Goal: Information Seeking & Learning: Check status

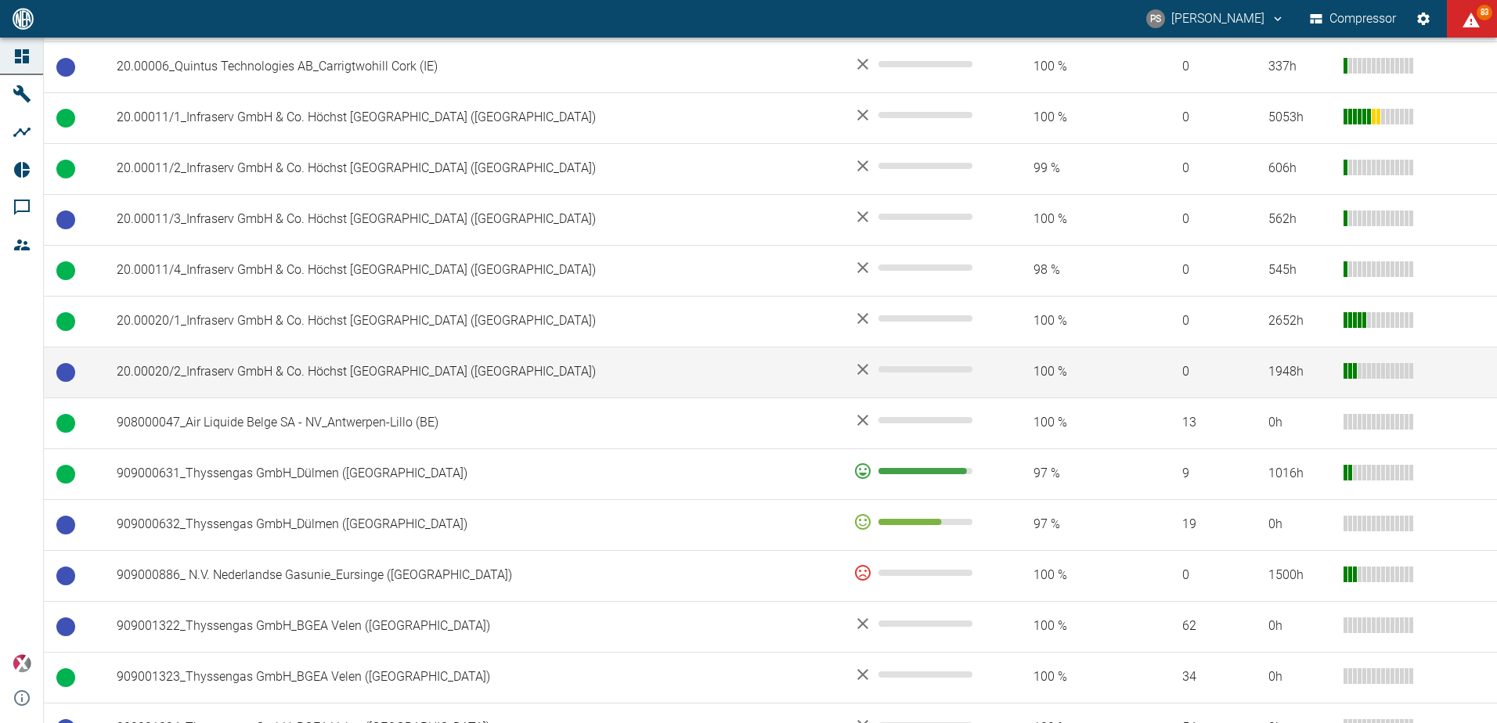
scroll to position [572, 0]
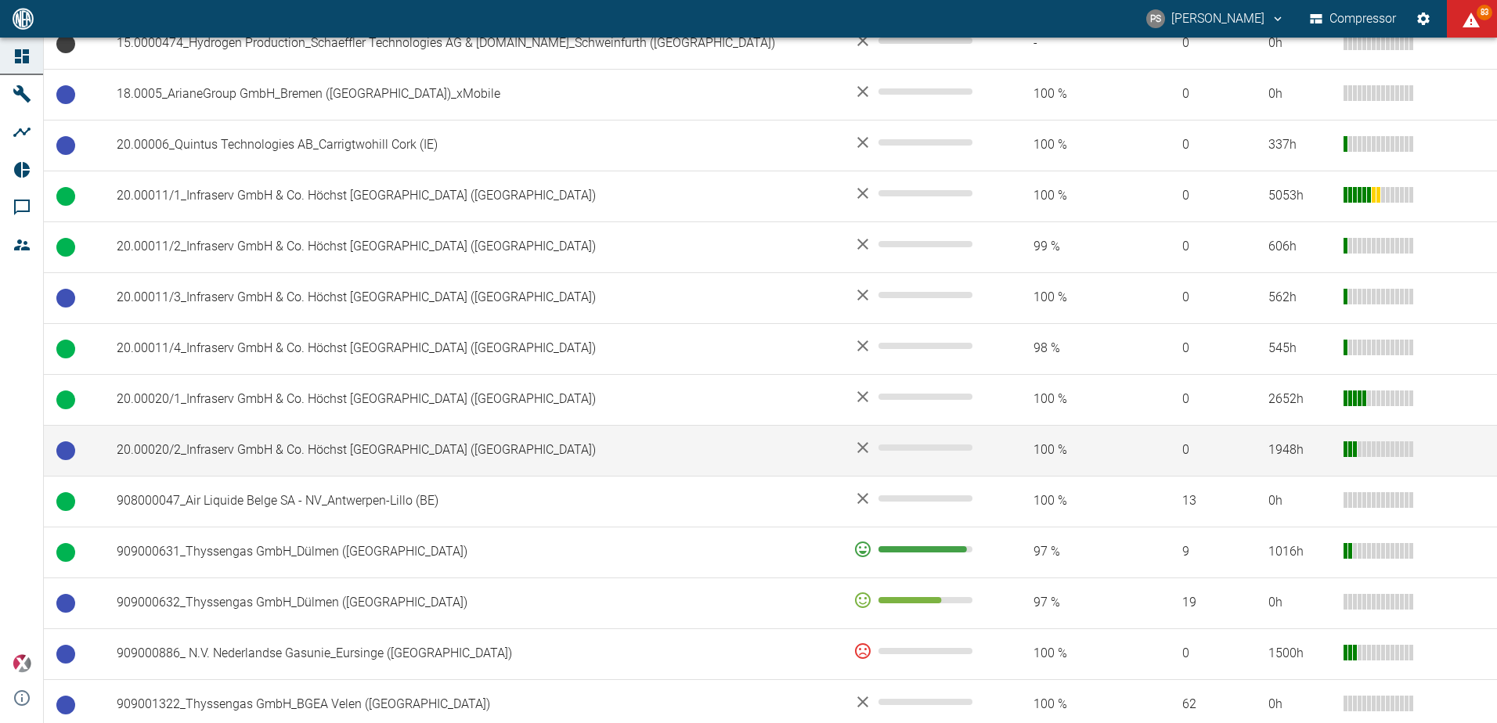
click at [357, 442] on td "20.00020/2_Infraserv GmbH & Co. Höchst KG_Frankfurt am Main (DE)" at bounding box center [472, 450] width 737 height 51
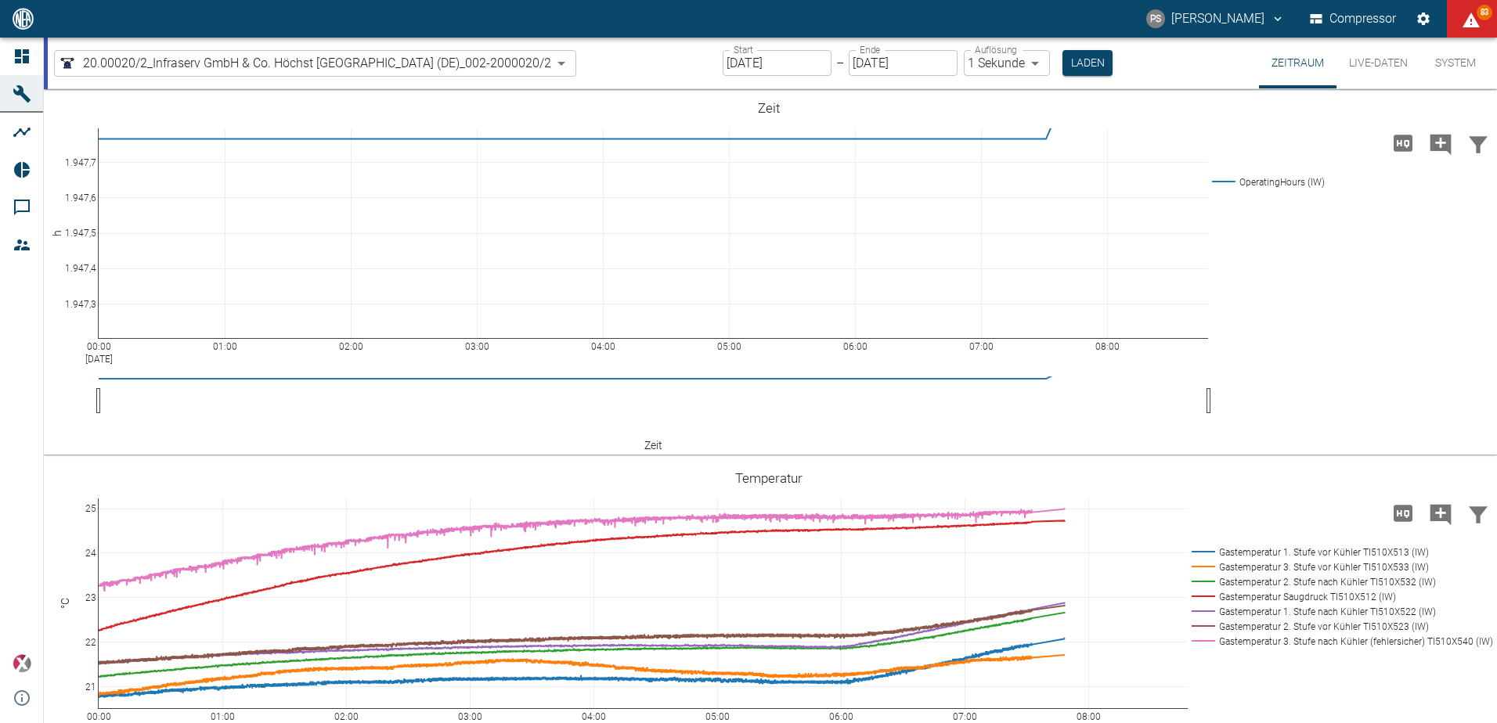
click at [792, 65] on input "[DATE]" at bounding box center [777, 63] width 109 height 26
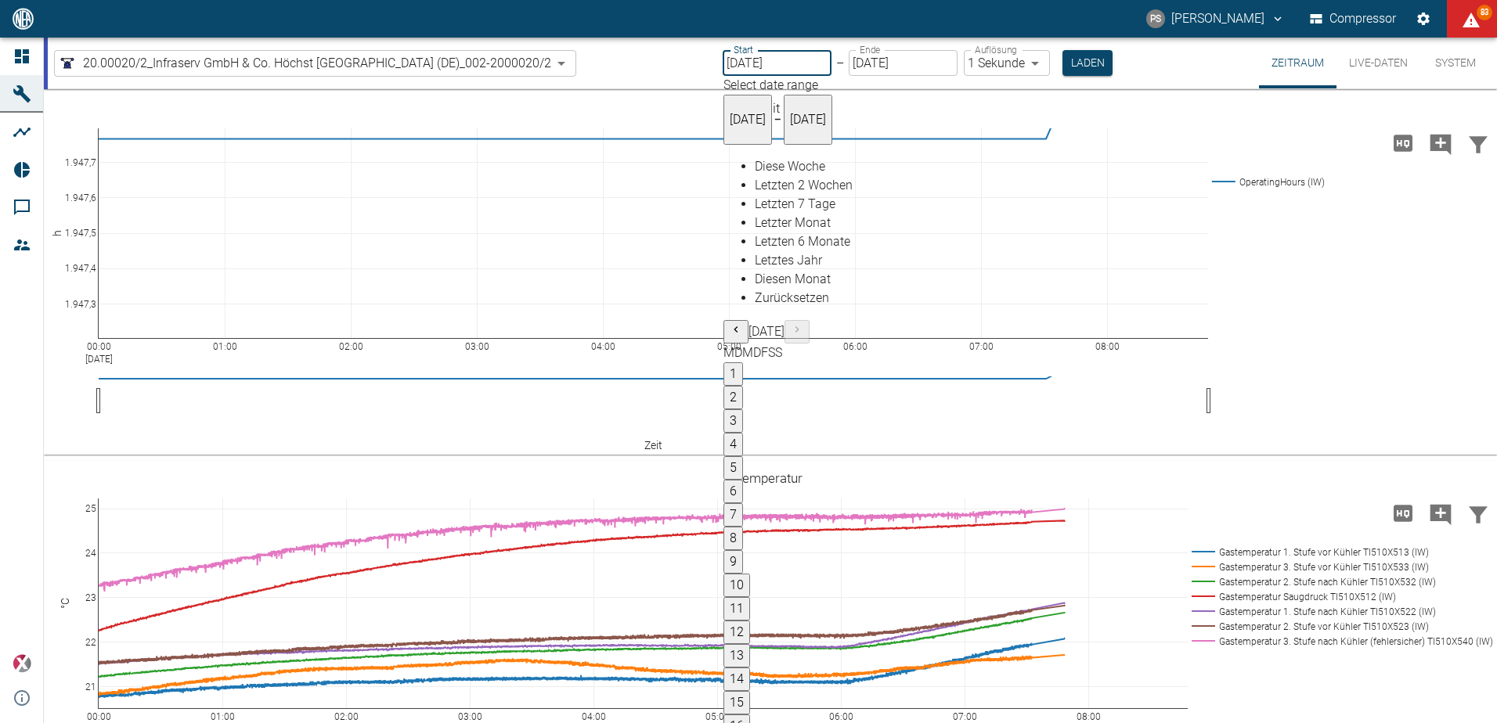
type input "[DATE]"
type input "2min"
type input "[DATE]"
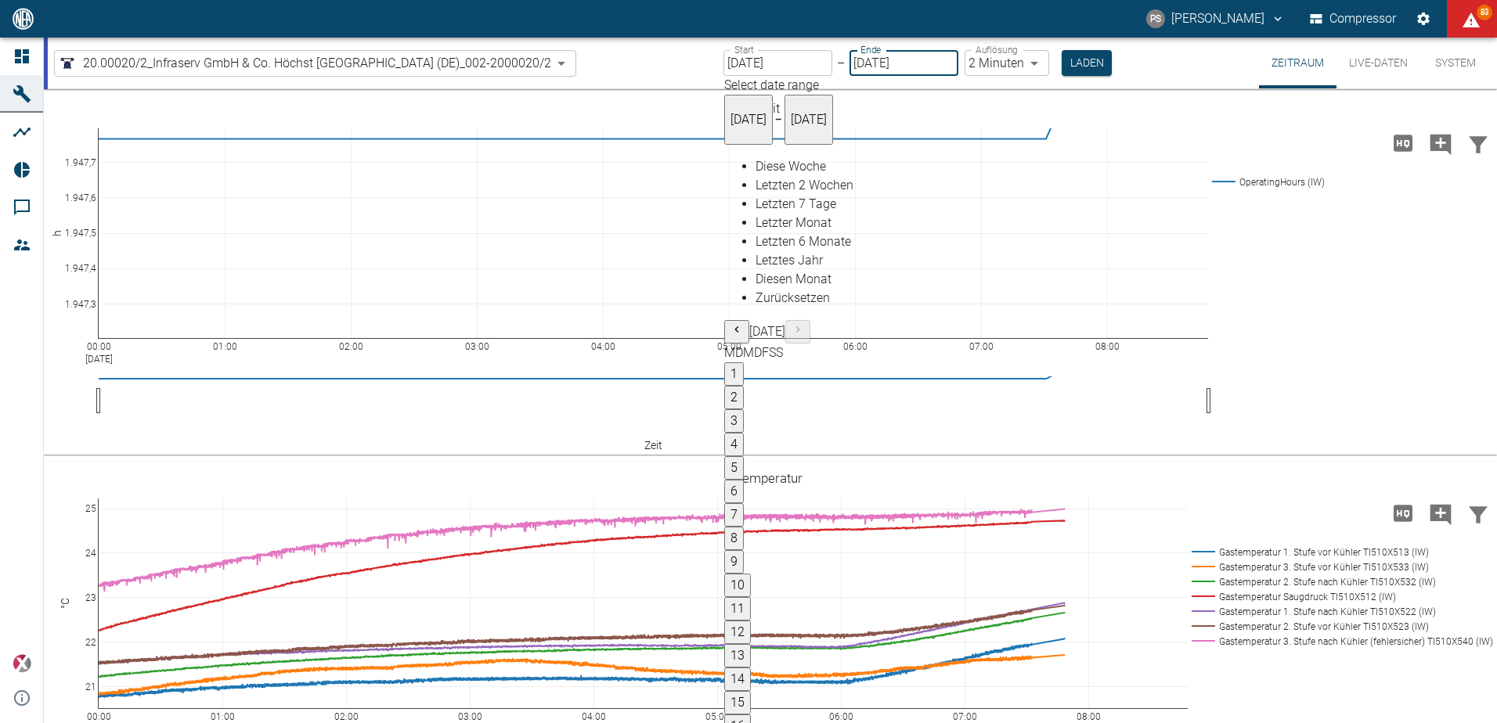
type input "1sec"
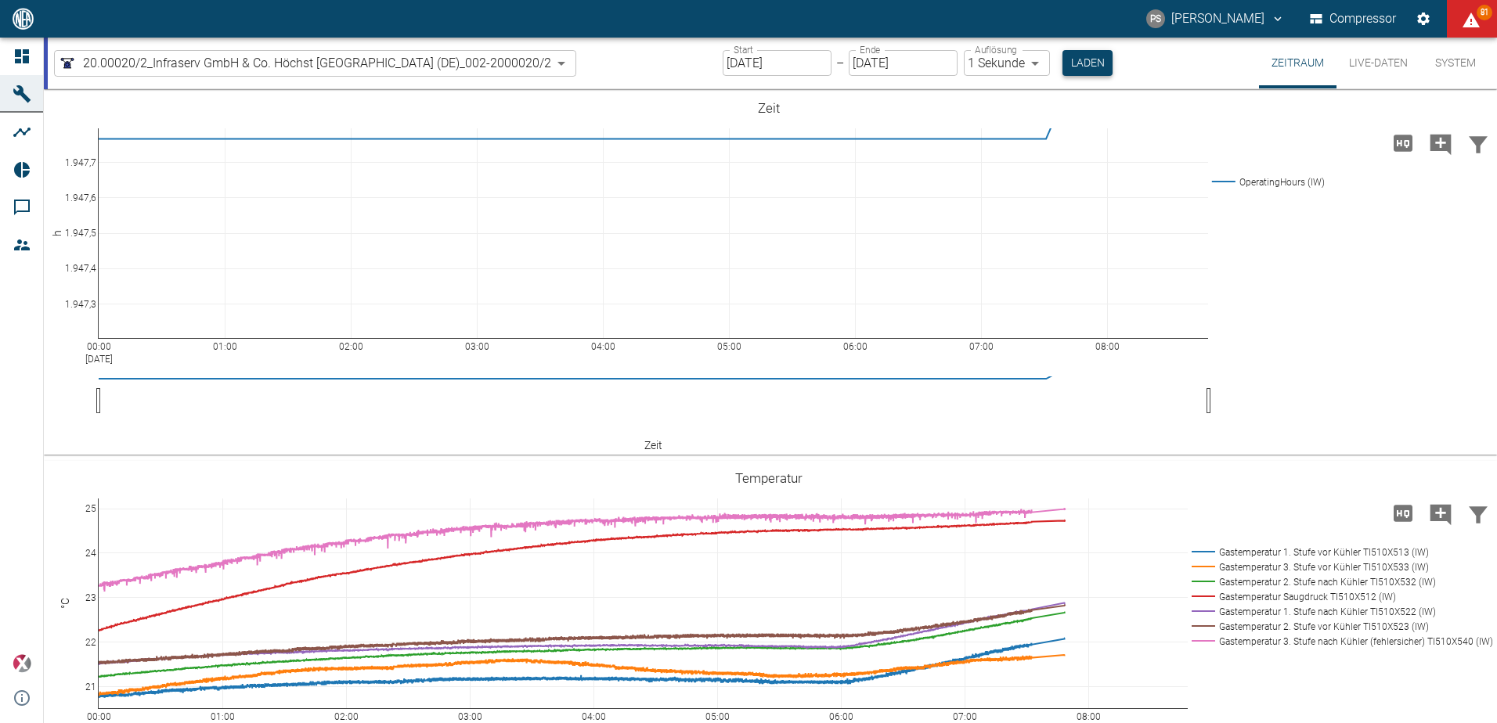
click at [1087, 63] on button "Laden" at bounding box center [1087, 63] width 50 height 26
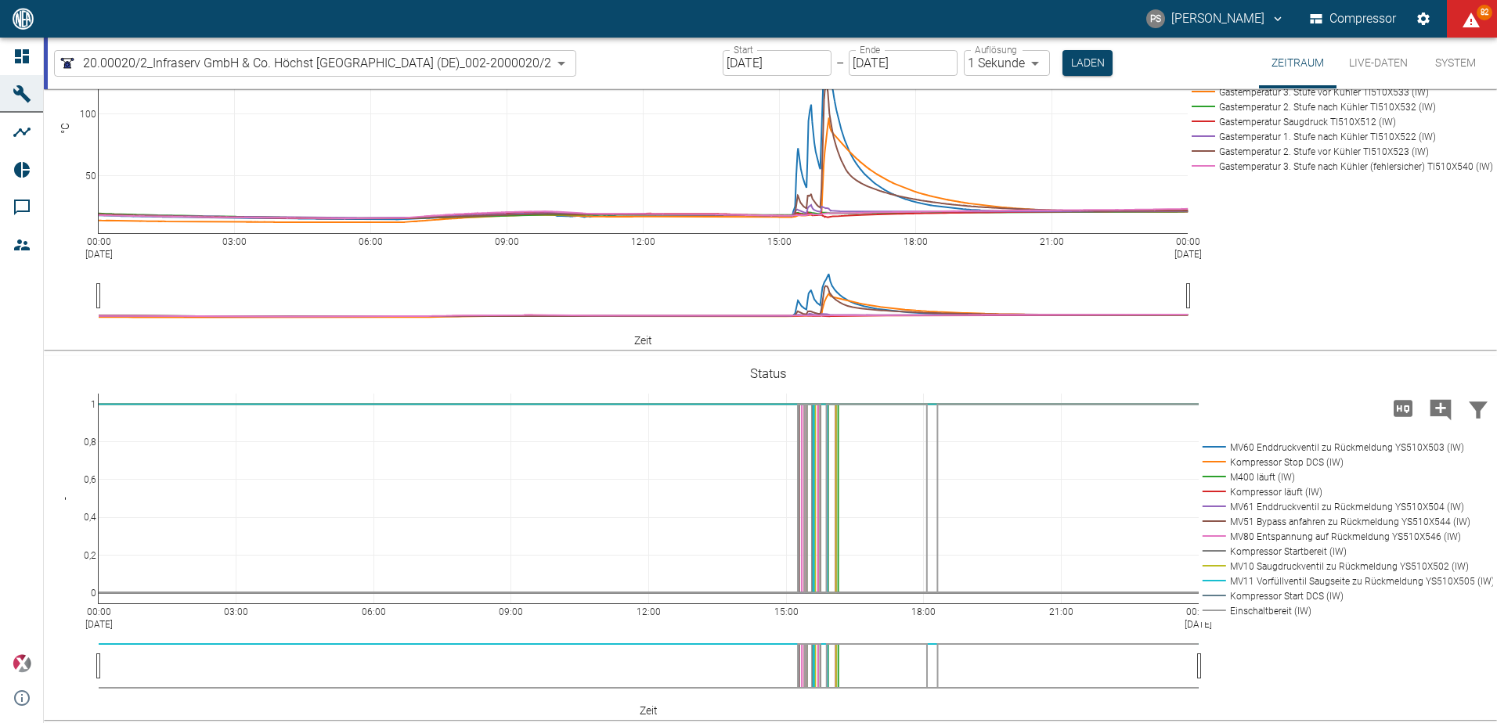
scroll to position [313, 0]
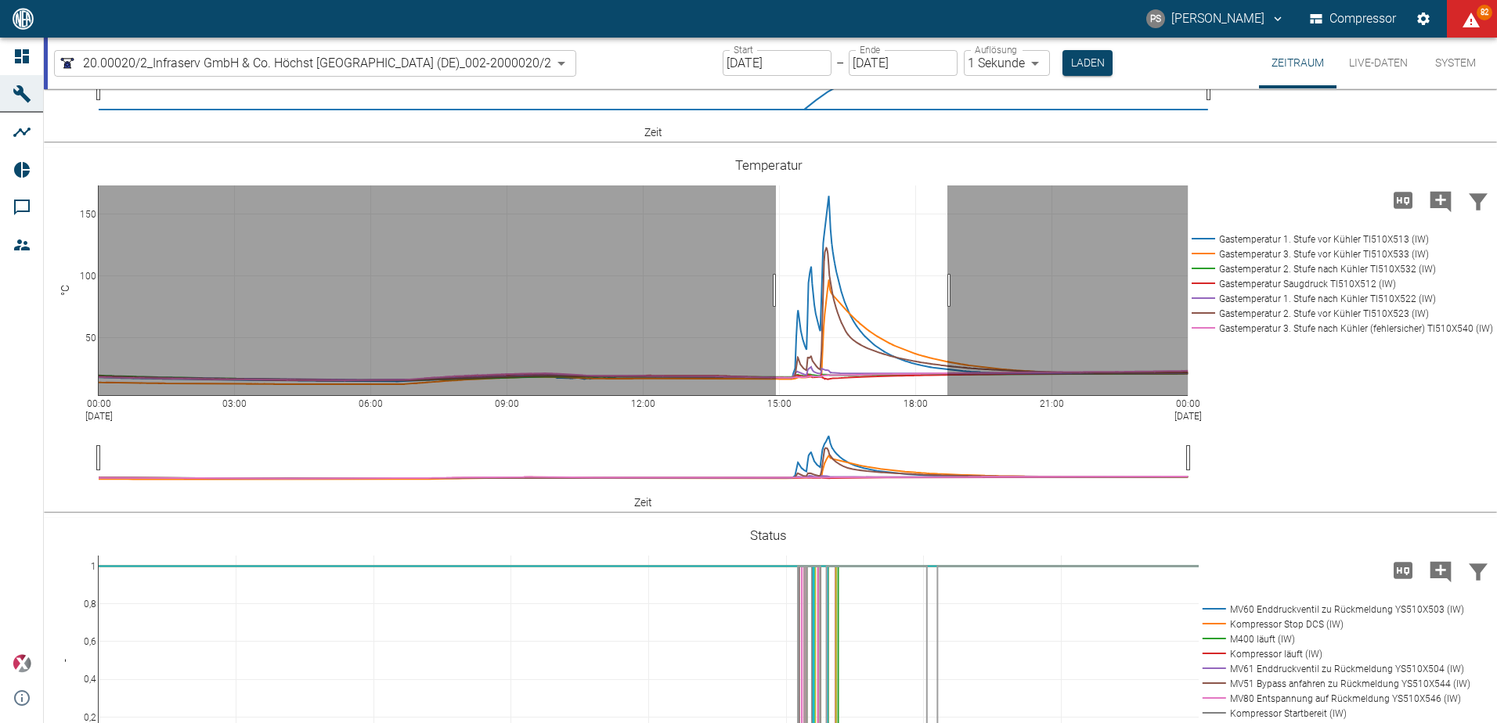
drag, startPoint x: 776, startPoint y: 290, endPoint x: 953, endPoint y: 290, distance: 176.9
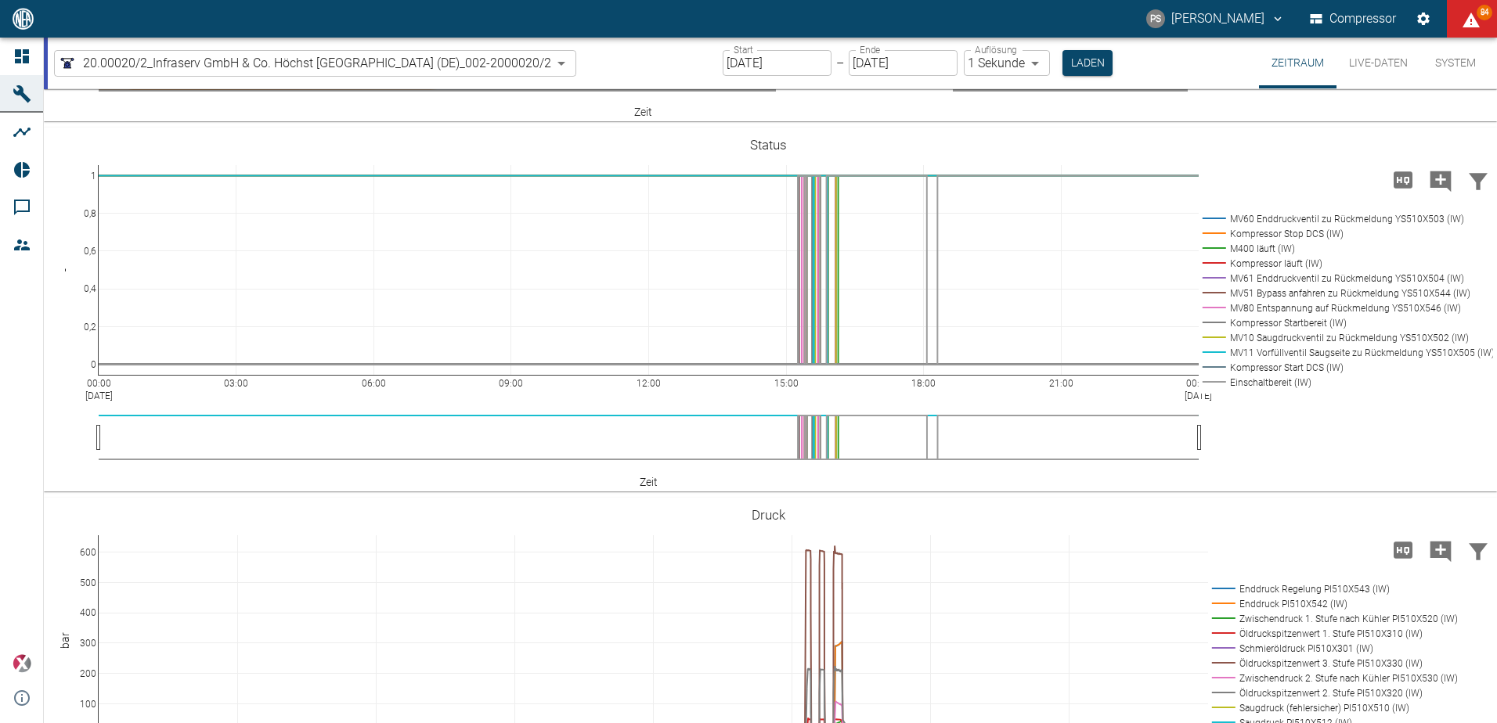
scroll to position [861, 0]
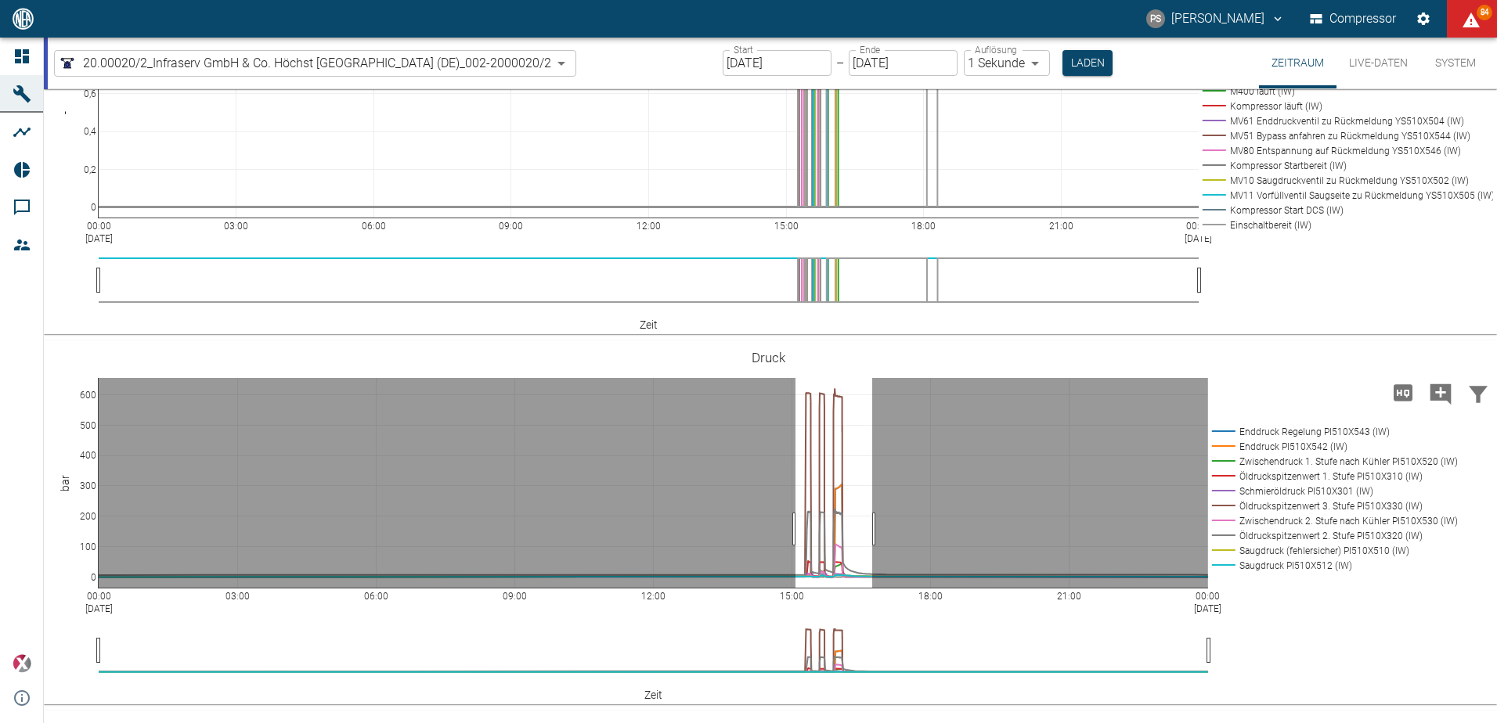
drag, startPoint x: 795, startPoint y: 529, endPoint x: 872, endPoint y: 525, distance: 76.8
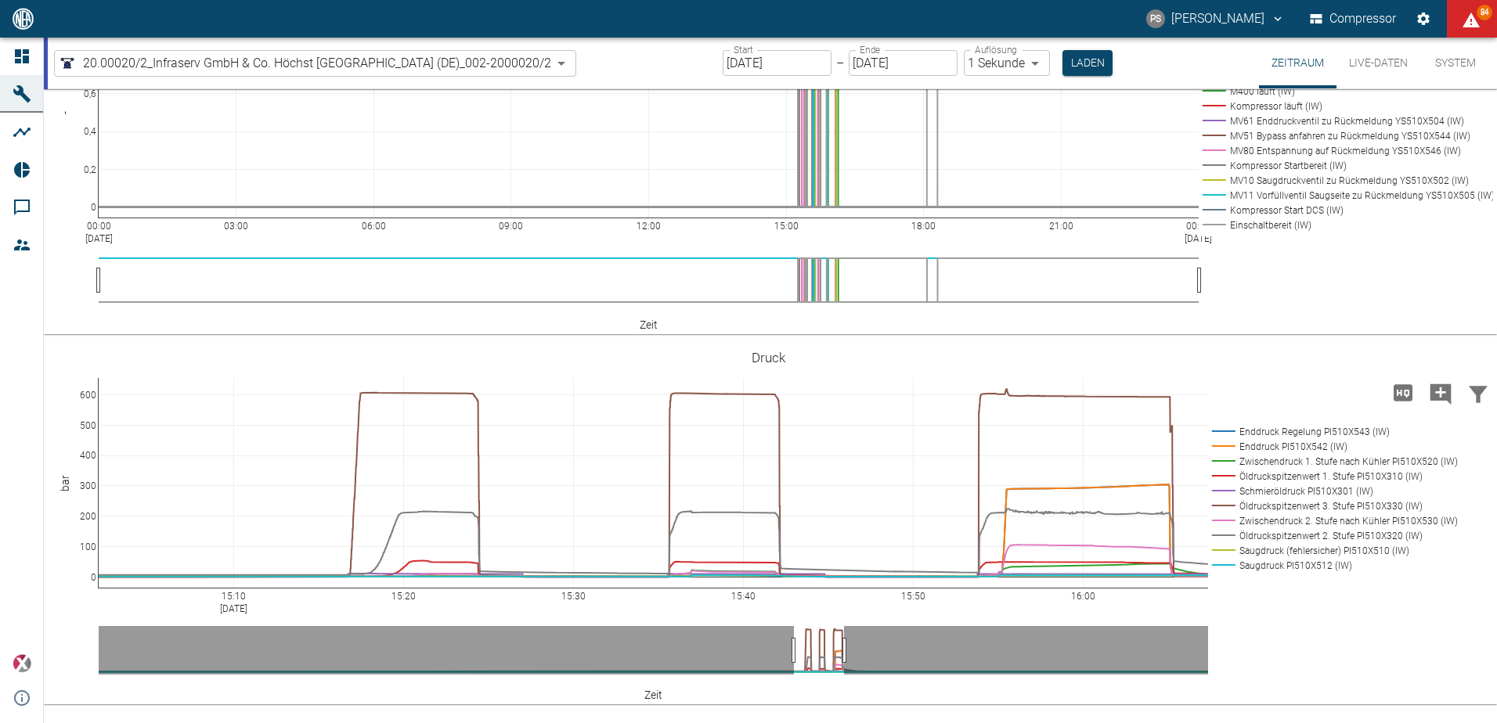
drag, startPoint x: 831, startPoint y: 653, endPoint x: 794, endPoint y: 654, distance: 36.8
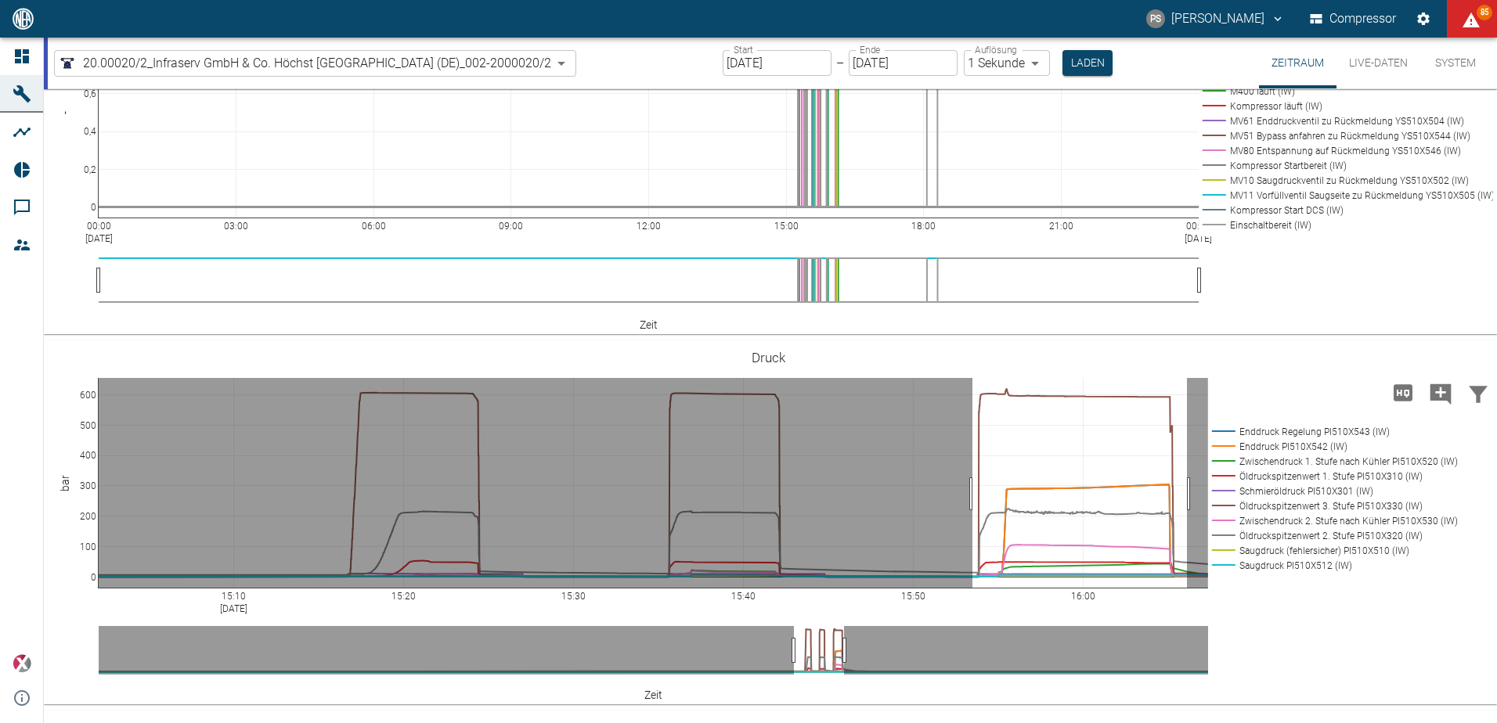
drag, startPoint x: 972, startPoint y: 494, endPoint x: 1189, endPoint y: 489, distance: 216.9
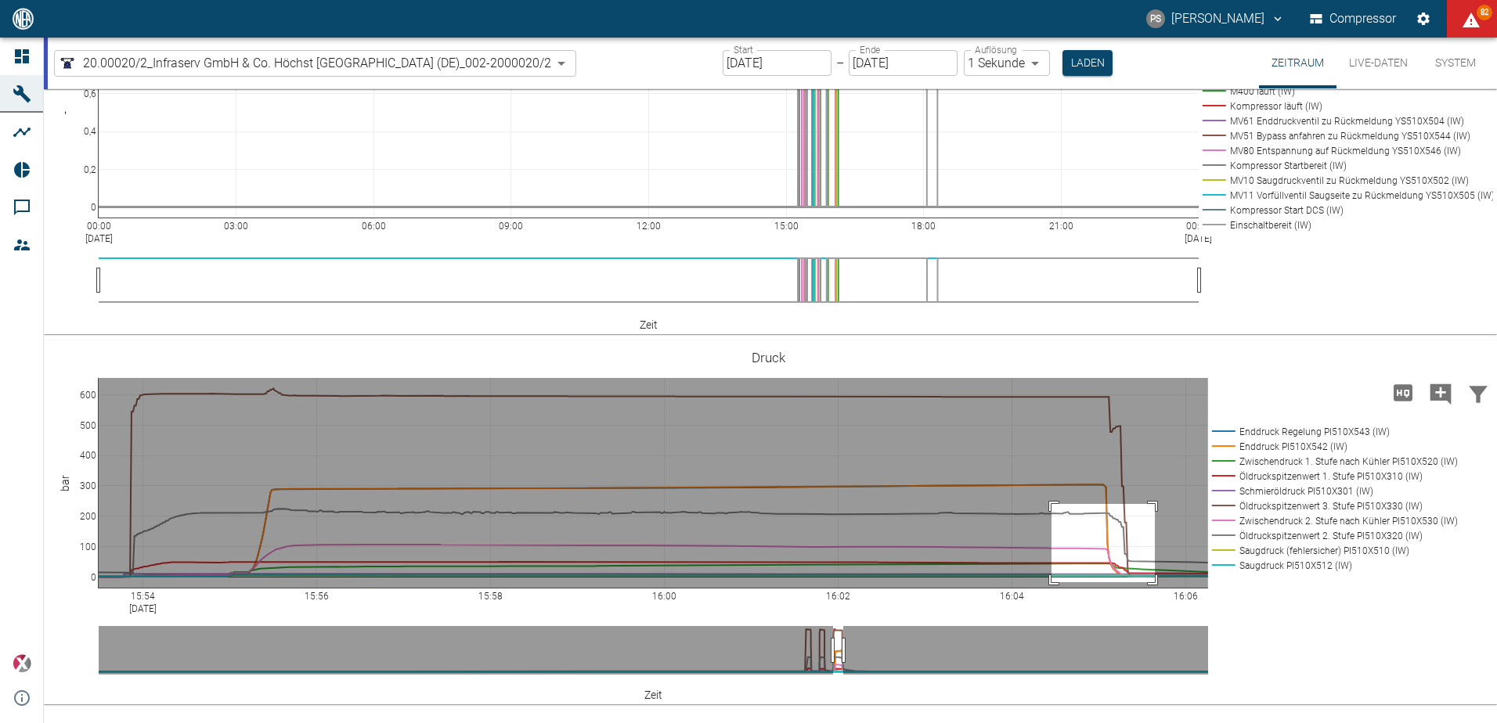
drag, startPoint x: 1155, startPoint y: 504, endPoint x: 1051, endPoint y: 582, distance: 129.7
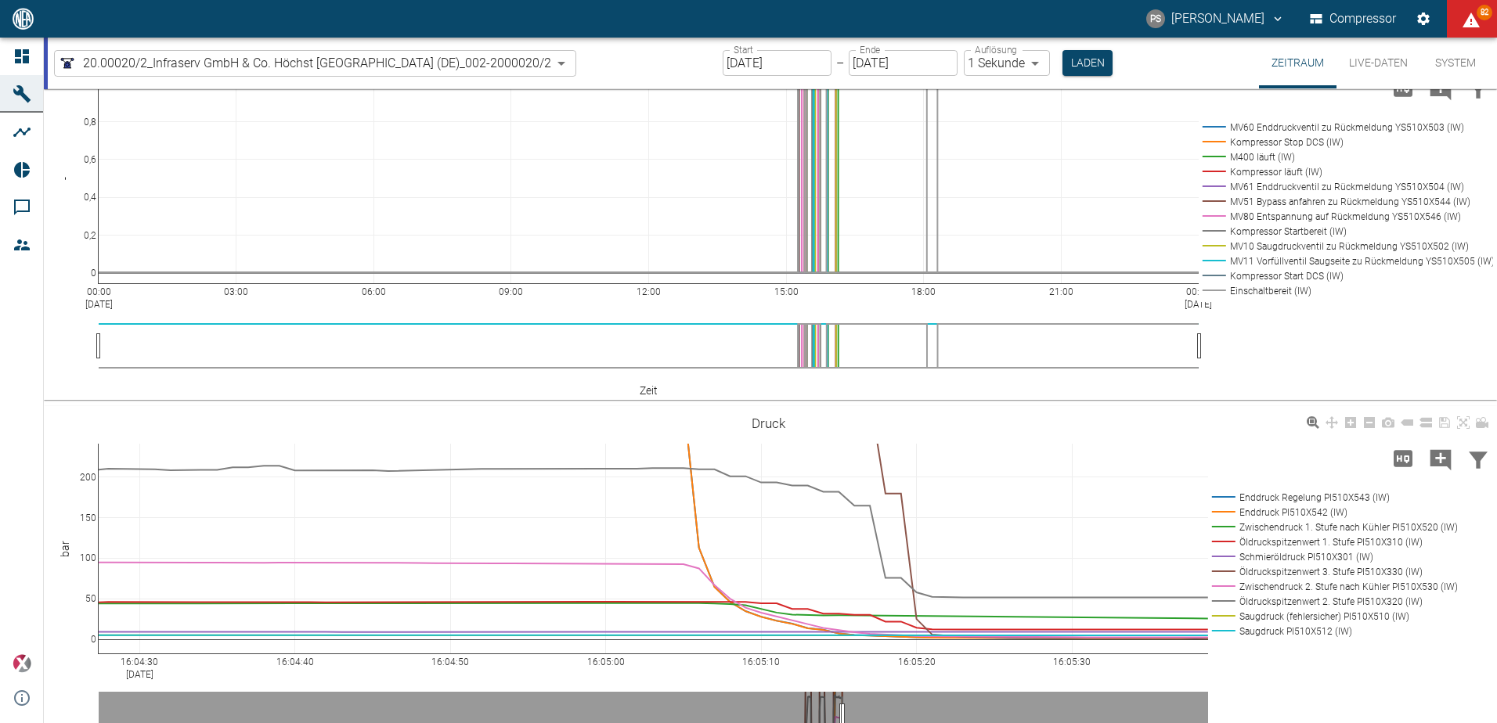
scroll to position [940, 0]
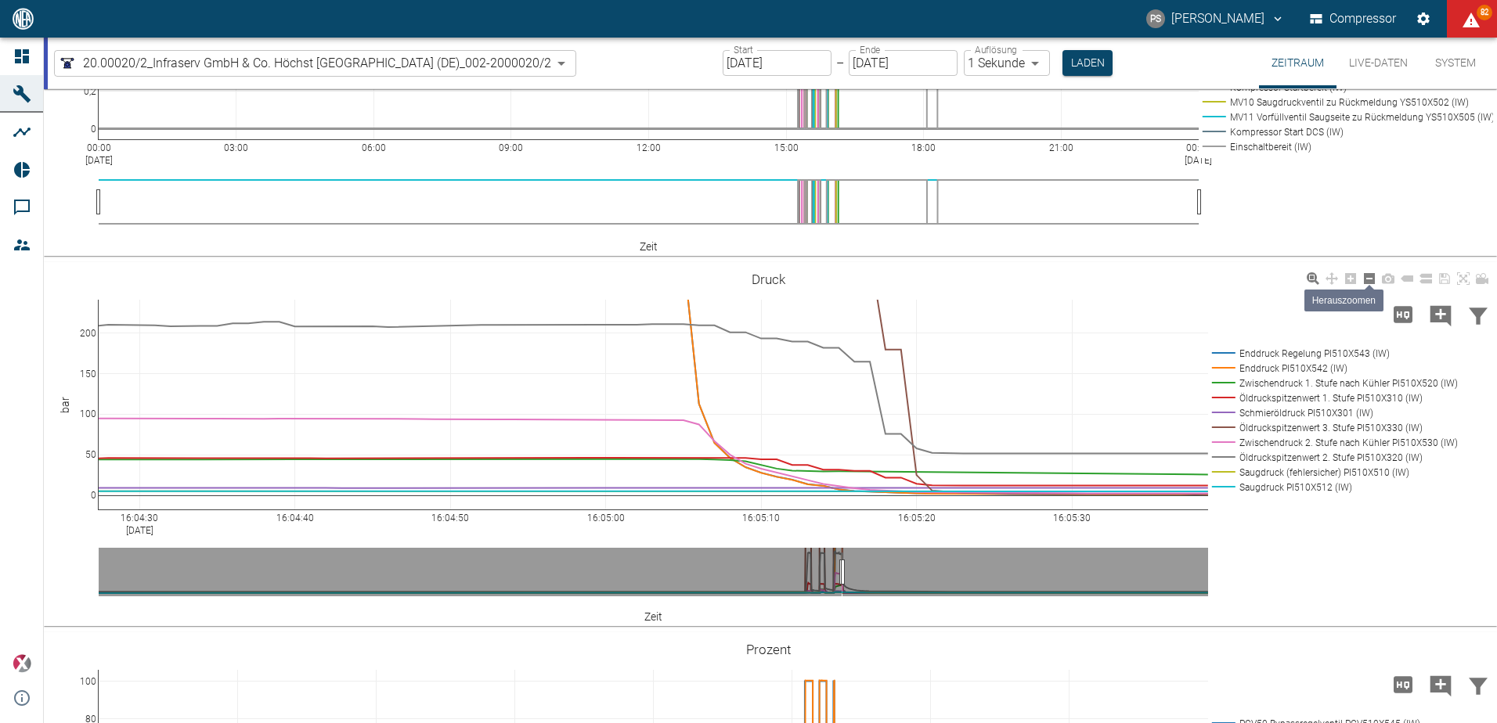
click at [1369, 282] on icon at bounding box center [1369, 278] width 11 height 11
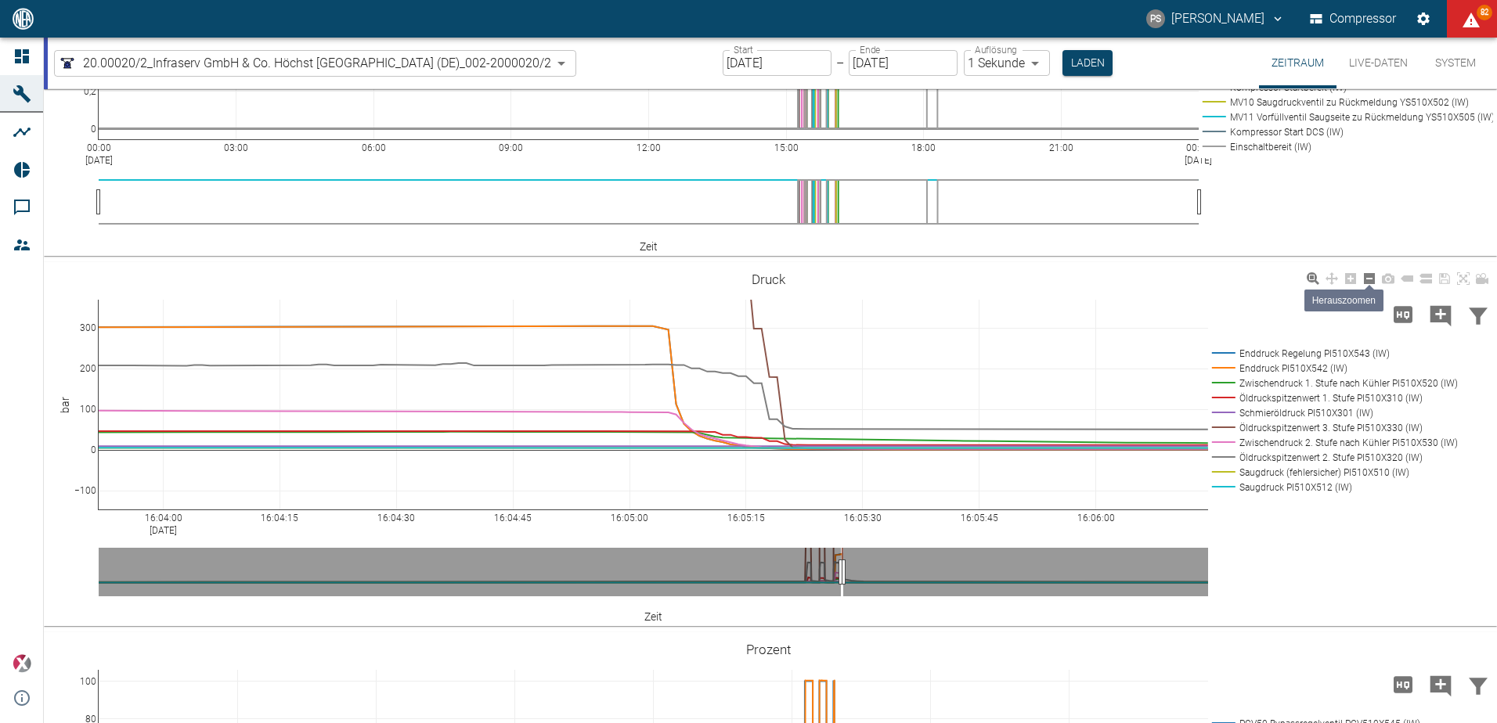
click at [1369, 282] on icon at bounding box center [1369, 278] width 11 height 11
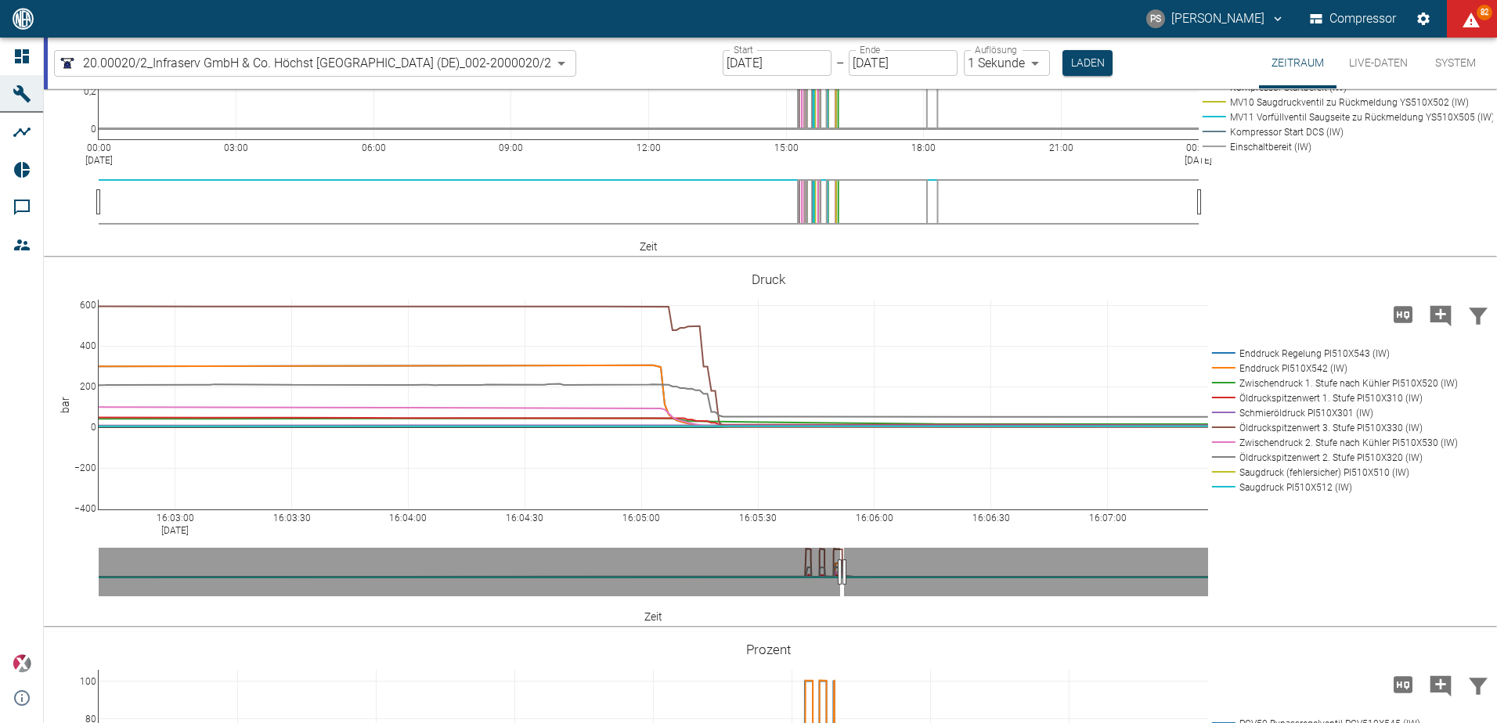
scroll to position [626, 0]
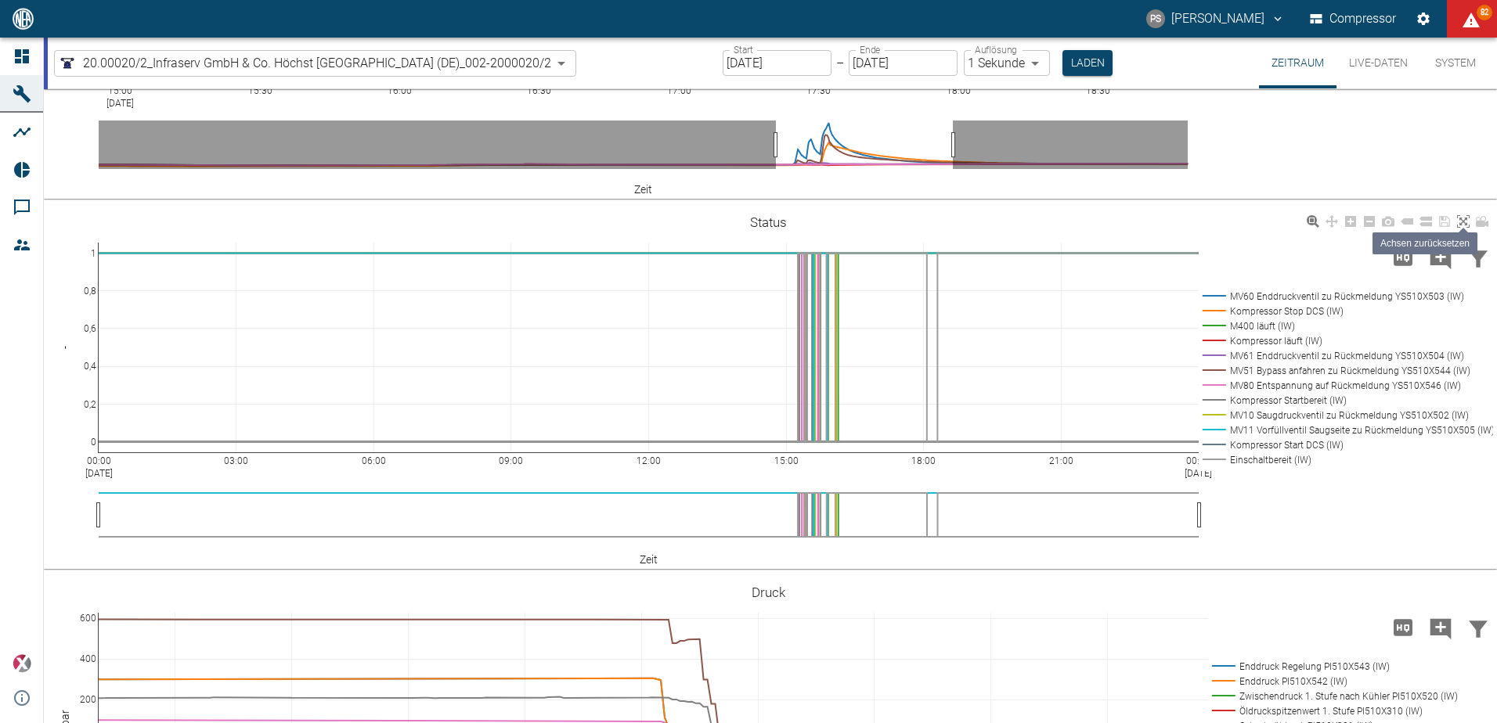
click at [1459, 215] on link at bounding box center [1463, 222] width 19 height 18
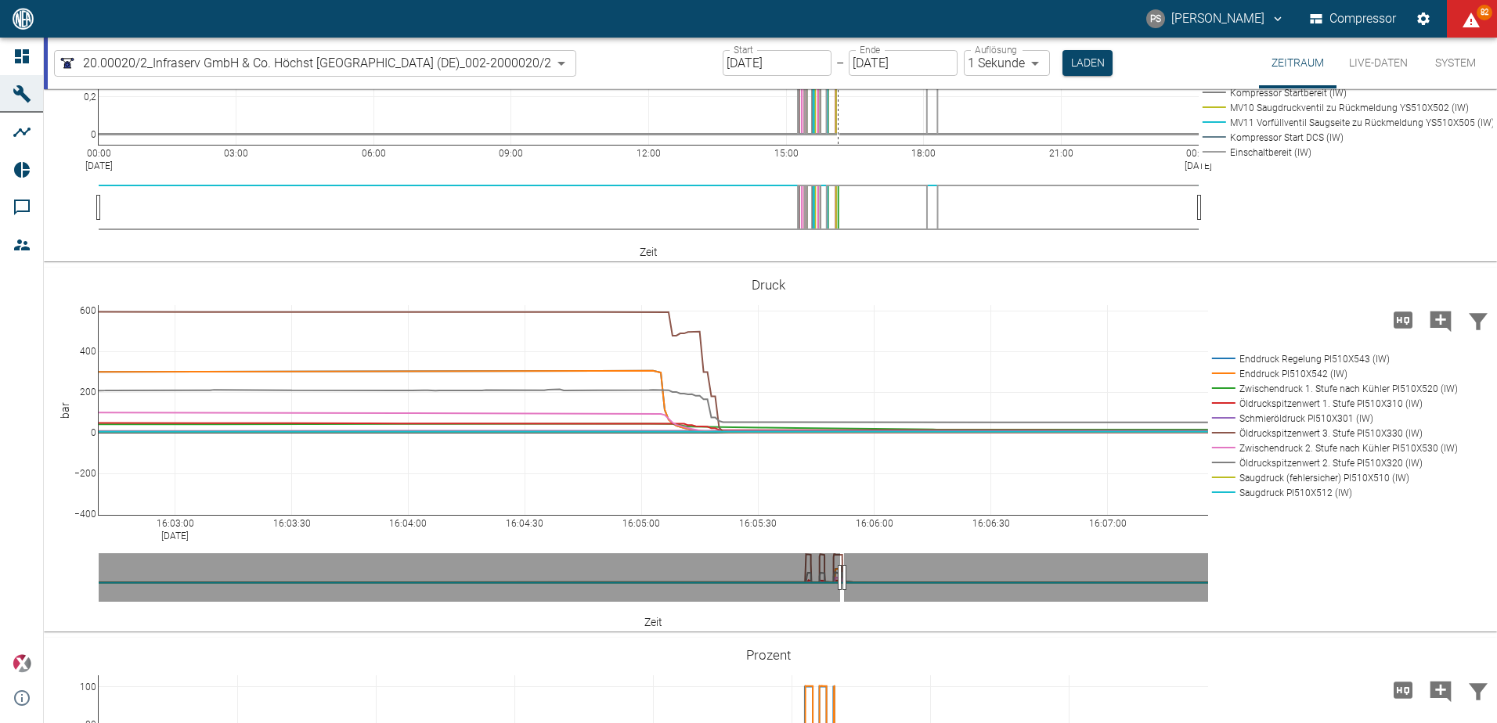
scroll to position [940, 0]
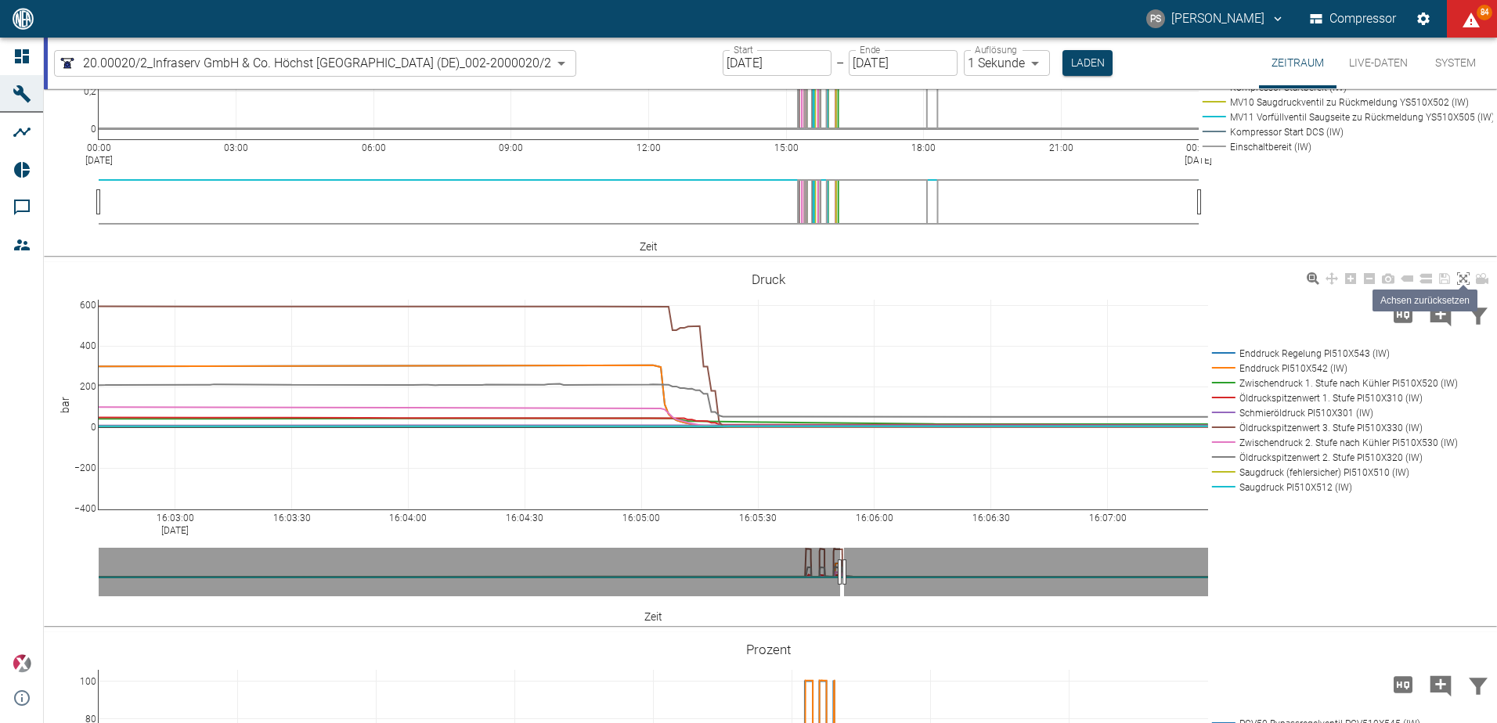
click at [1466, 280] on icon at bounding box center [1463, 278] width 13 height 13
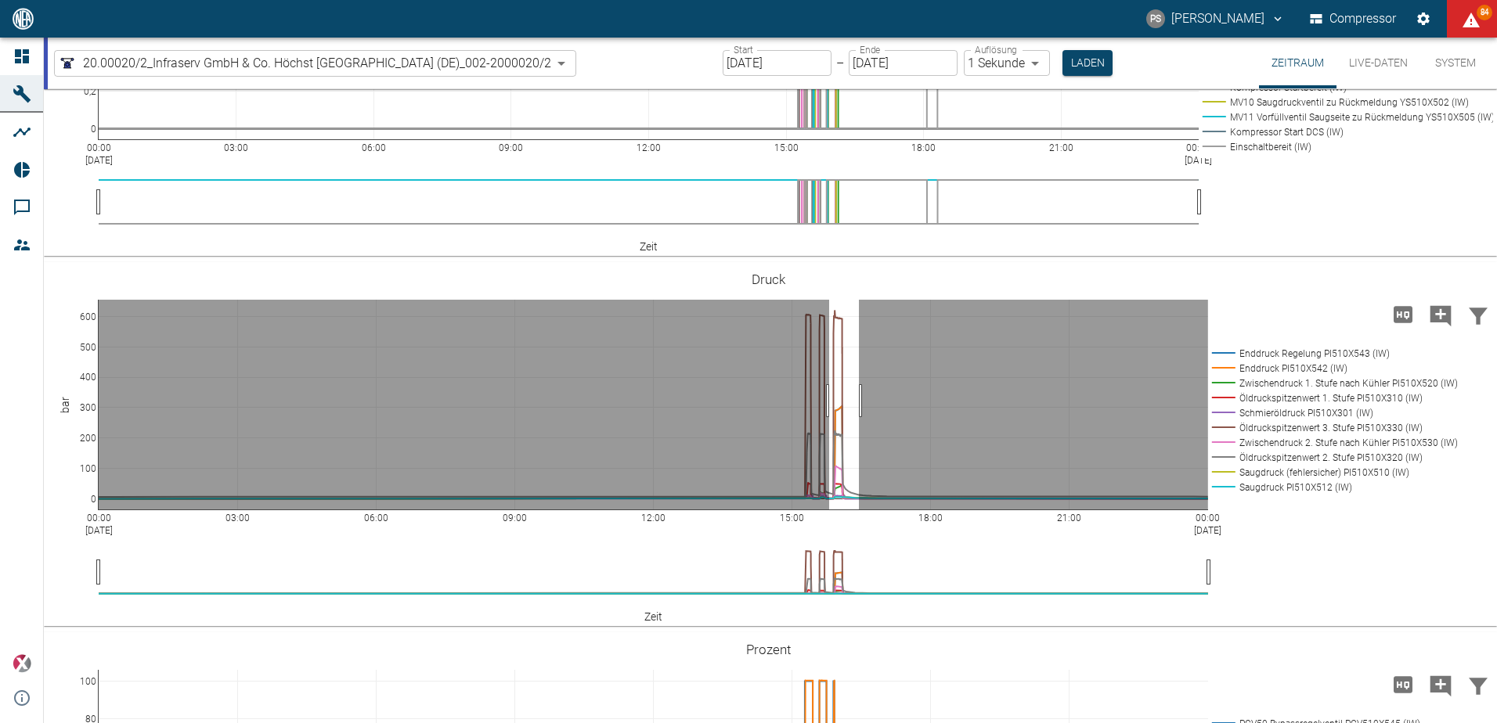
drag, startPoint x: 859, startPoint y: 401, endPoint x: 829, endPoint y: 409, distance: 30.8
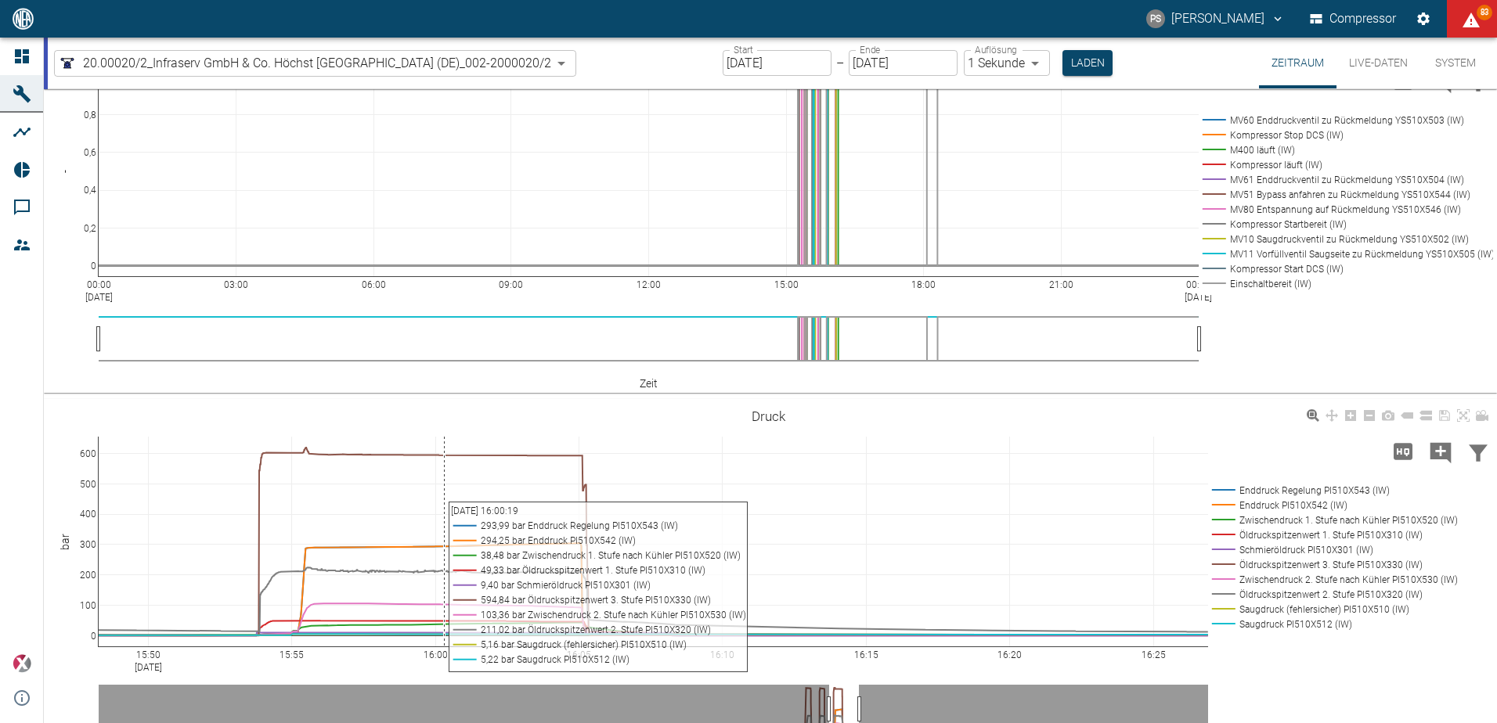
scroll to position [783, 0]
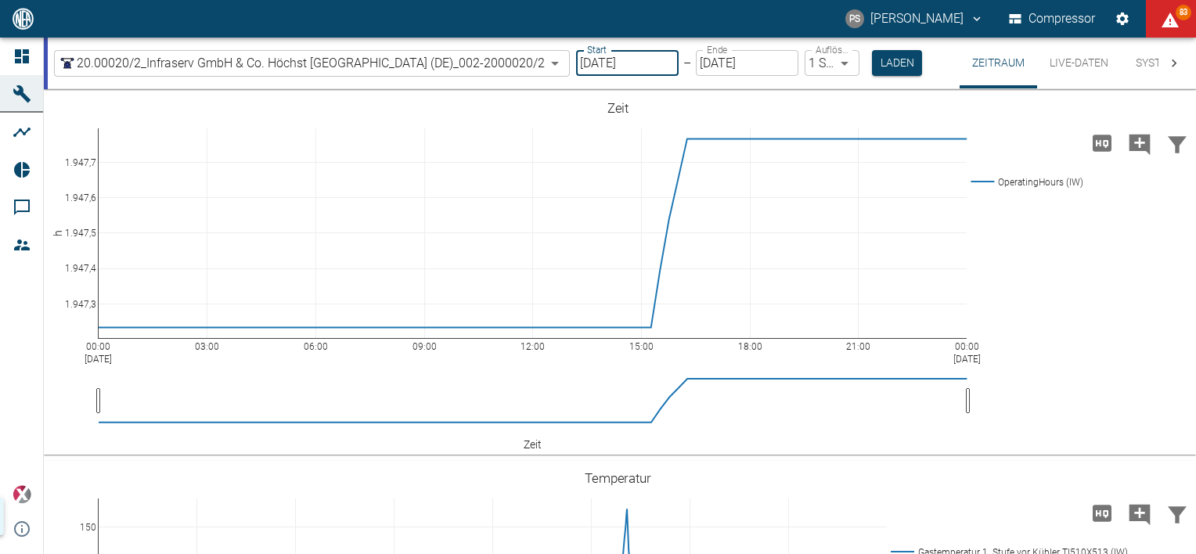
click at [619, 68] on input "[DATE]" at bounding box center [627, 63] width 103 height 26
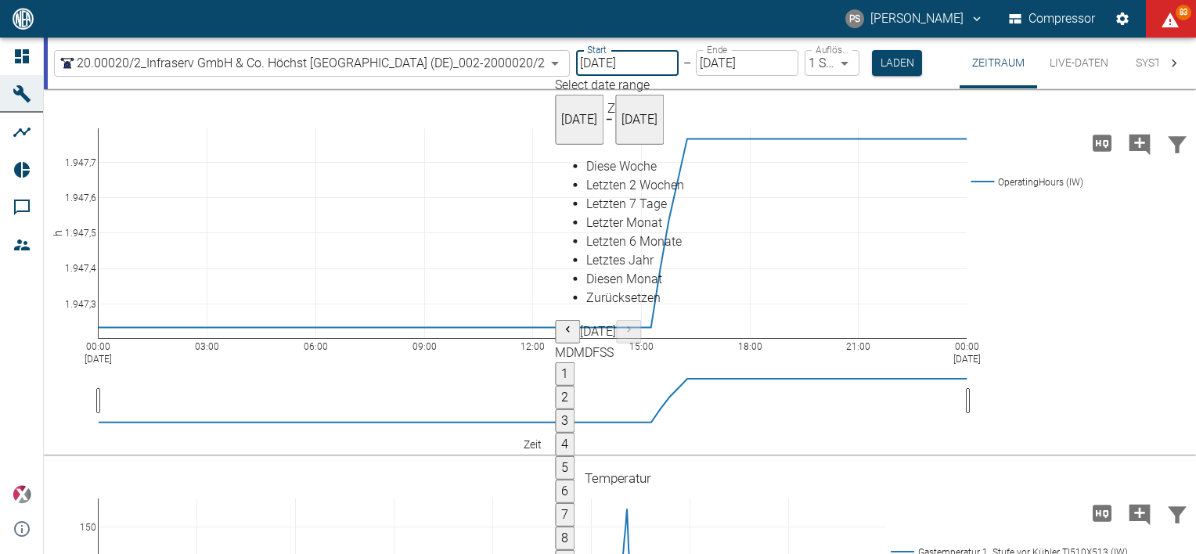
type input "22.09.2025"
type input "2min"
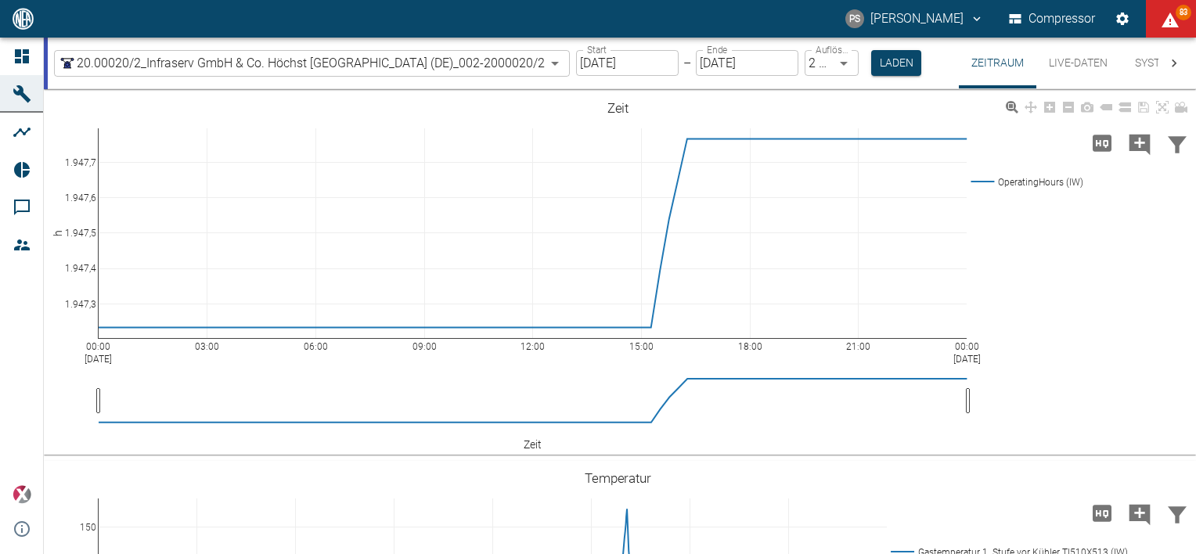
click at [905, 64] on button "Laden" at bounding box center [896, 63] width 50 height 26
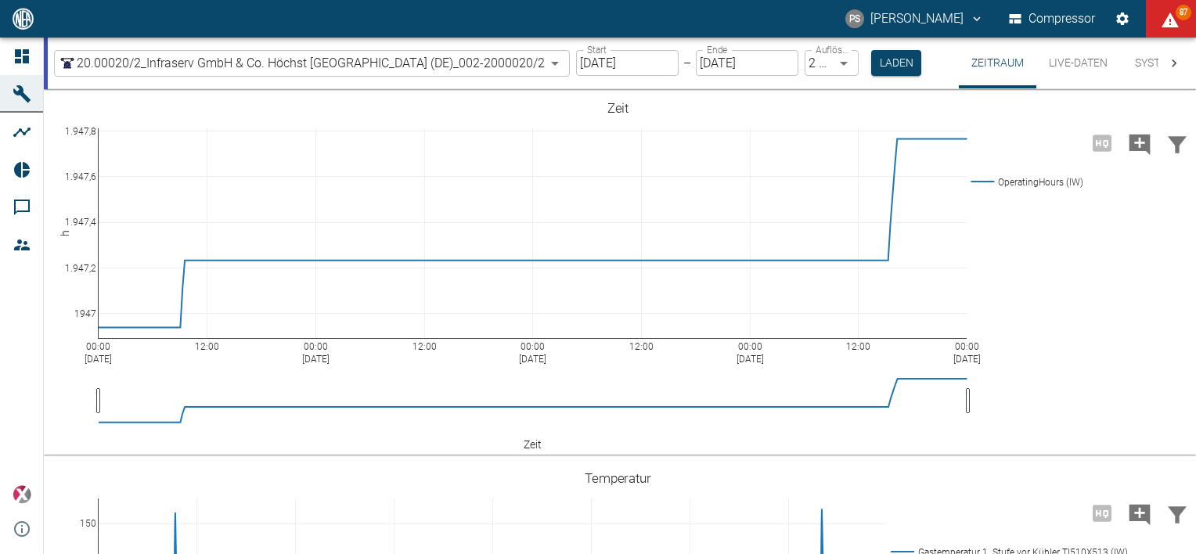
click at [846, 56] on label "Auflösung" at bounding box center [833, 49] width 35 height 13
click at [846, 61] on body "PS Pascal Schwanebeck Compressor 87 Dashboard Maschinen Analysen Reports Kommen…" at bounding box center [598, 277] width 1196 height 554
click at [597, 71] on input "22.09.2025" at bounding box center [627, 63] width 103 height 26
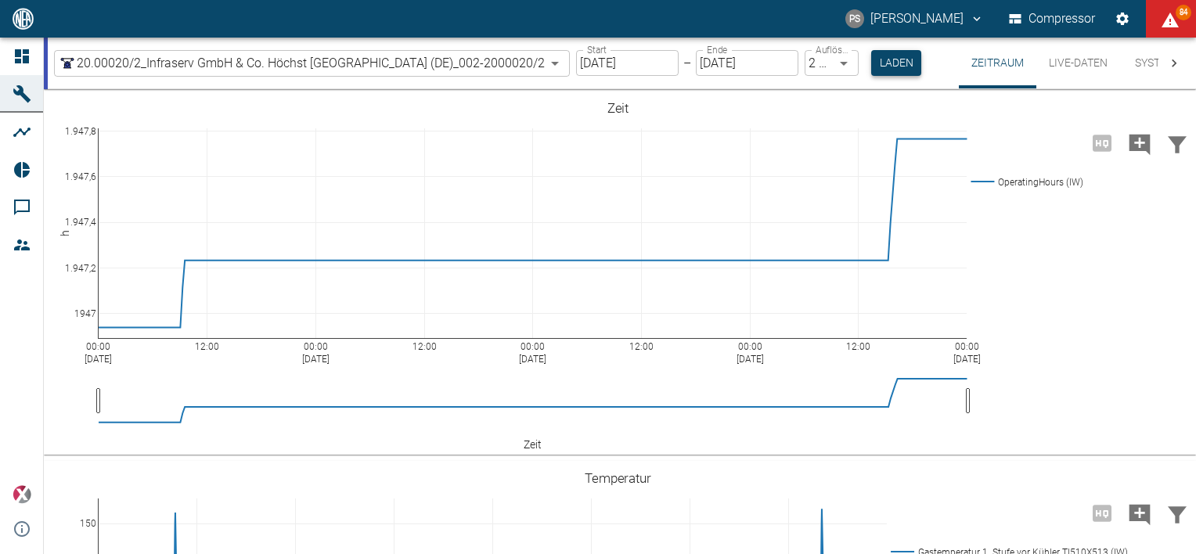
click at [895, 66] on button "Laden" at bounding box center [896, 63] width 50 height 26
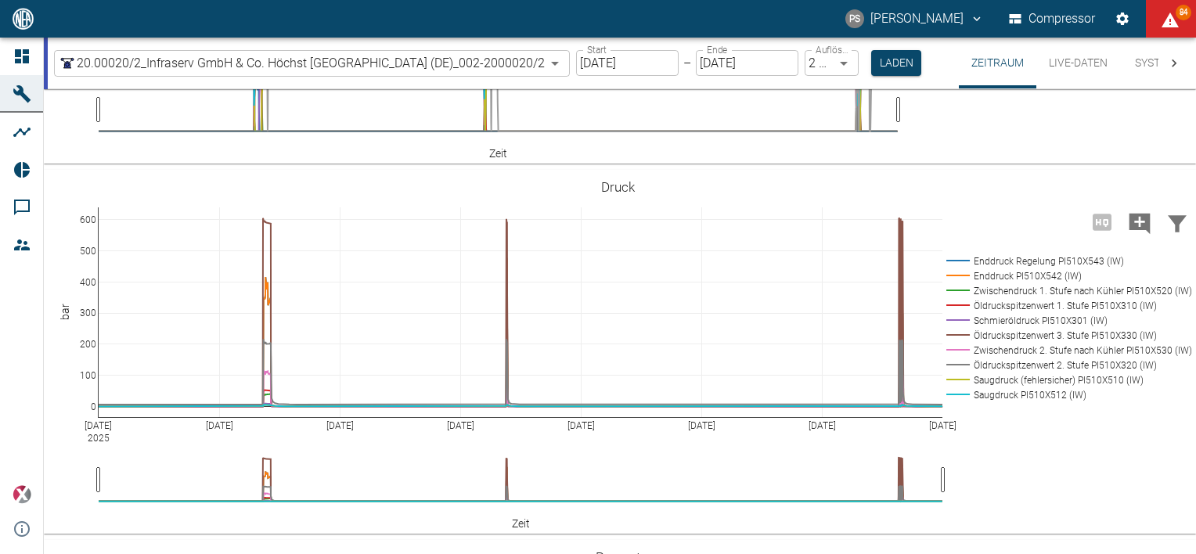
scroll to position [966, 0]
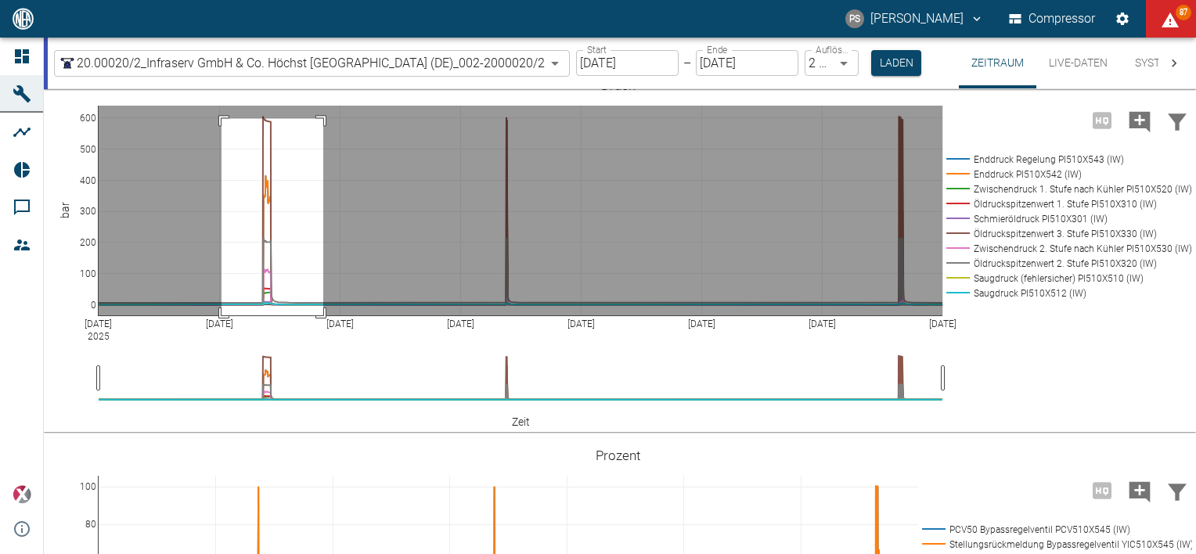
drag, startPoint x: 222, startPoint y: 284, endPoint x: 323, endPoint y: 491, distance: 230.4
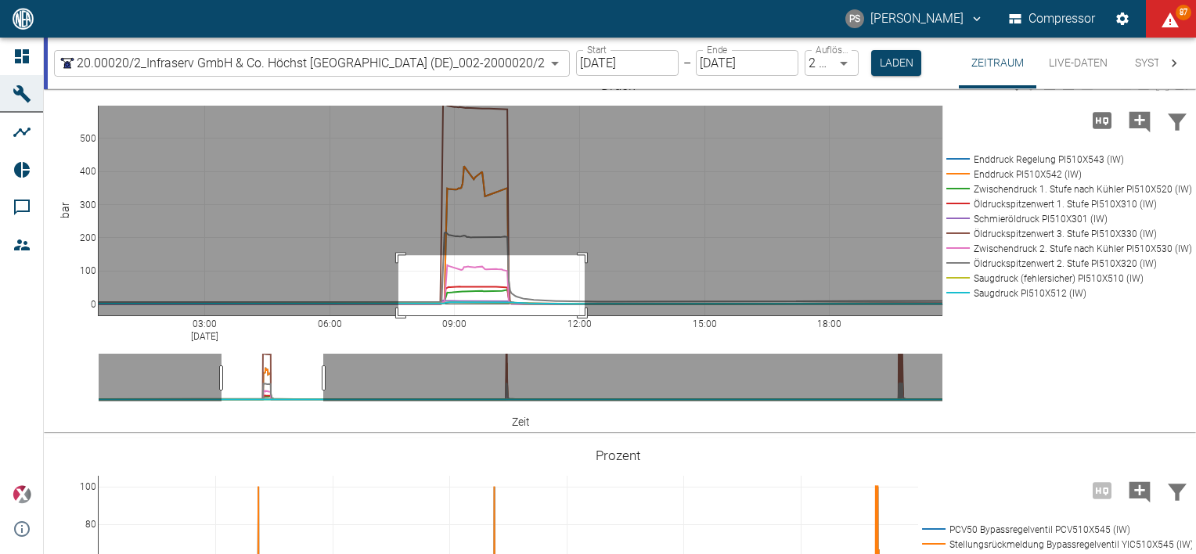
drag, startPoint x: 399, startPoint y: 421, endPoint x: 587, endPoint y: 510, distance: 208.4
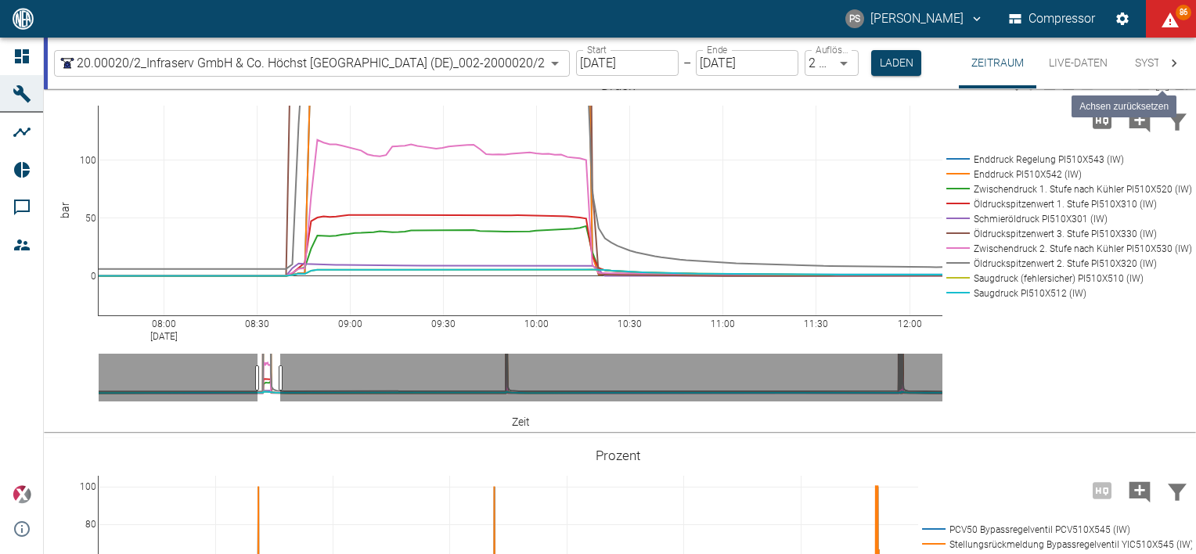
click at [1164, 91] on icon at bounding box center [1162, 84] width 13 height 13
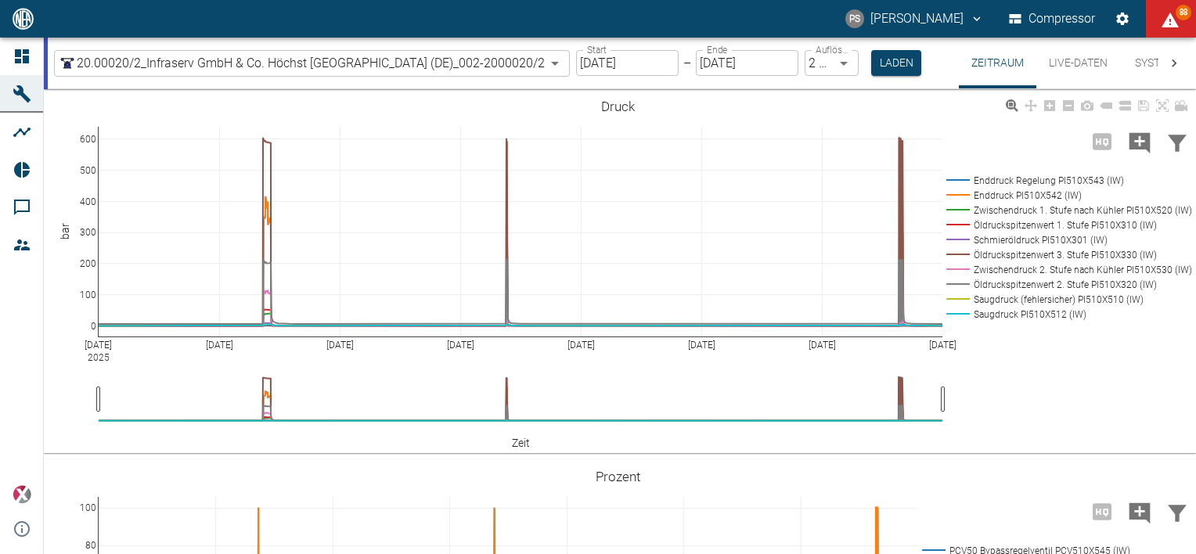
scroll to position [925, 0]
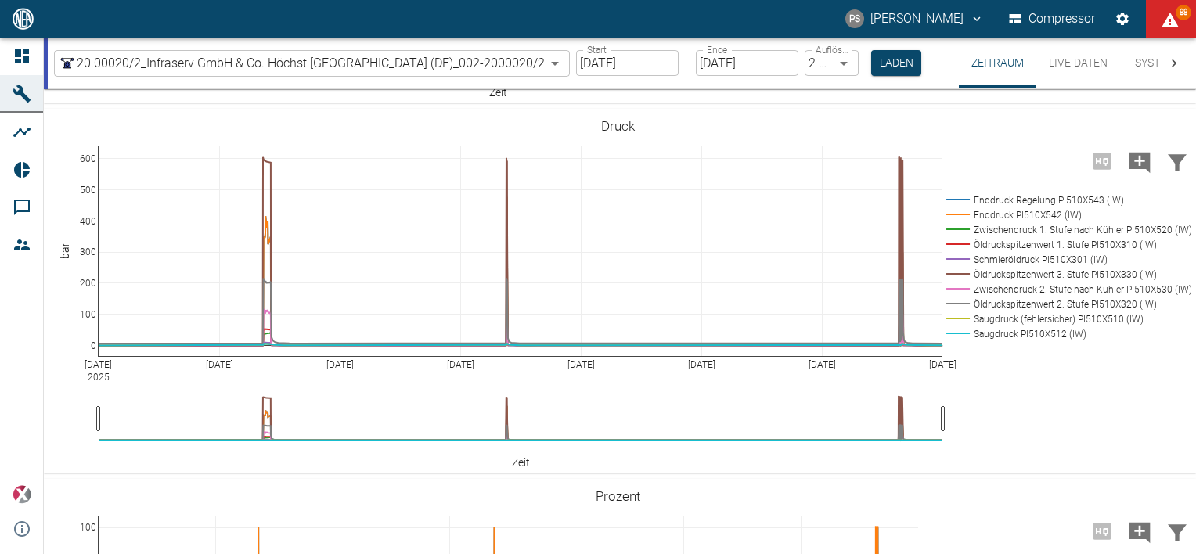
click at [626, 60] on input "19.09.2025" at bounding box center [627, 63] width 103 height 26
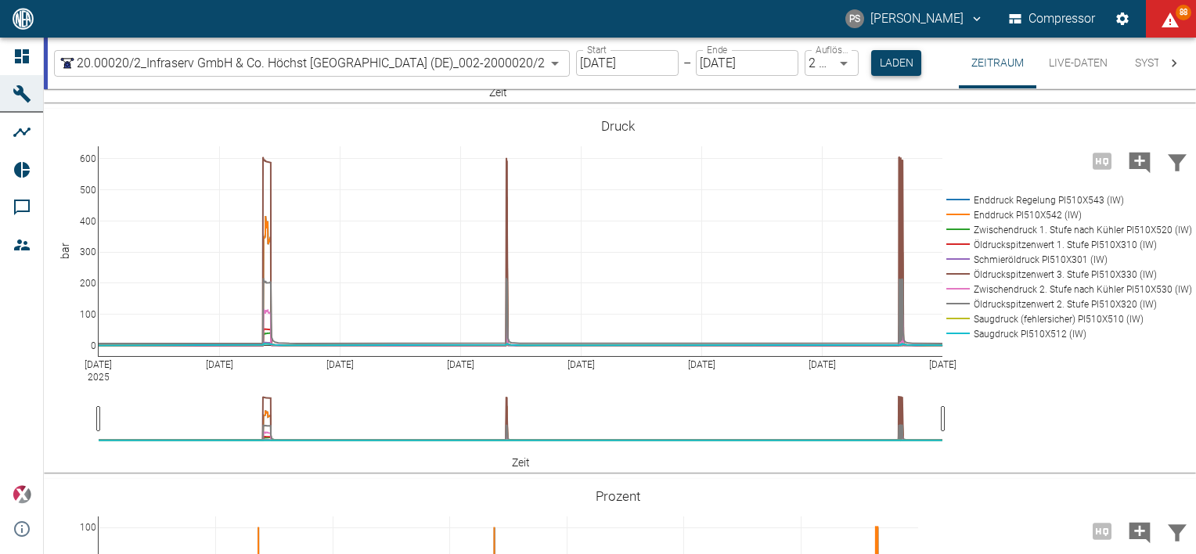
click at [899, 62] on button "Laden" at bounding box center [896, 63] width 50 height 26
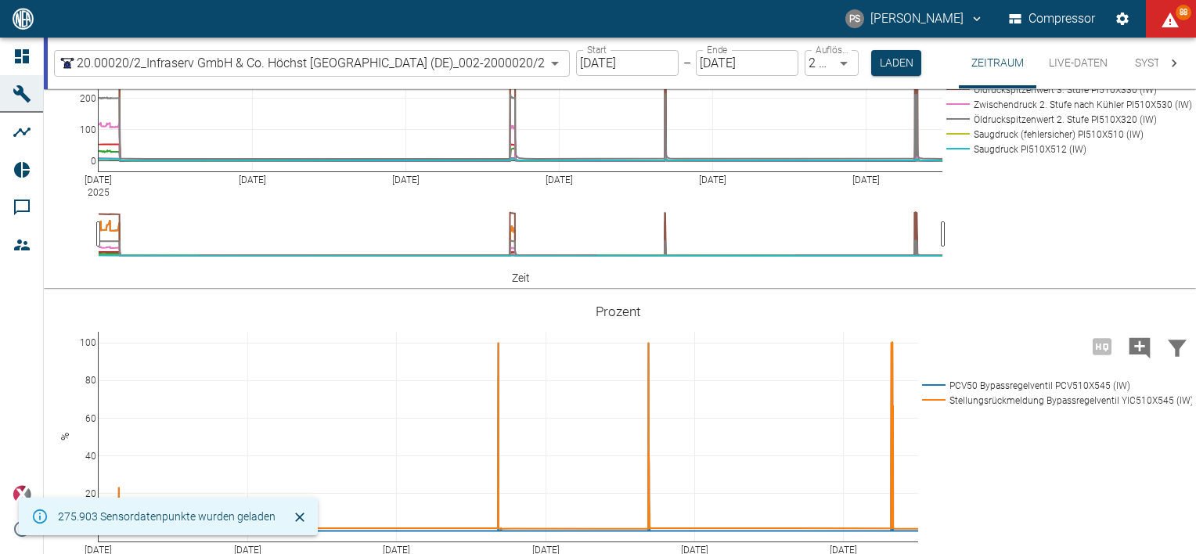
scroll to position [1026, 0]
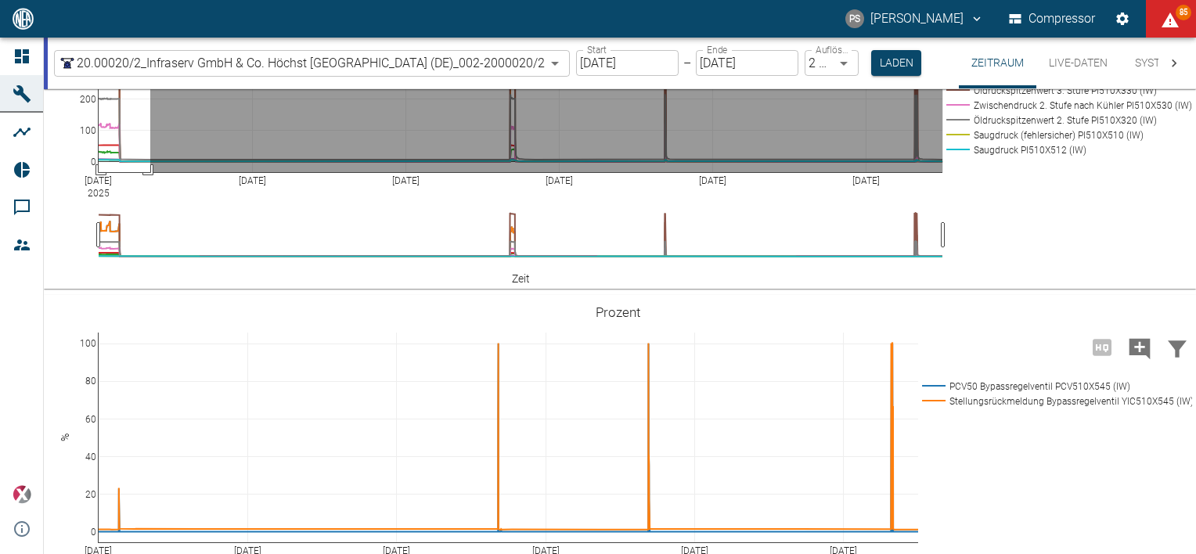
drag, startPoint x: 150, startPoint y: 224, endPoint x: 57, endPoint y: 424, distance: 221.0
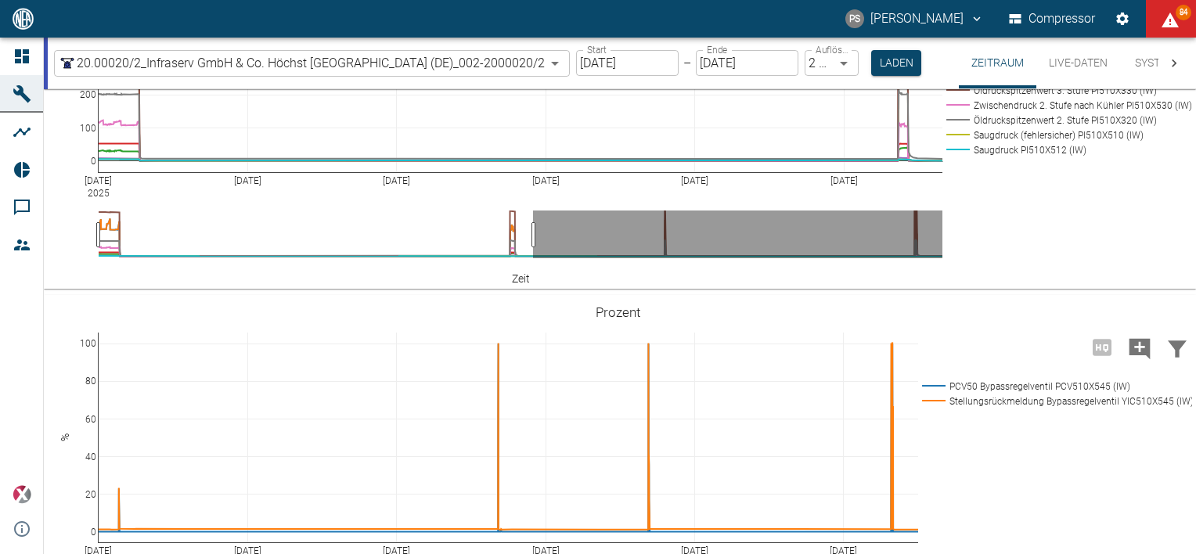
drag, startPoint x: 150, startPoint y: 481, endPoint x: 533, endPoint y: 482, distance: 382.9
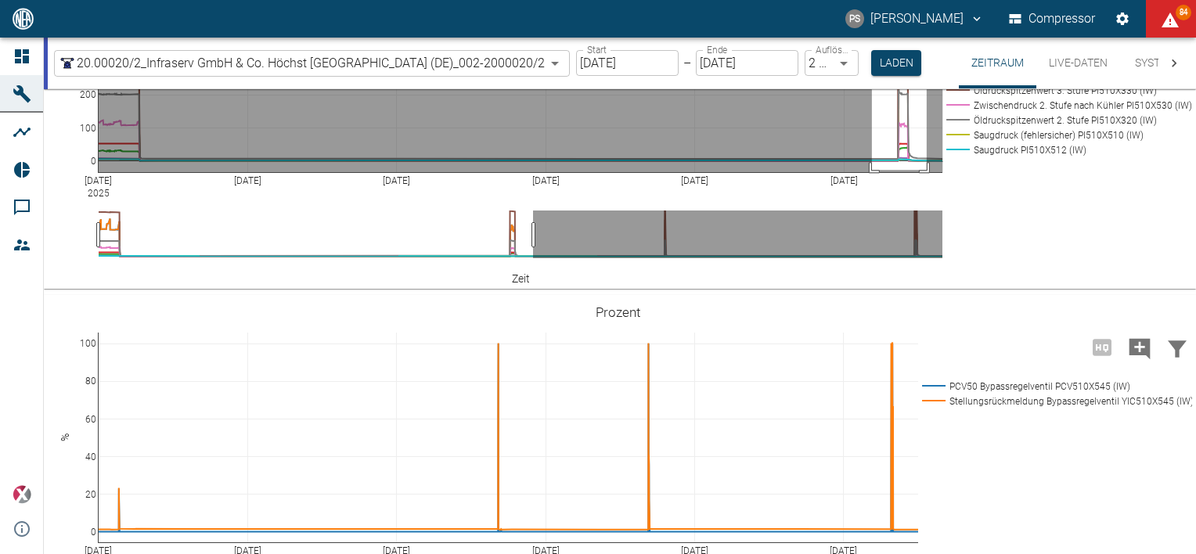
drag, startPoint x: 872, startPoint y: 212, endPoint x: 927, endPoint y: 420, distance: 214.6
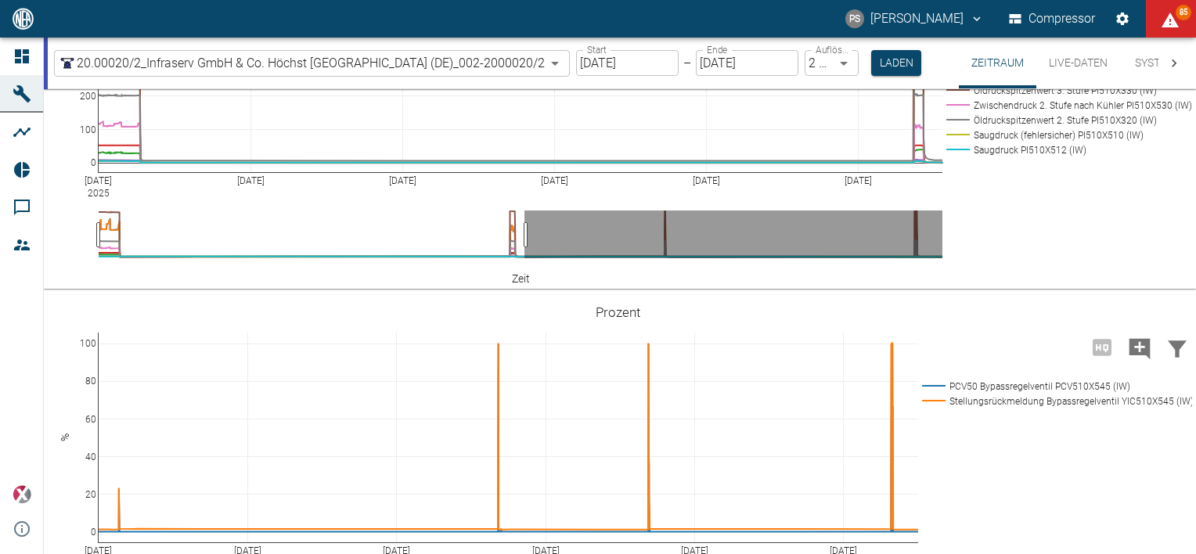
drag, startPoint x: 496, startPoint y: 487, endPoint x: 84, endPoint y: 530, distance: 414.1
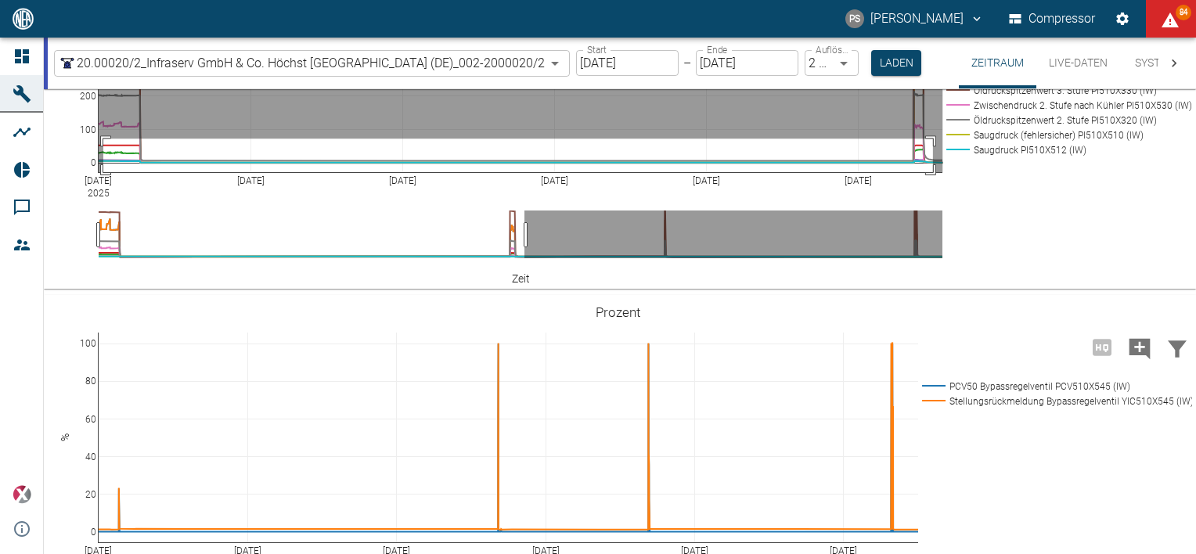
drag, startPoint x: 933, startPoint y: 388, endPoint x: 87, endPoint y: 544, distance: 860.6
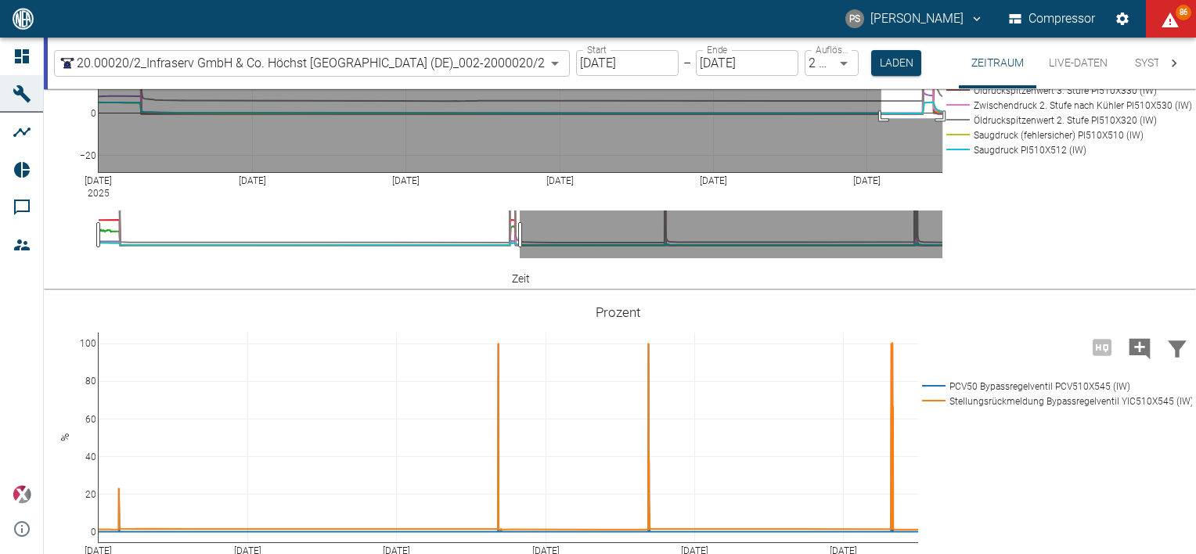
drag, startPoint x: 882, startPoint y: 315, endPoint x: 994, endPoint y: 368, distance: 124.7
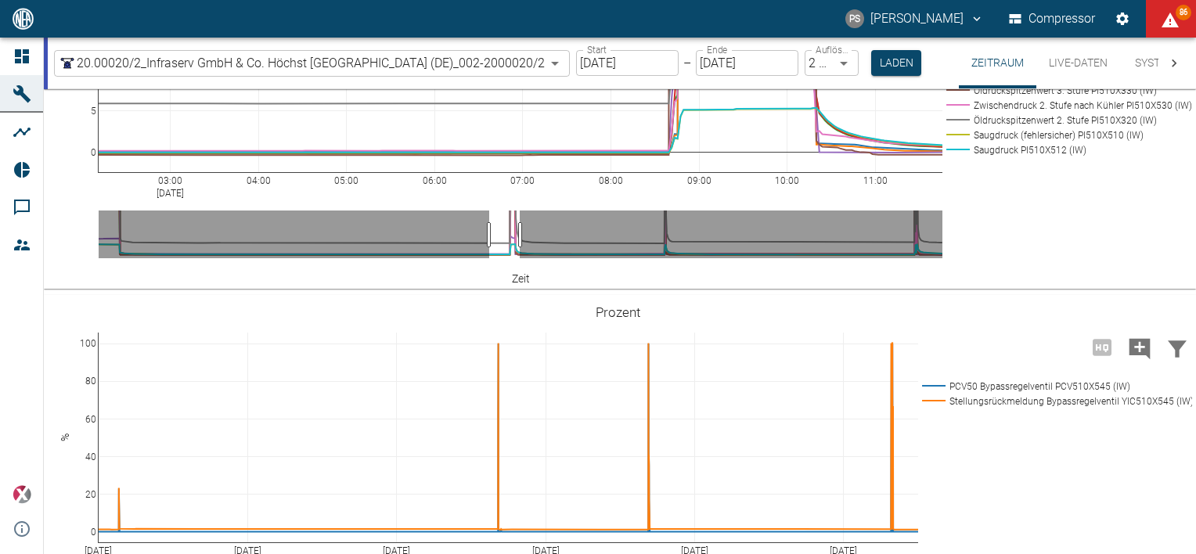
click at [1008, 157] on rect at bounding box center [1065, 149] width 245 height 15
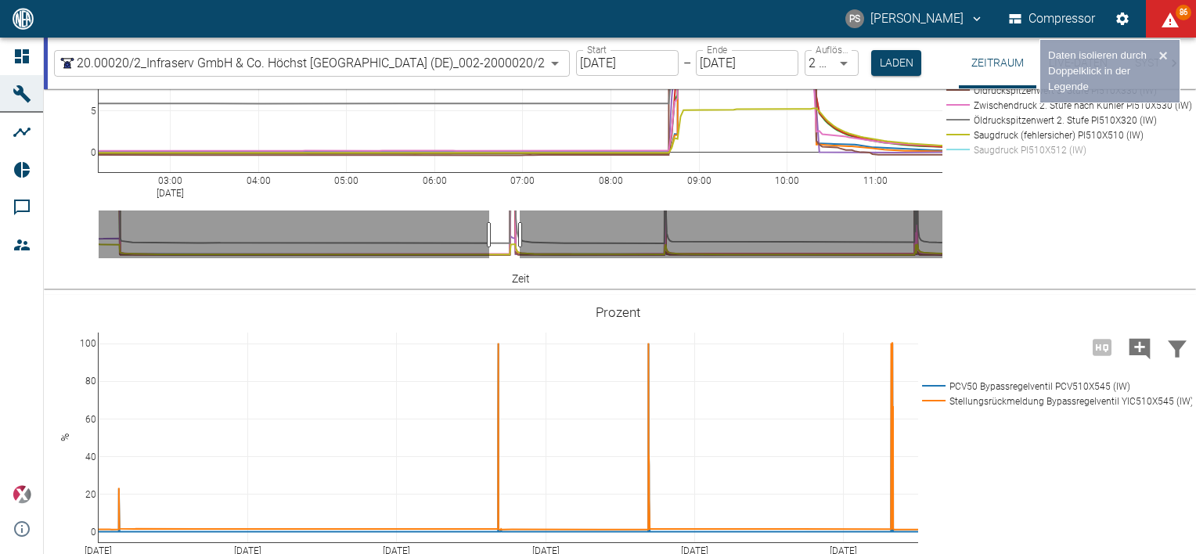
click at [1012, 142] on rect at bounding box center [1065, 135] width 245 height 15
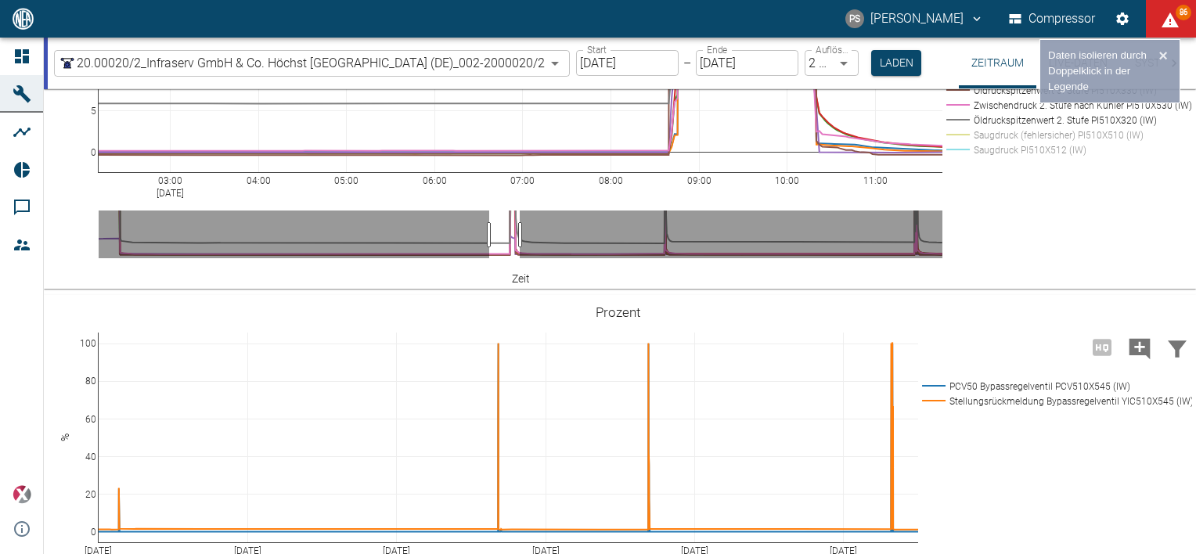
click at [1015, 128] on rect at bounding box center [1065, 120] width 245 height 15
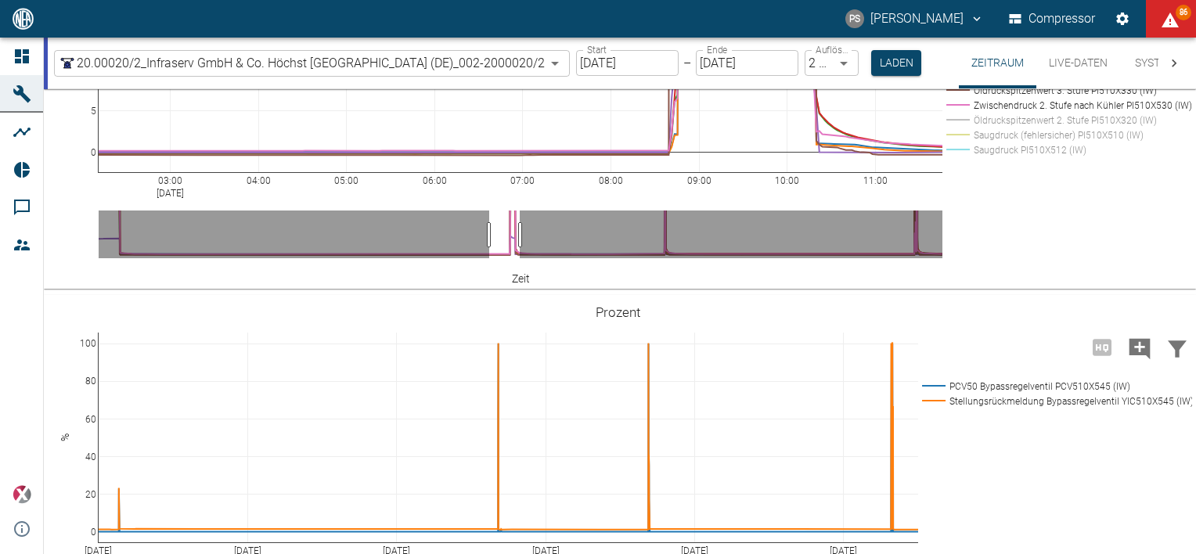
click at [1004, 23] on rect at bounding box center [1065, 16] width 245 height 15
click at [1004, 38] on rect at bounding box center [1065, 30] width 245 height 15
click at [1005, 38] on rect at bounding box center [1065, 30] width 245 height 15
click at [1009, 83] on rect at bounding box center [1065, 75] width 245 height 15
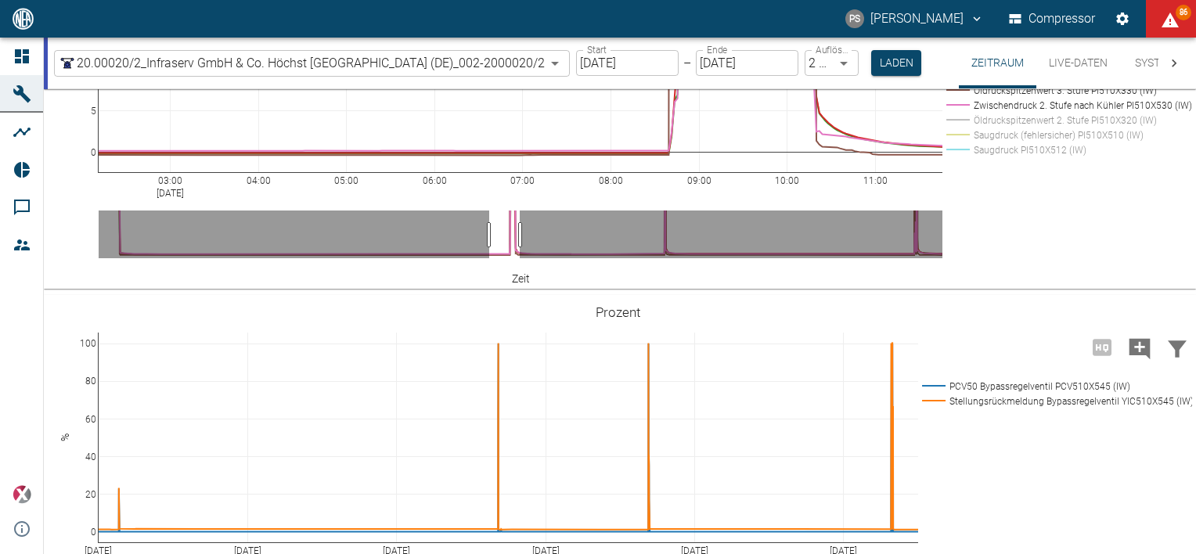
click at [1008, 98] on rect at bounding box center [1065, 90] width 245 height 15
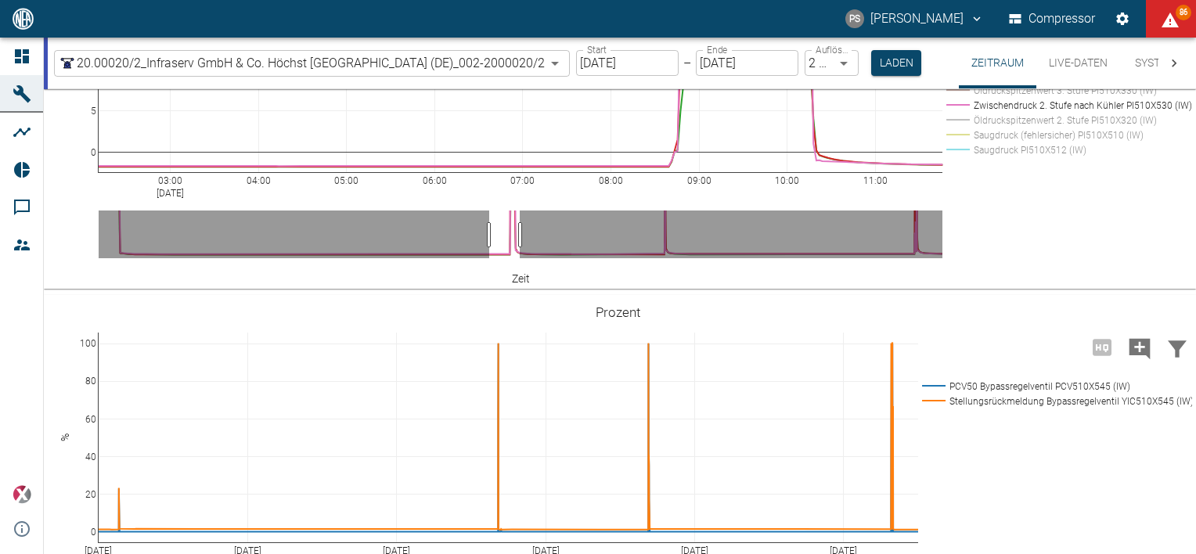
drag, startPoint x: 88, startPoint y: 232, endPoint x: 77, endPoint y: 385, distance: 153.9
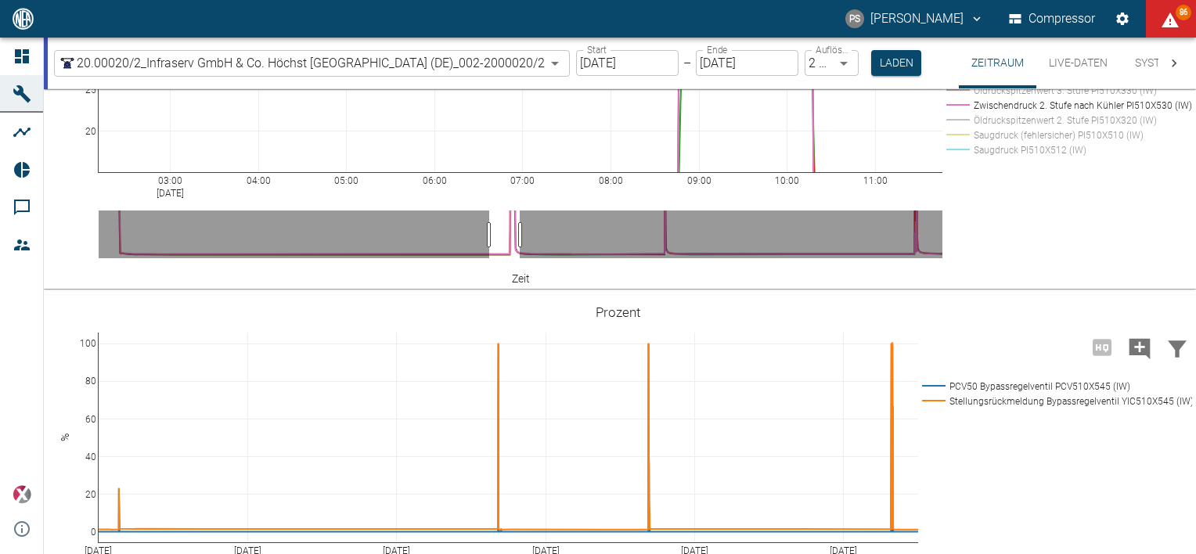
drag, startPoint x: 92, startPoint y: 238, endPoint x: 101, endPoint y: 399, distance: 160.8
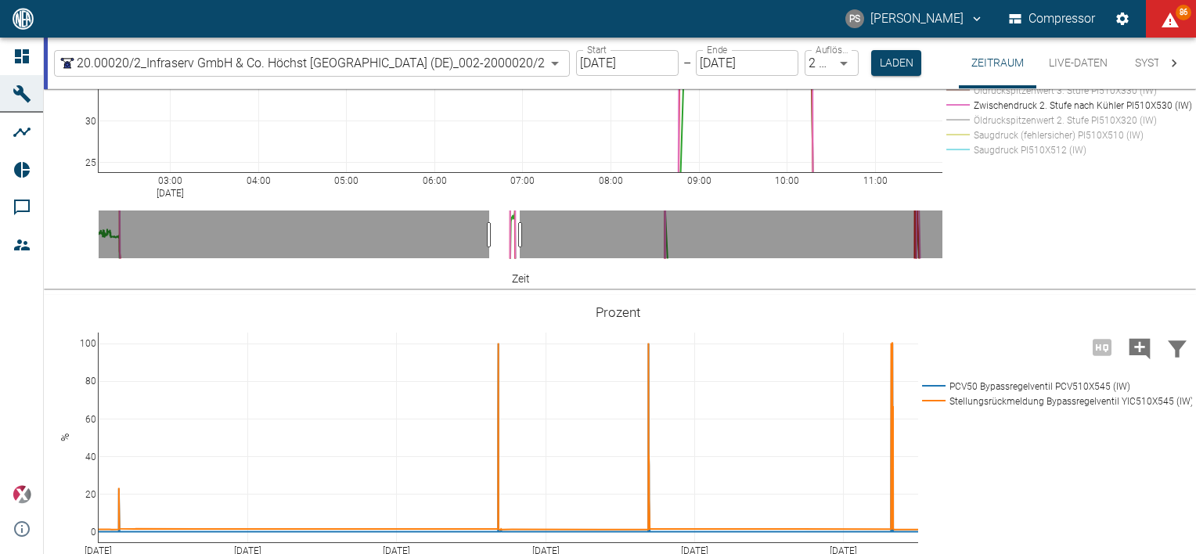
drag, startPoint x: 88, startPoint y: 272, endPoint x: 96, endPoint y: 334, distance: 62.4
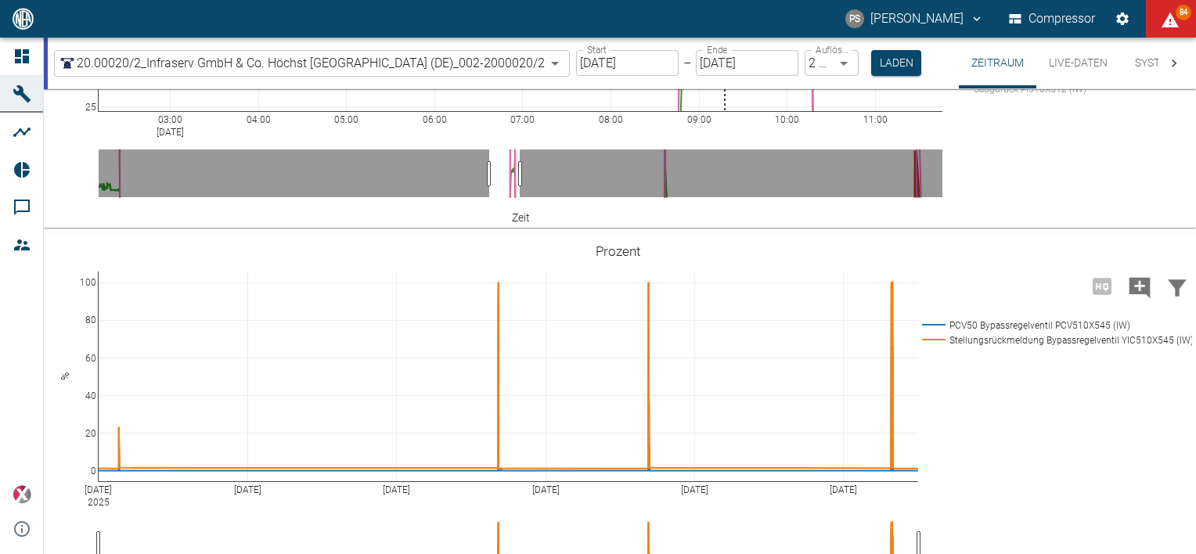
scroll to position [1065, 0]
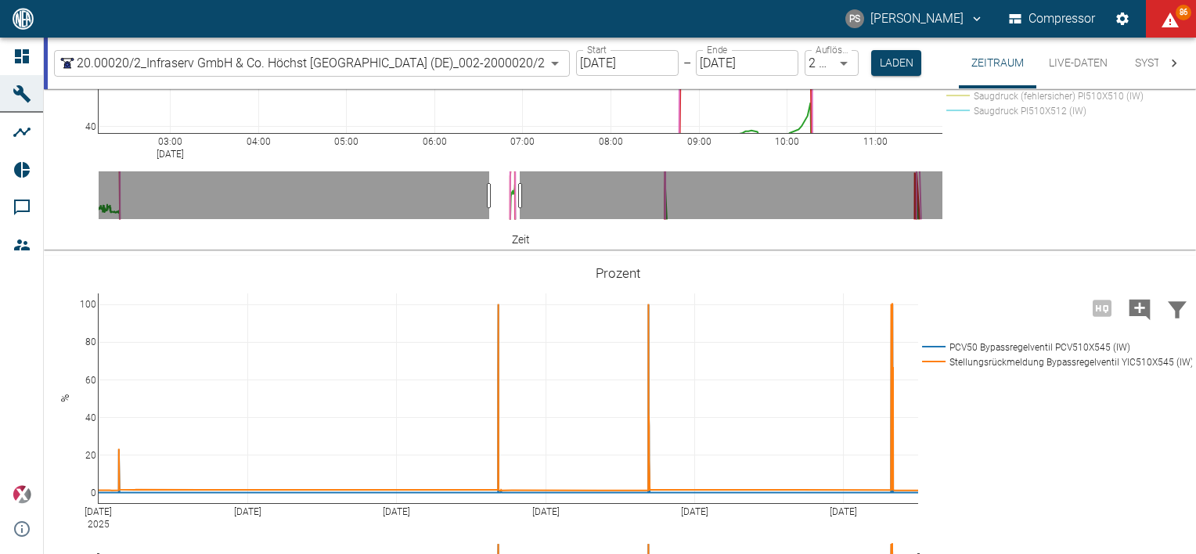
drag, startPoint x: 93, startPoint y: 213, endPoint x: 96, endPoint y: 335, distance: 122.2
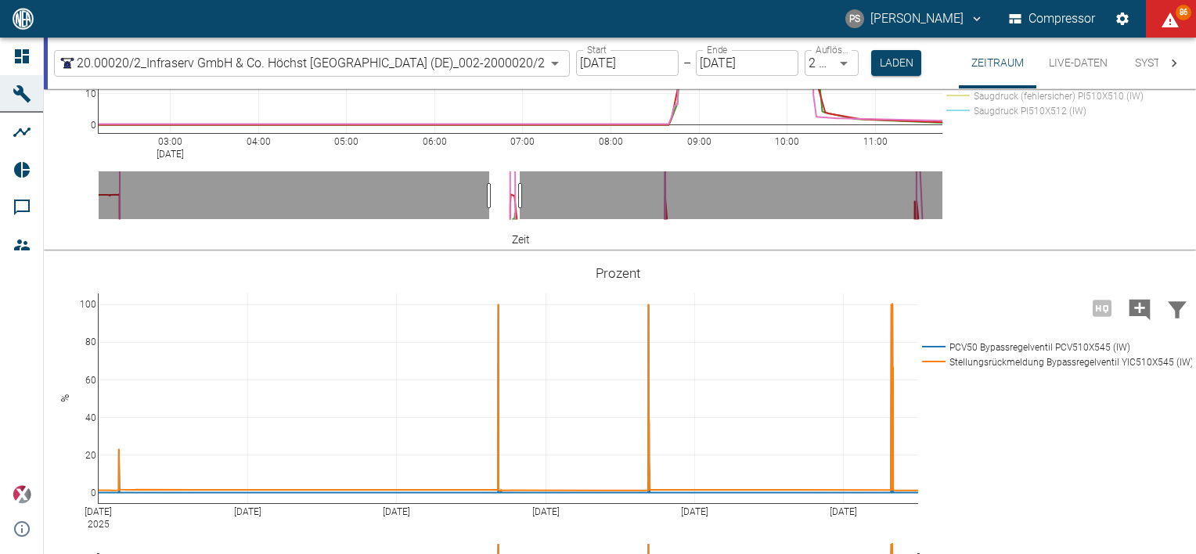
drag, startPoint x: 91, startPoint y: 379, endPoint x: 130, endPoint y: 248, distance: 136.5
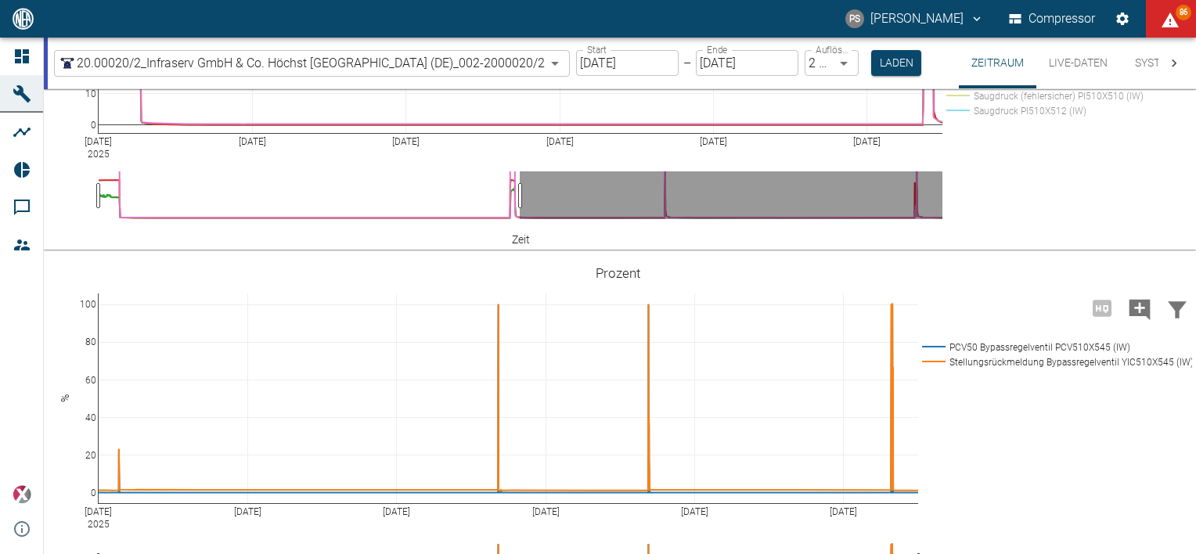
drag, startPoint x: 490, startPoint y: 438, endPoint x: 87, endPoint y: 459, distance: 403.8
click at [1021, 88] on rect at bounding box center [1065, 81] width 245 height 15
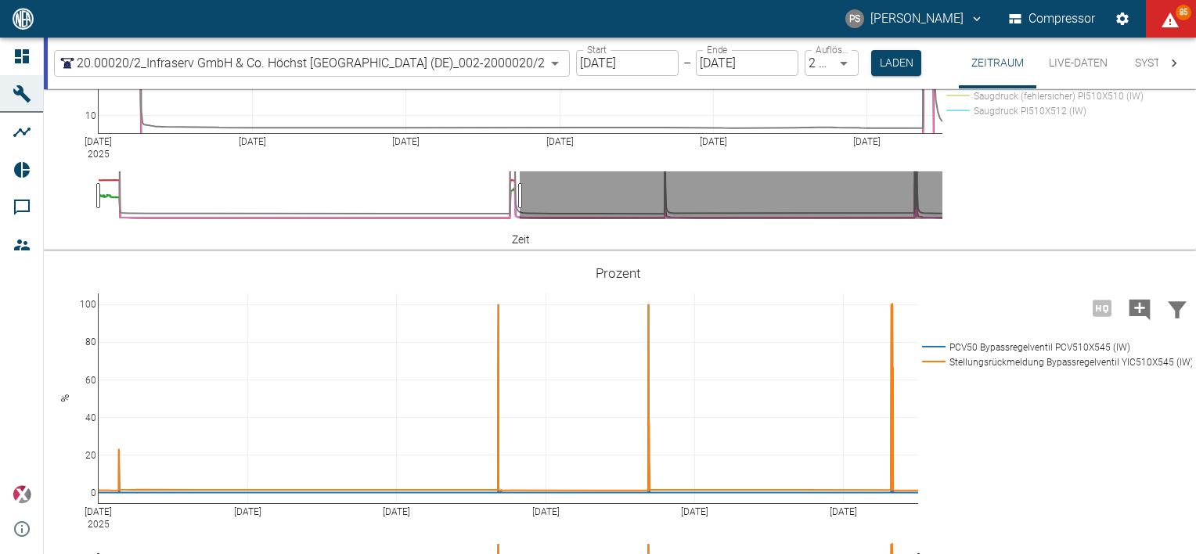
drag, startPoint x: 88, startPoint y: 222, endPoint x: 104, endPoint y: 244, distance: 26.9
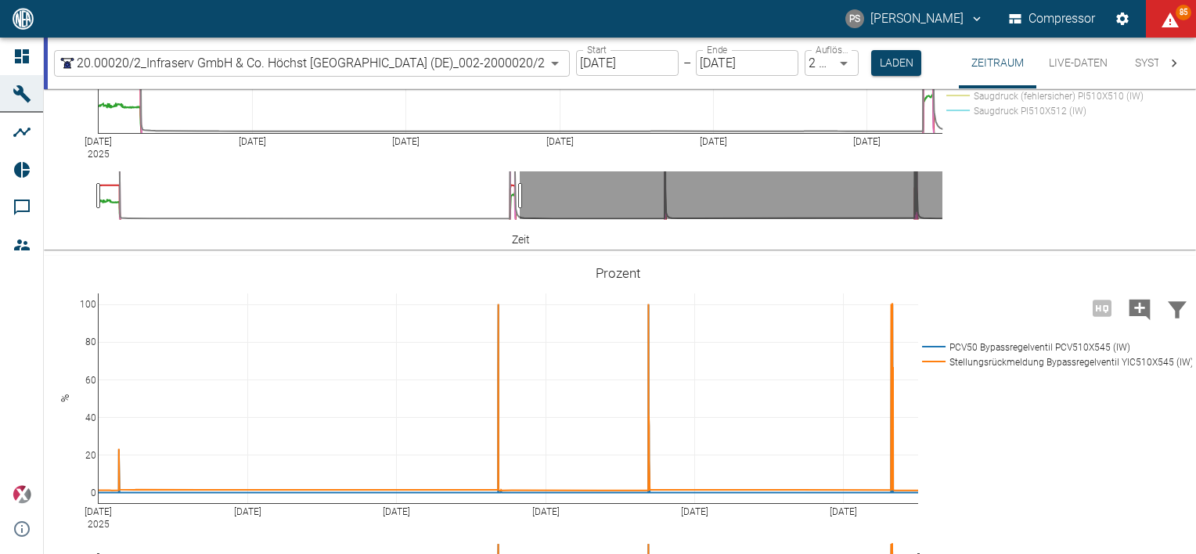
drag, startPoint x: 87, startPoint y: 178, endPoint x: 129, endPoint y: 316, distance: 144.9
drag, startPoint x: 89, startPoint y: 174, endPoint x: 72, endPoint y: 304, distance: 131.1
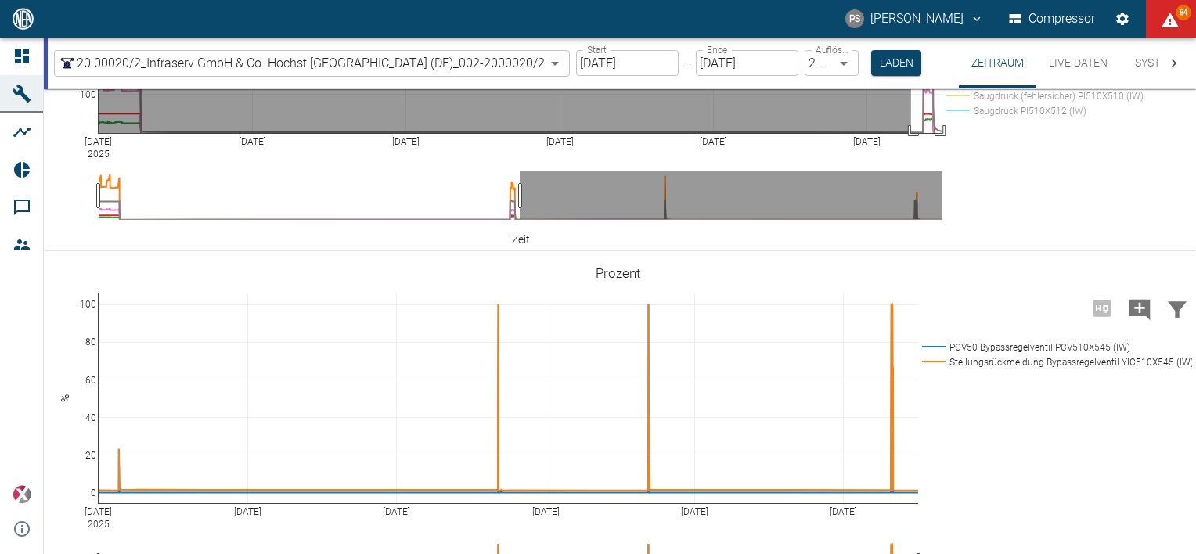
drag, startPoint x: 911, startPoint y: 225, endPoint x: 985, endPoint y: 395, distance: 184.4
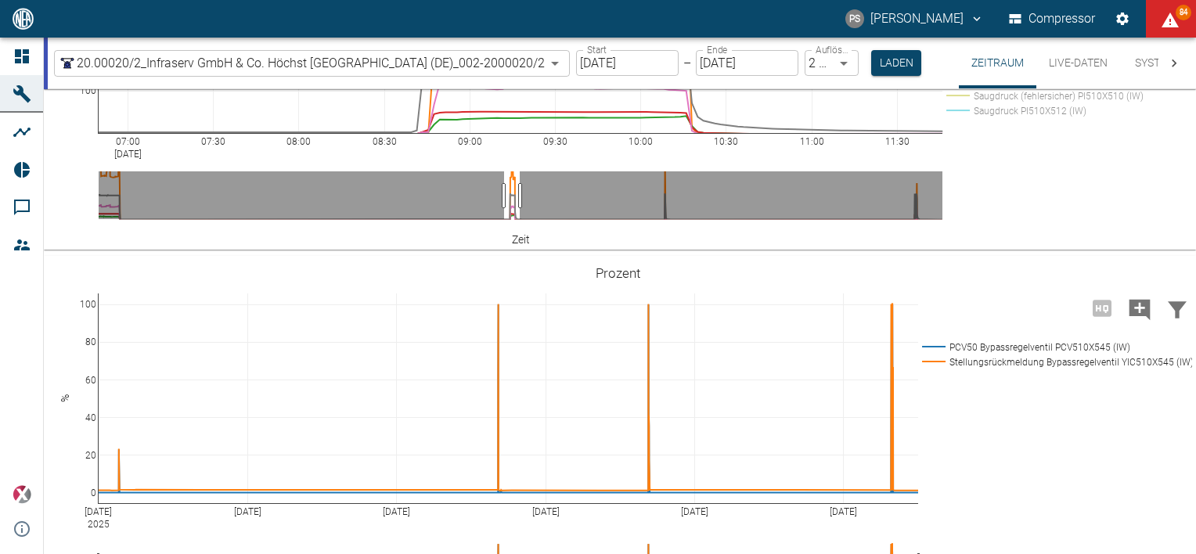
drag, startPoint x: 88, startPoint y: 175, endPoint x: 90, endPoint y: 212, distance: 37.7
click at [1032, 59] on rect at bounding box center [1065, 51] width 245 height 15
drag, startPoint x: 92, startPoint y: 179, endPoint x: 99, endPoint y: 186, distance: 10.0
click at [851, 53] on label "Auflösung" at bounding box center [833, 49] width 35 height 13
click at [852, 56] on body "PS Pascal Schwanebeck Compressor 85 Dashboard Maschinen Analysen Reports Kommen…" at bounding box center [598, 277] width 1196 height 554
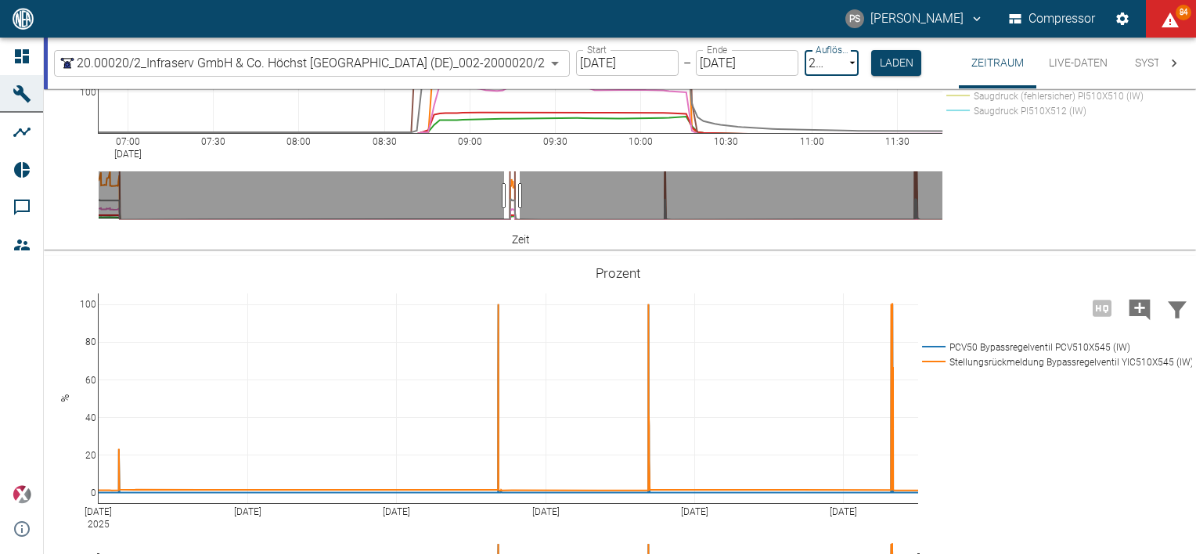
click at [662, 66] on input "15.09.2025" at bounding box center [627, 63] width 103 height 26
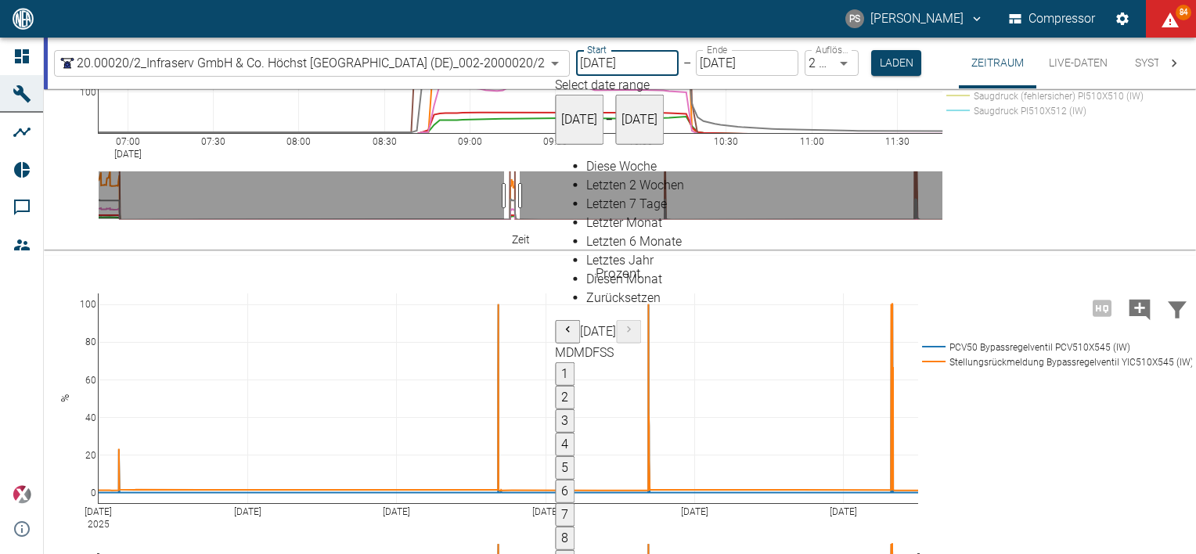
type input "20.09.2025"
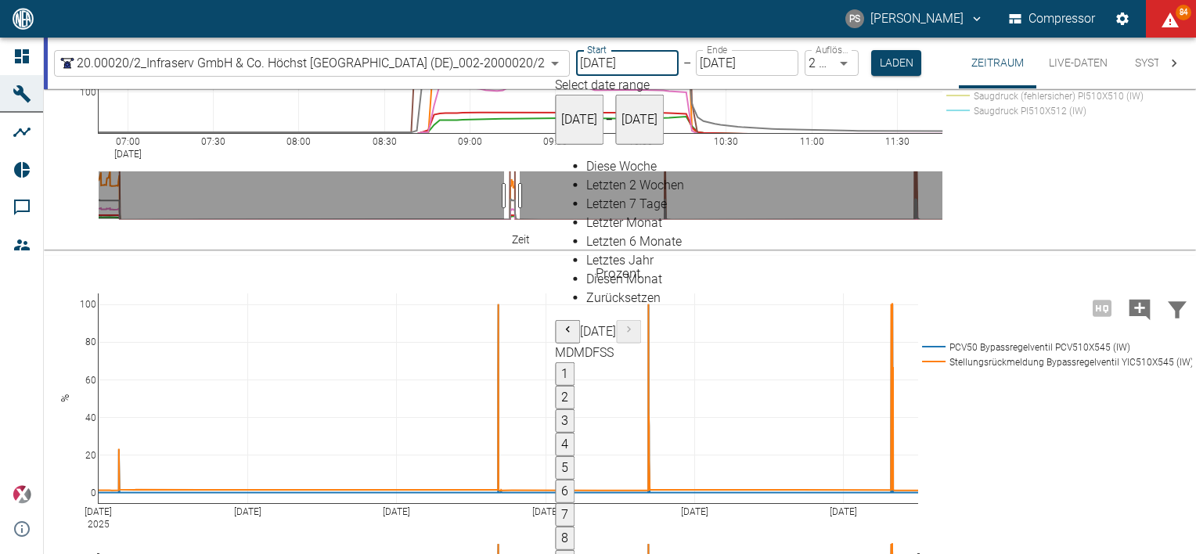
type input "1sec"
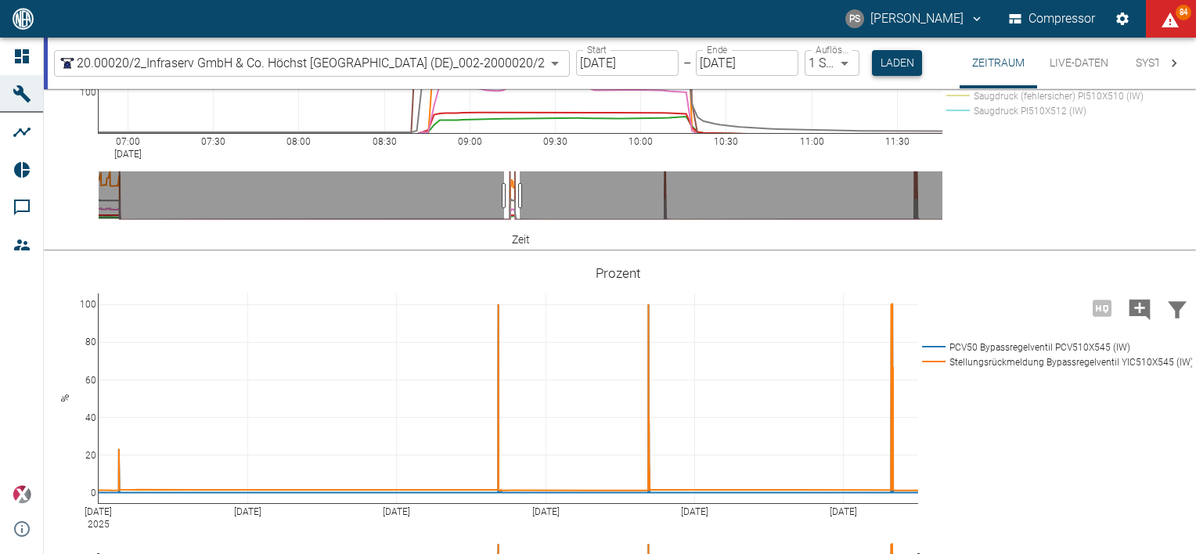
click at [887, 67] on button "Laden" at bounding box center [897, 63] width 50 height 26
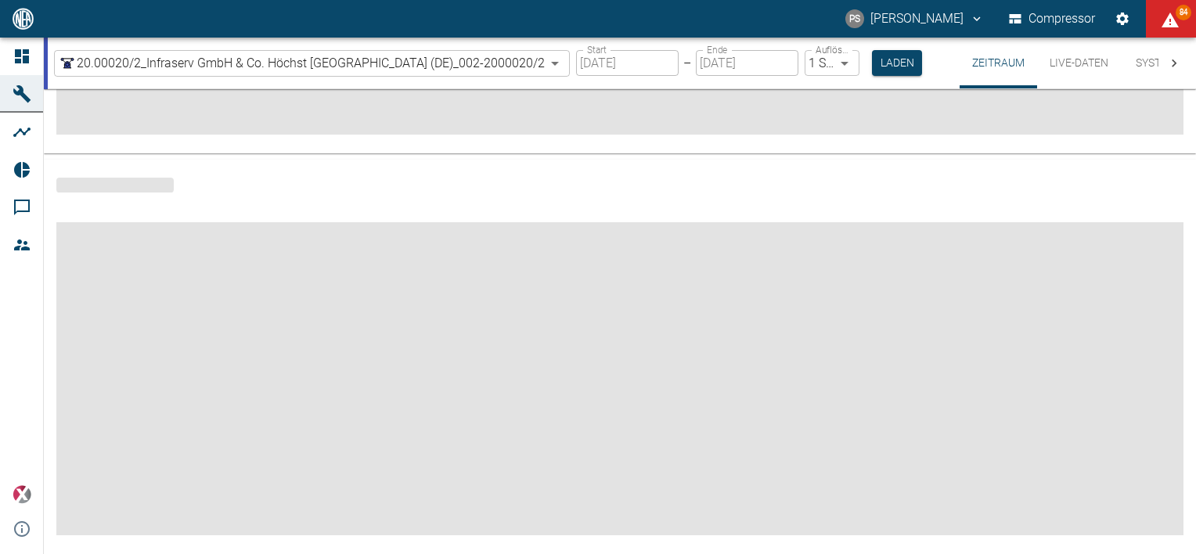
scroll to position [332, 0]
click at [852, 63] on body "PS Pascal Schwanebeck Compressor 84 Dashboard Maschinen Analysen Reports Kommen…" at bounding box center [598, 277] width 1196 height 554
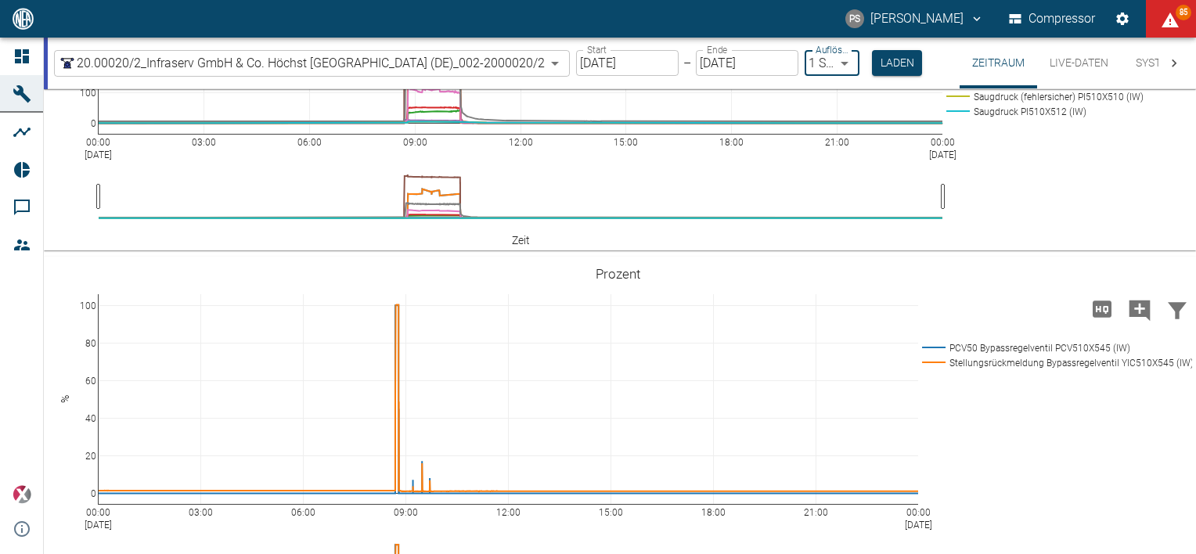
scroll to position [1049, 0]
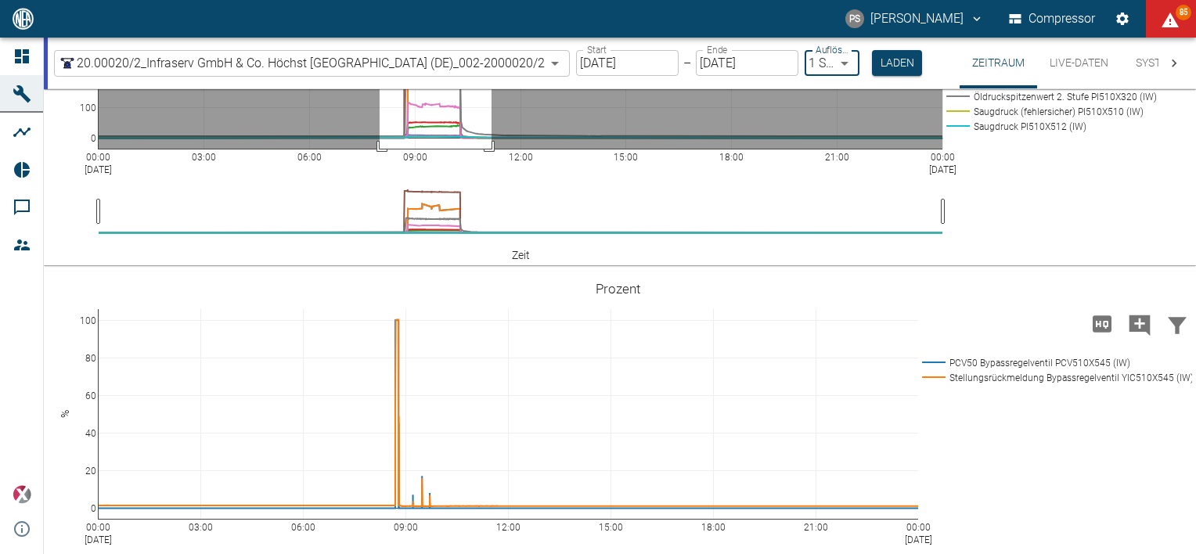
drag, startPoint x: 380, startPoint y: 197, endPoint x: 492, endPoint y: 401, distance: 233.0
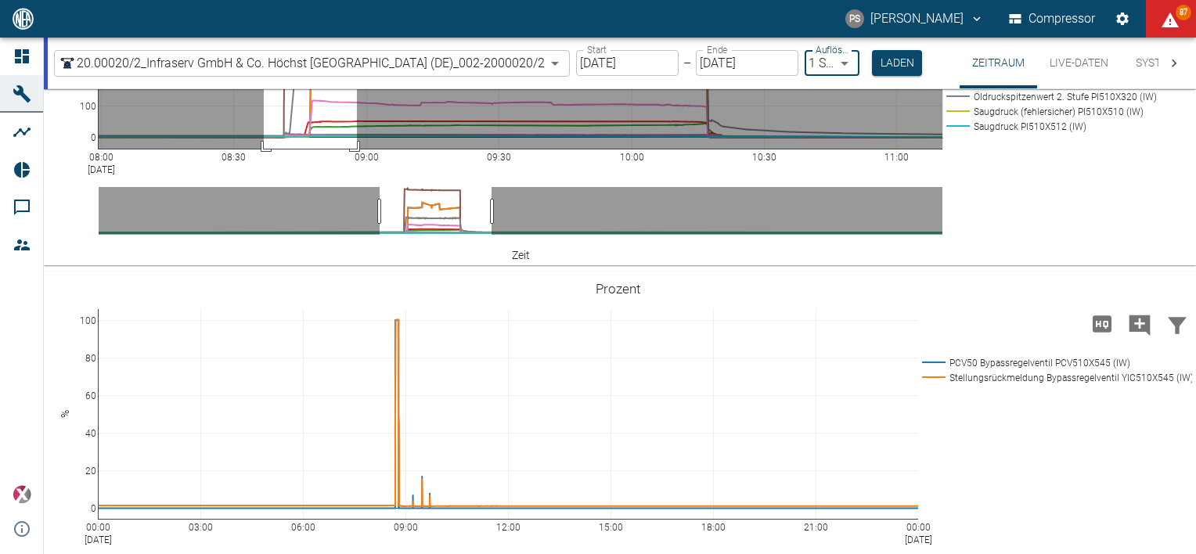
drag, startPoint x: 264, startPoint y: 195, endPoint x: 357, endPoint y: 424, distance: 246.9
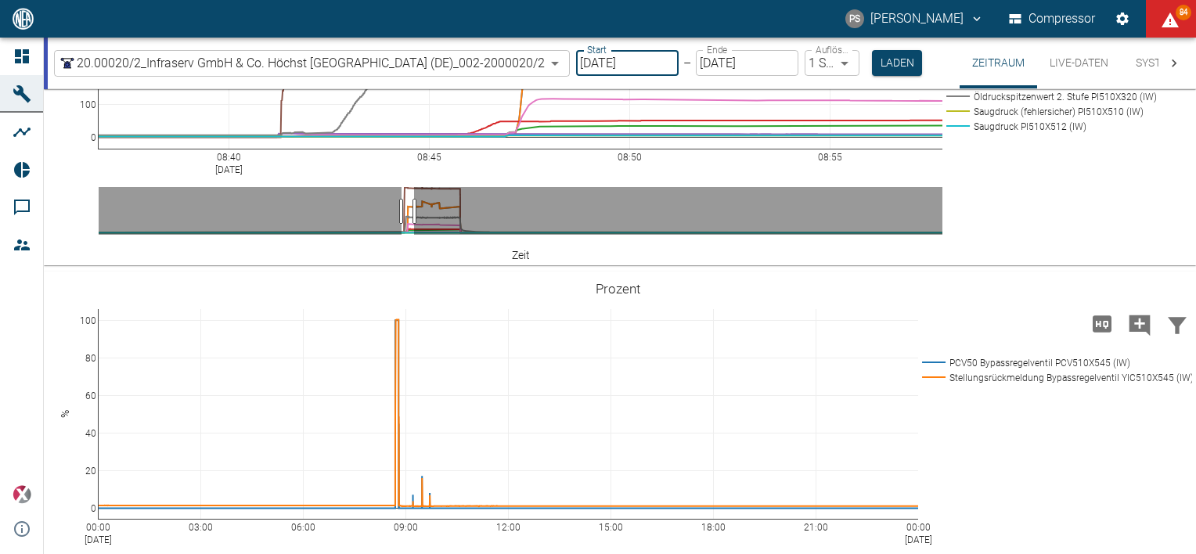
click at [629, 60] on input "20.09.2025" at bounding box center [627, 63] width 103 height 26
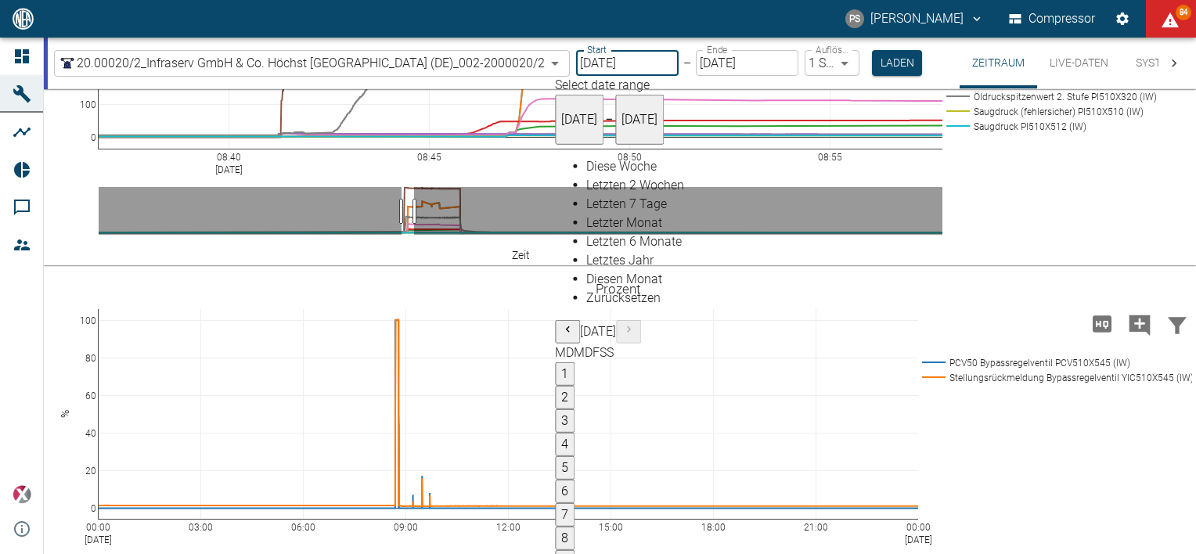
type input "[DATE]"
type input "DD.MM.YYYY"
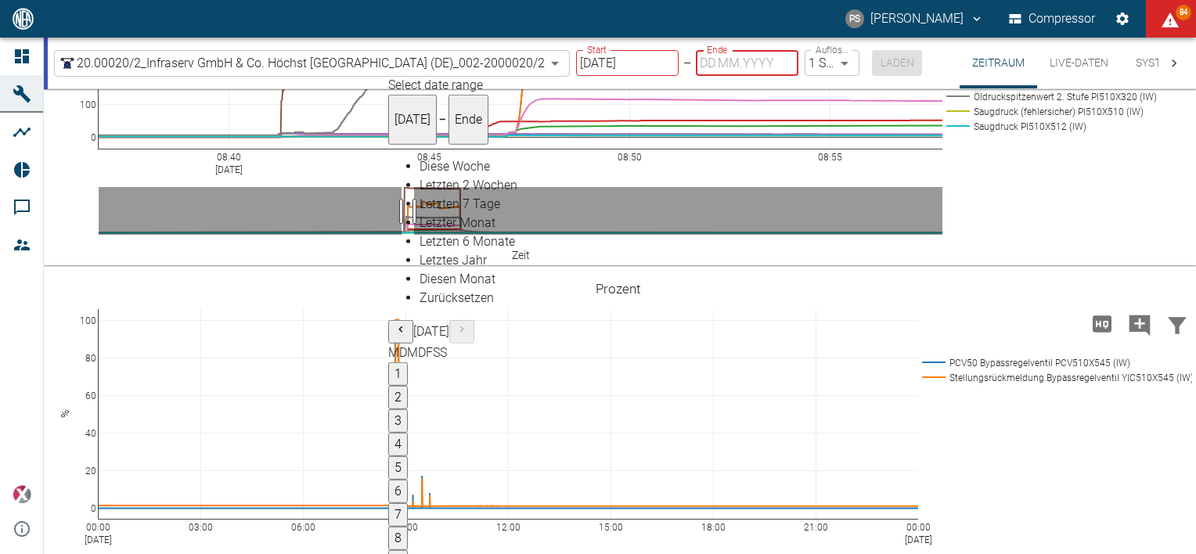
type input "[DATE]"
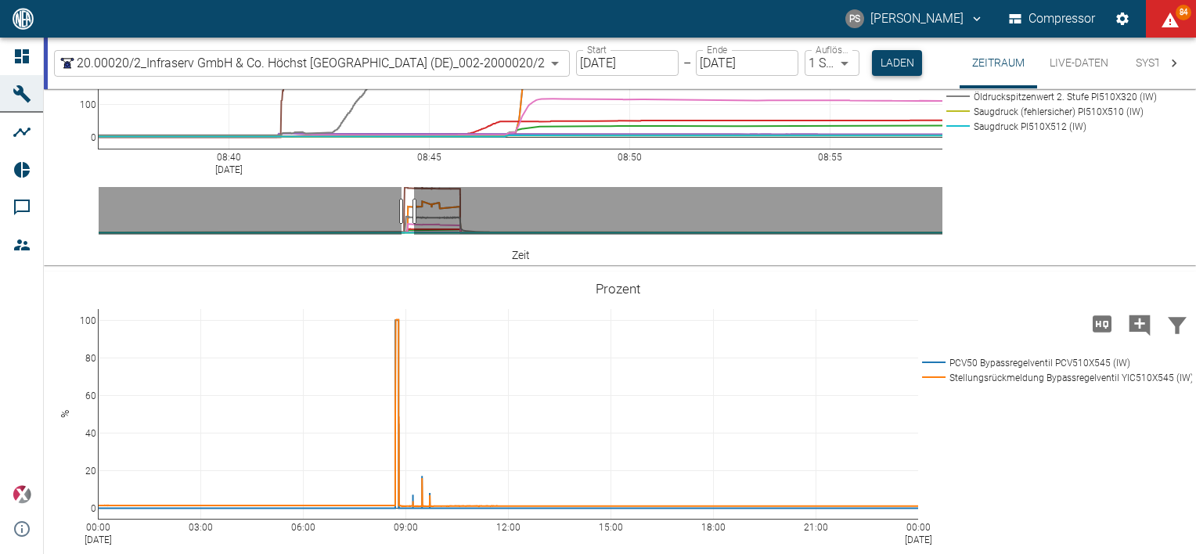
click at [888, 55] on button "Laden" at bounding box center [897, 63] width 50 height 26
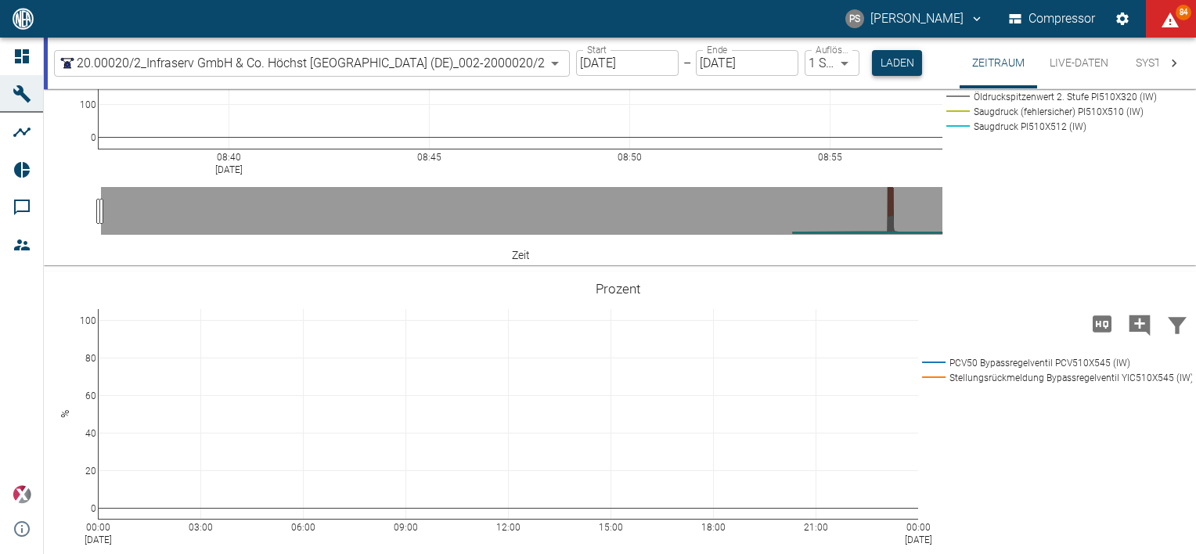
click at [899, 63] on button "Laden" at bounding box center [897, 63] width 50 height 26
click at [831, 50] on label "Auflösung" at bounding box center [834, 49] width 36 height 13
click at [819, 61] on body "PS Pascal Schwanebeck Compressor 85 Dashboard Maschinen Analysen Reports Kommen…" at bounding box center [598, 277] width 1196 height 554
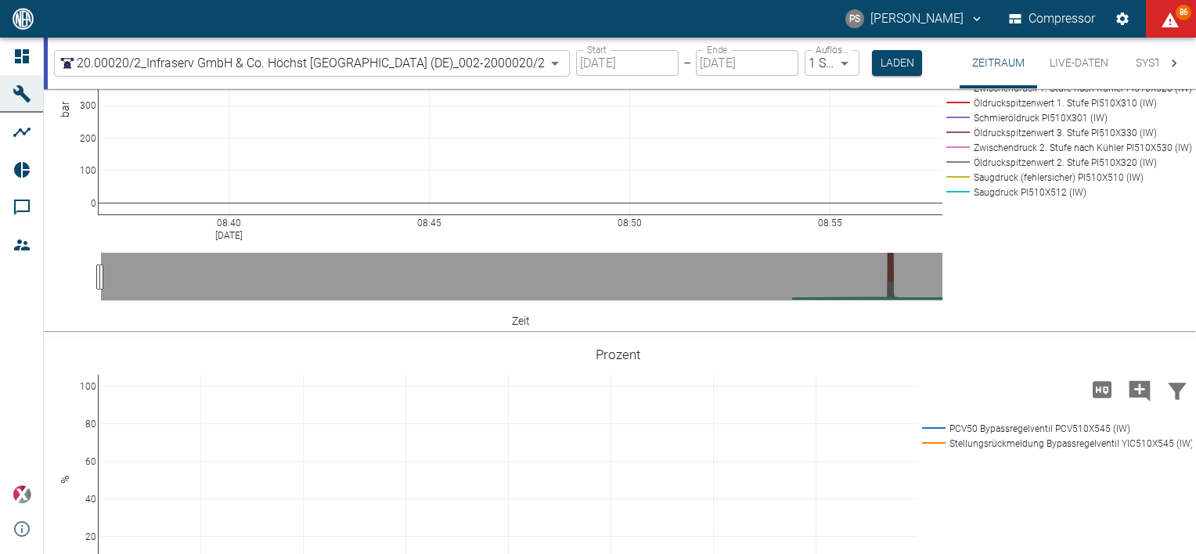
scroll to position [988, 0]
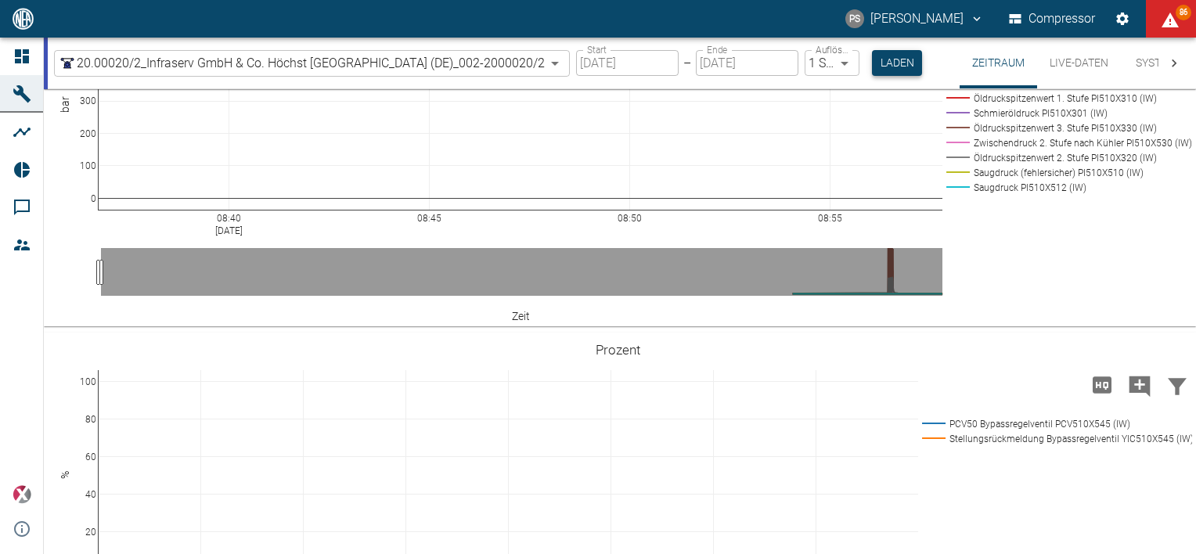
click at [897, 60] on button "Laden" at bounding box center [897, 63] width 50 height 26
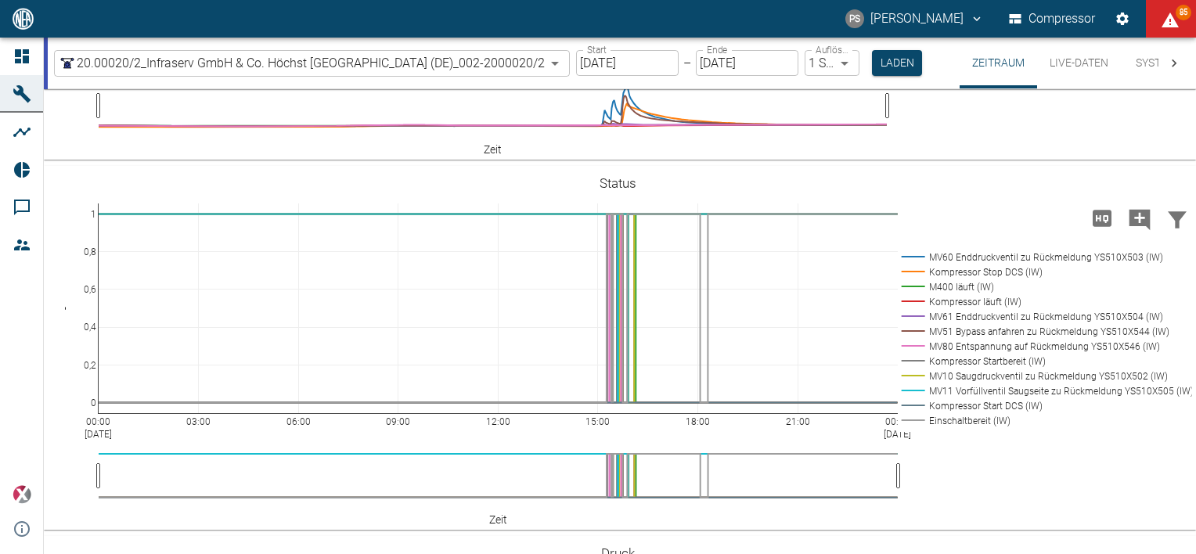
scroll to position [582, 0]
click at [612, 70] on input "[DATE]" at bounding box center [627, 63] width 103 height 26
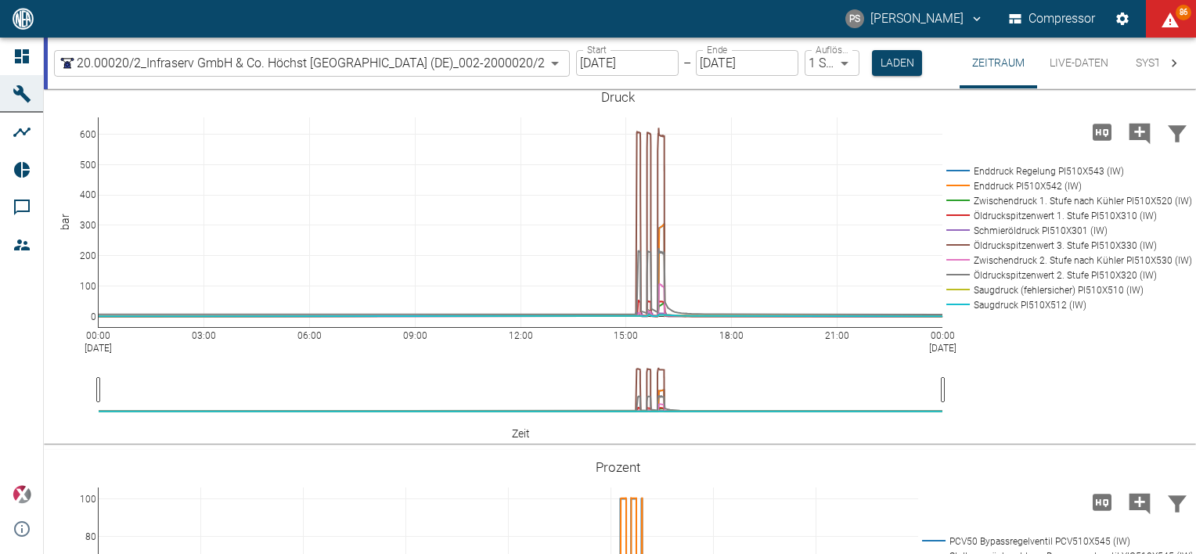
scroll to position [1037, 0]
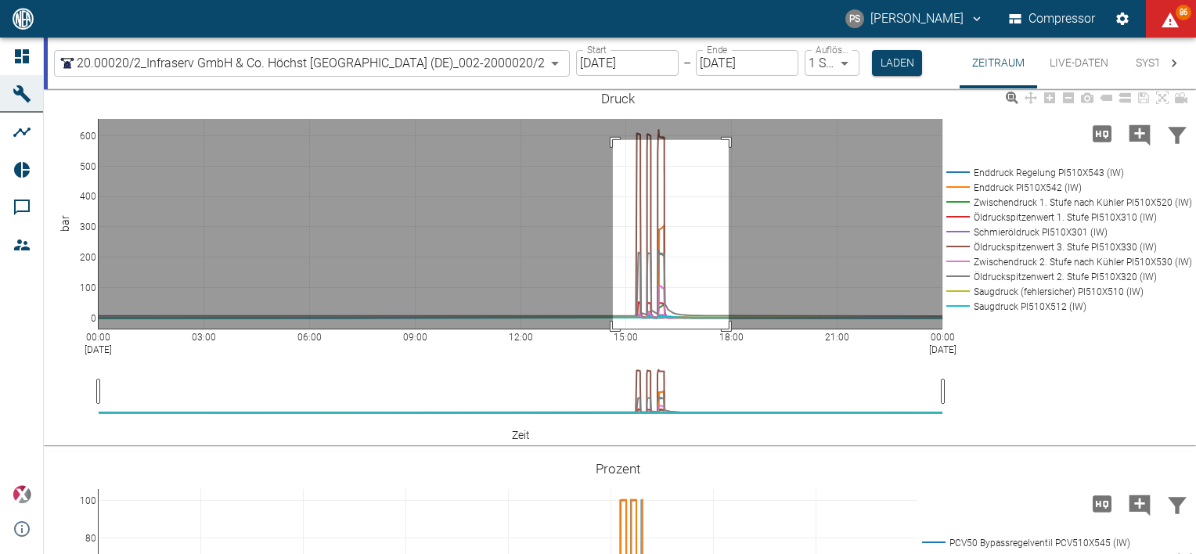
drag, startPoint x: 613, startPoint y: 222, endPoint x: 725, endPoint y: 427, distance: 233.7
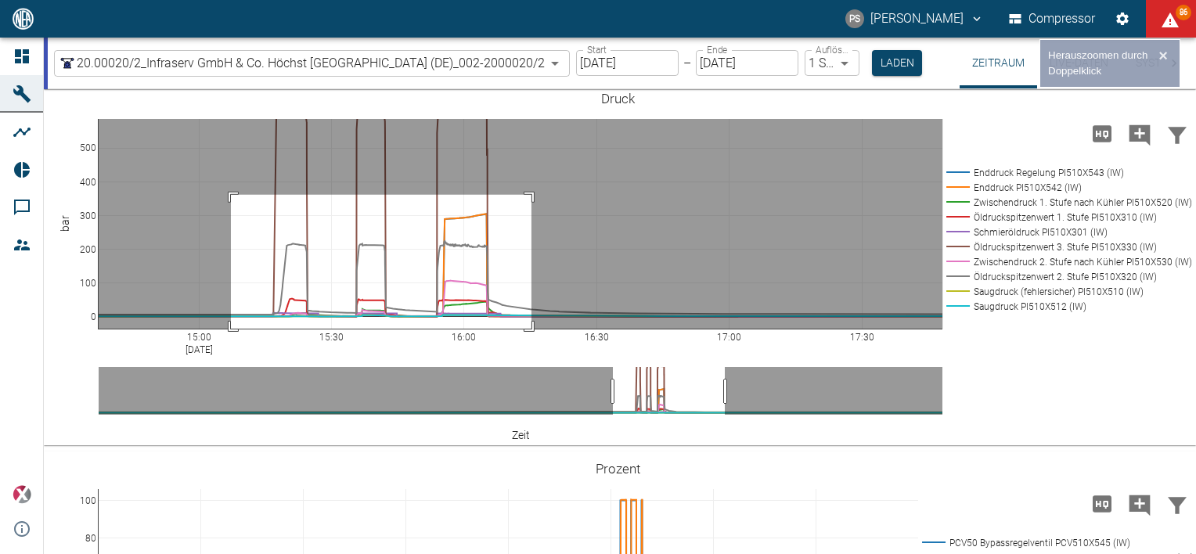
drag, startPoint x: 231, startPoint y: 276, endPoint x: 534, endPoint y: 465, distance: 356.9
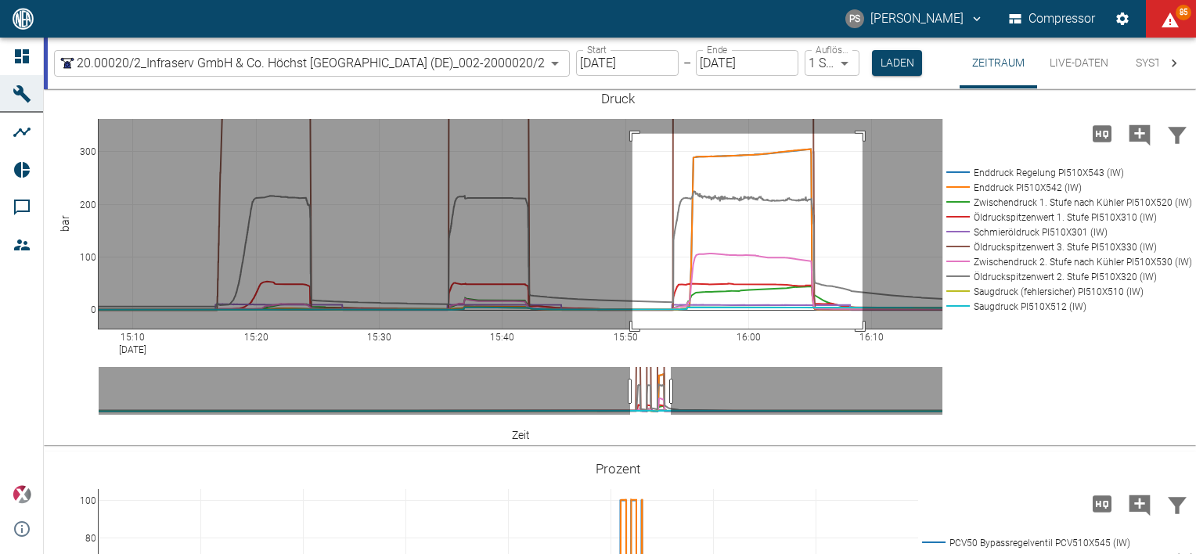
drag, startPoint x: 863, startPoint y: 215, endPoint x: 633, endPoint y: 435, distance: 318.4
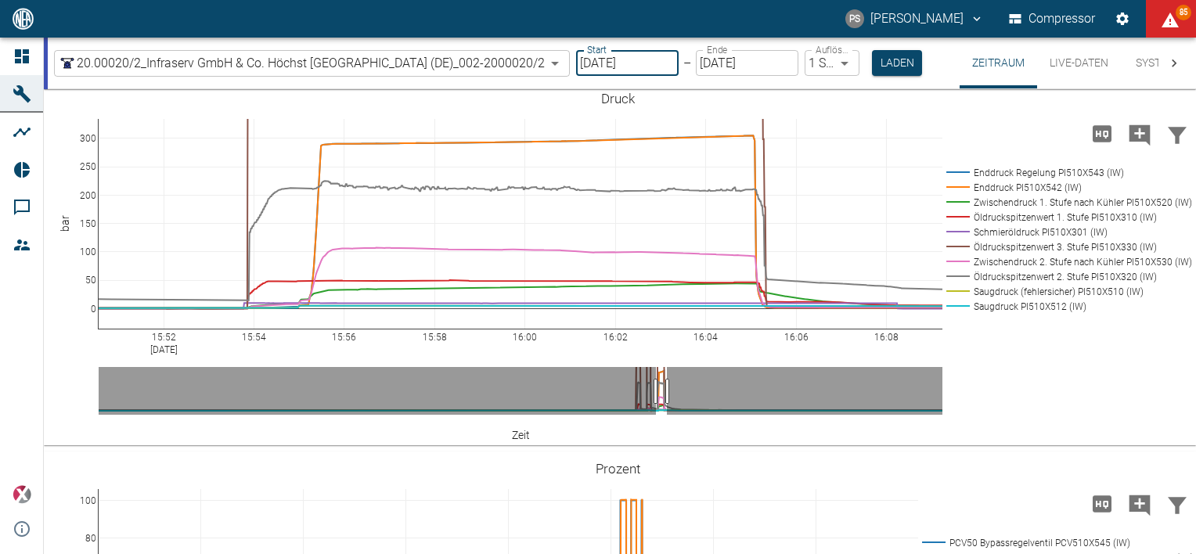
click at [621, 63] on input "[DATE]" at bounding box center [627, 63] width 103 height 26
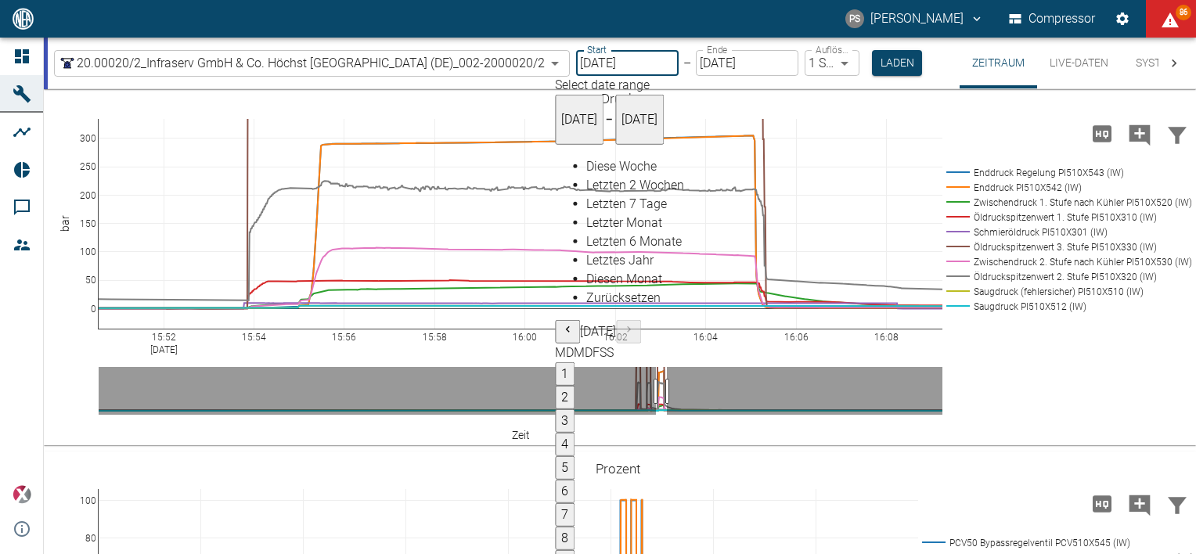
type input "[DATE]"
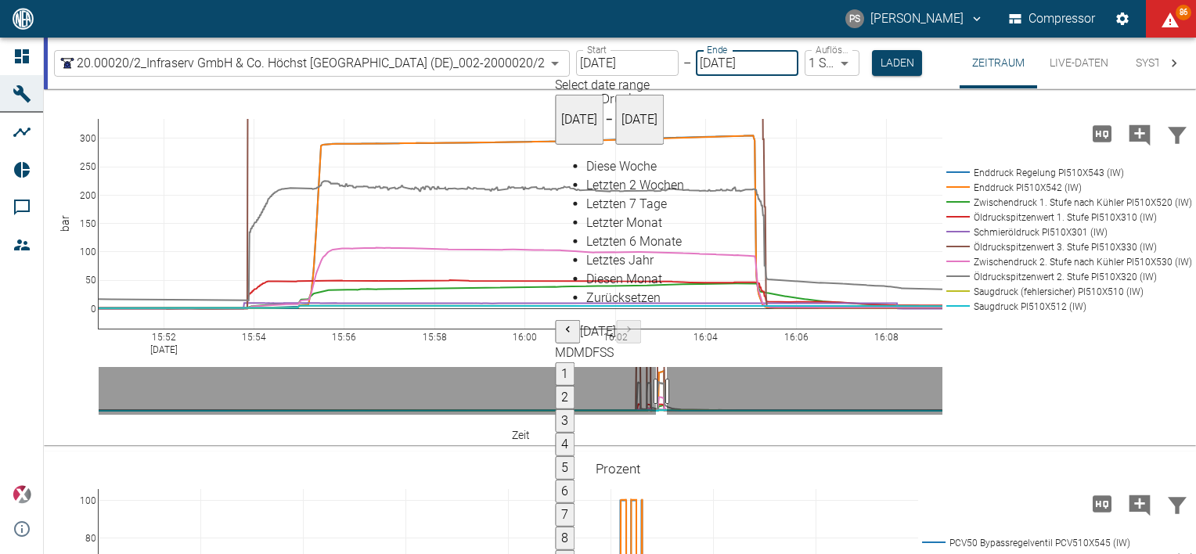
type input "[DATE]"
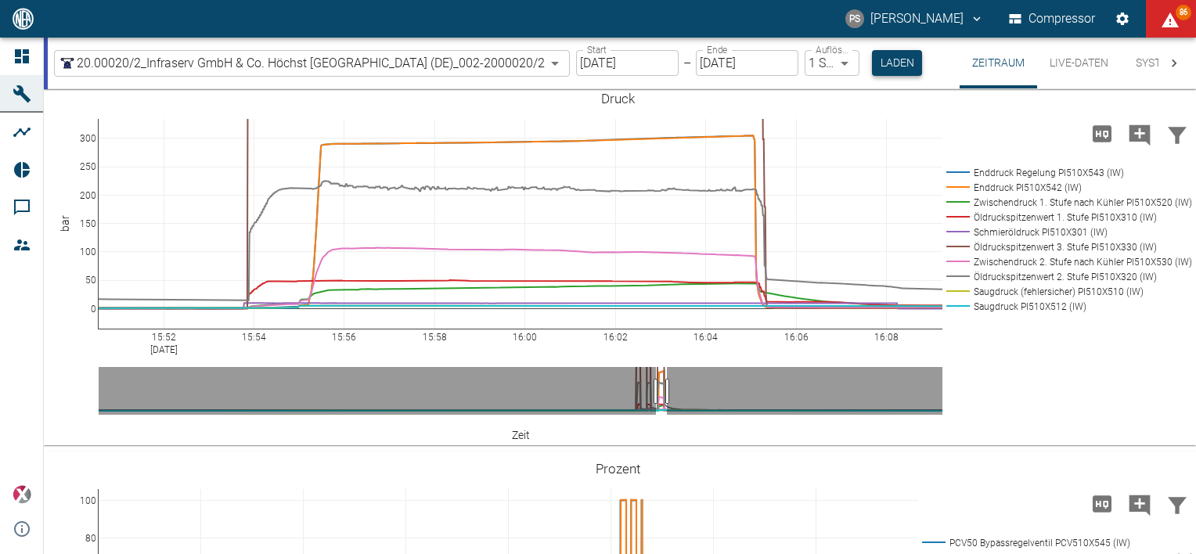
click at [899, 63] on button "Laden" at bounding box center [897, 63] width 50 height 26
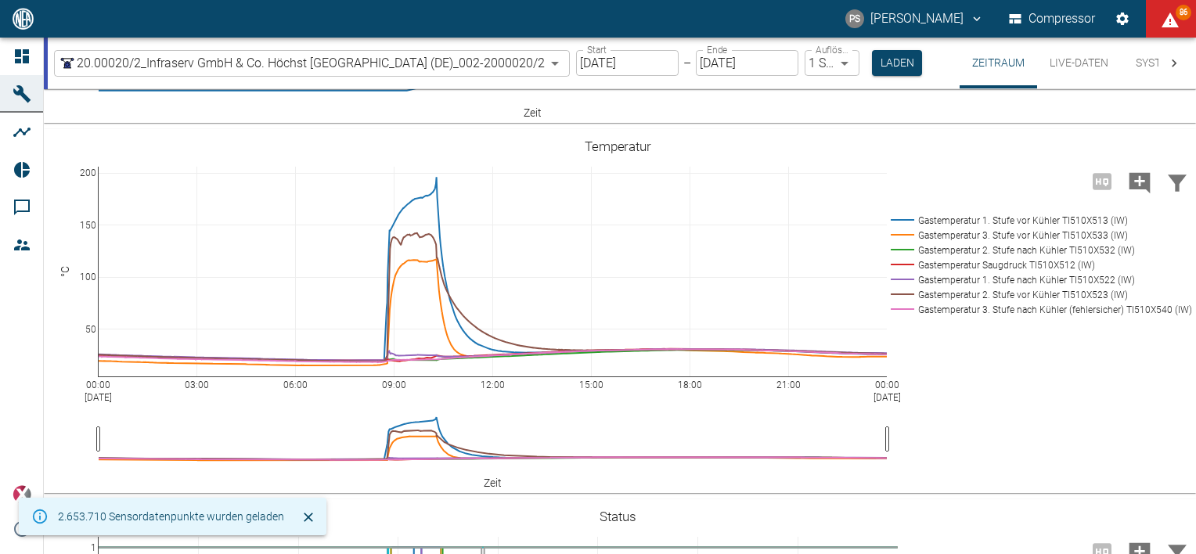
scroll to position [1037, 0]
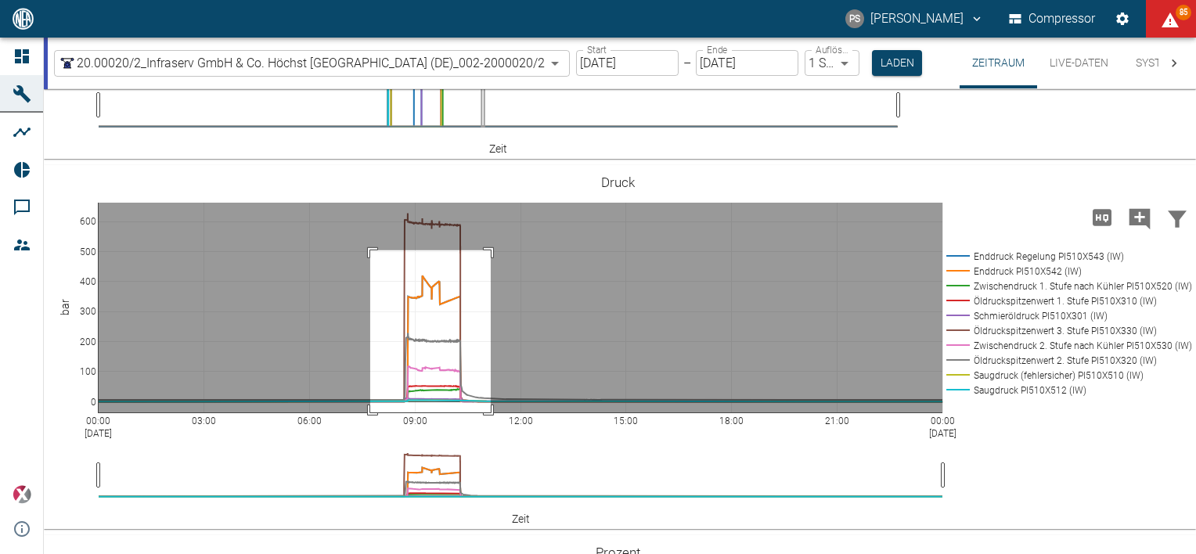
drag, startPoint x: 491, startPoint y: 248, endPoint x: 365, endPoint y: 432, distance: 223.0
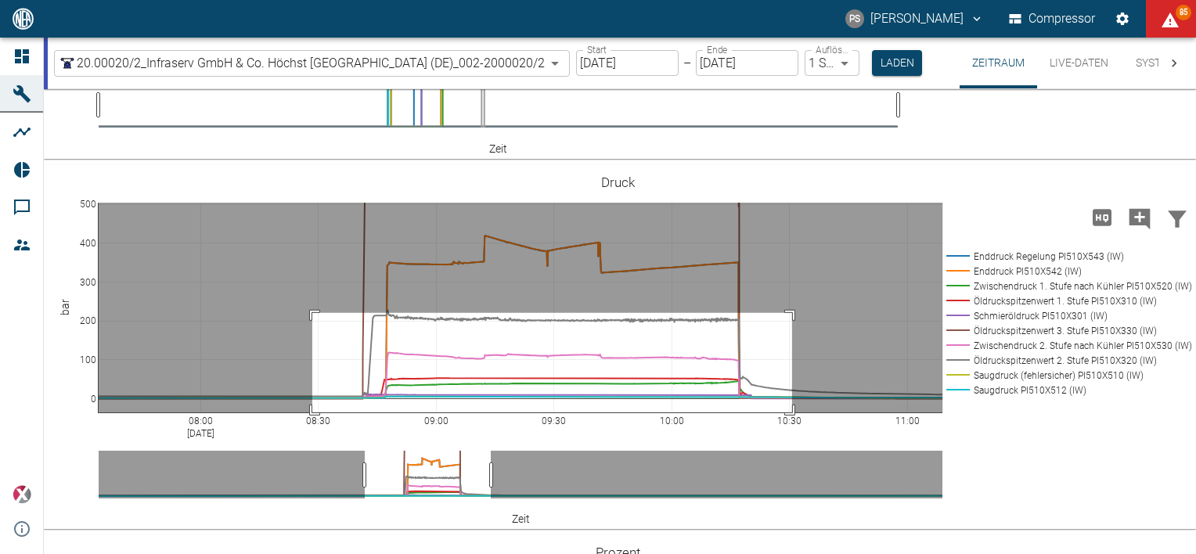
drag, startPoint x: 312, startPoint y: 311, endPoint x: 795, endPoint y: 429, distance: 497.3
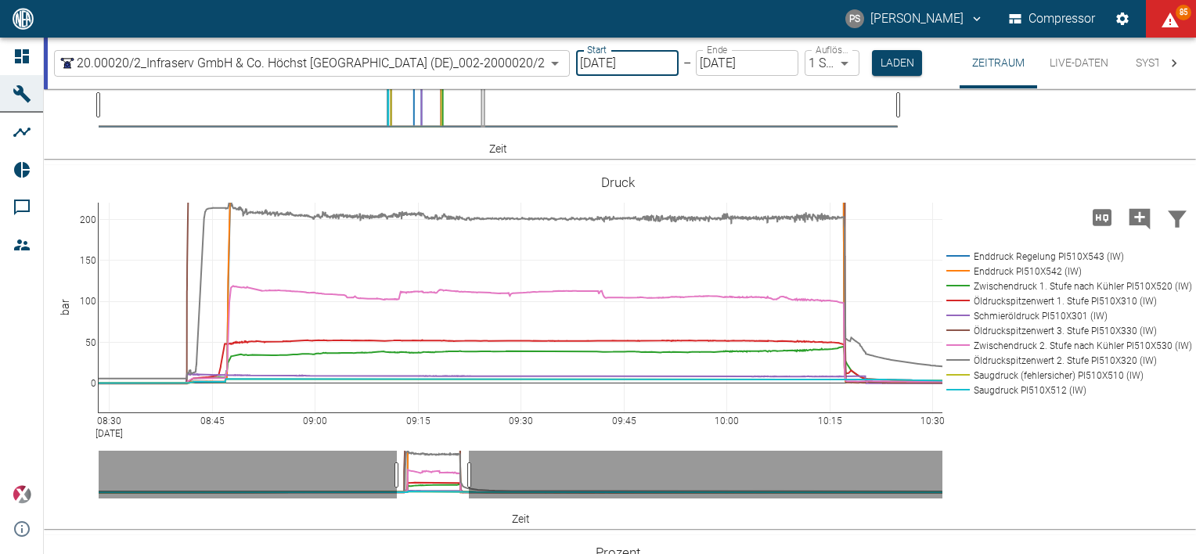
click at [615, 63] on input "20.09.2025" at bounding box center [627, 63] width 103 height 26
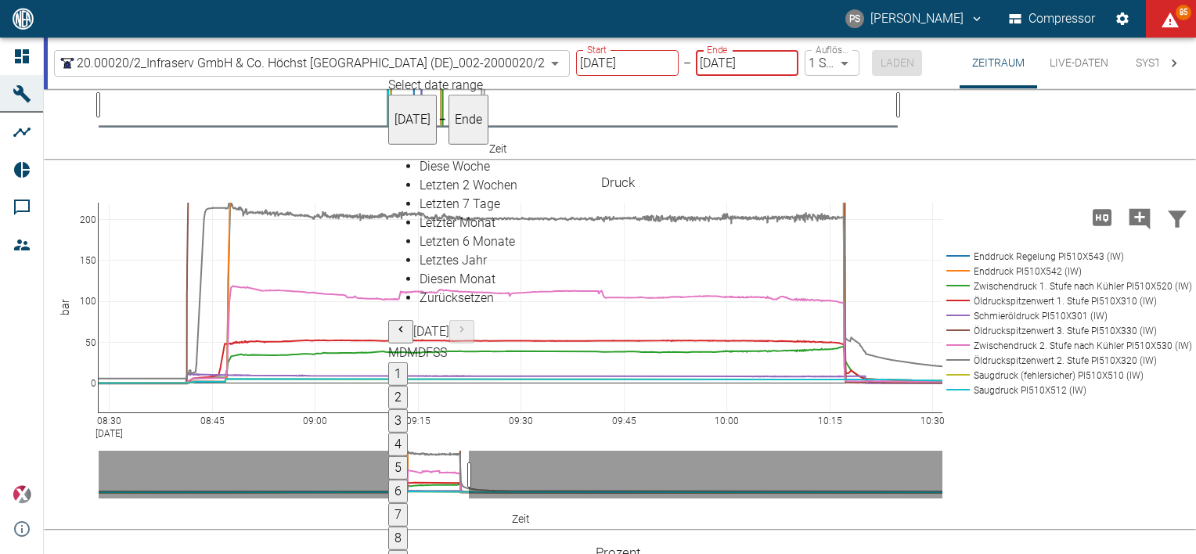
type input "[DATE]"
type input "DD.MM.YYYY"
type input "19.08.2025"
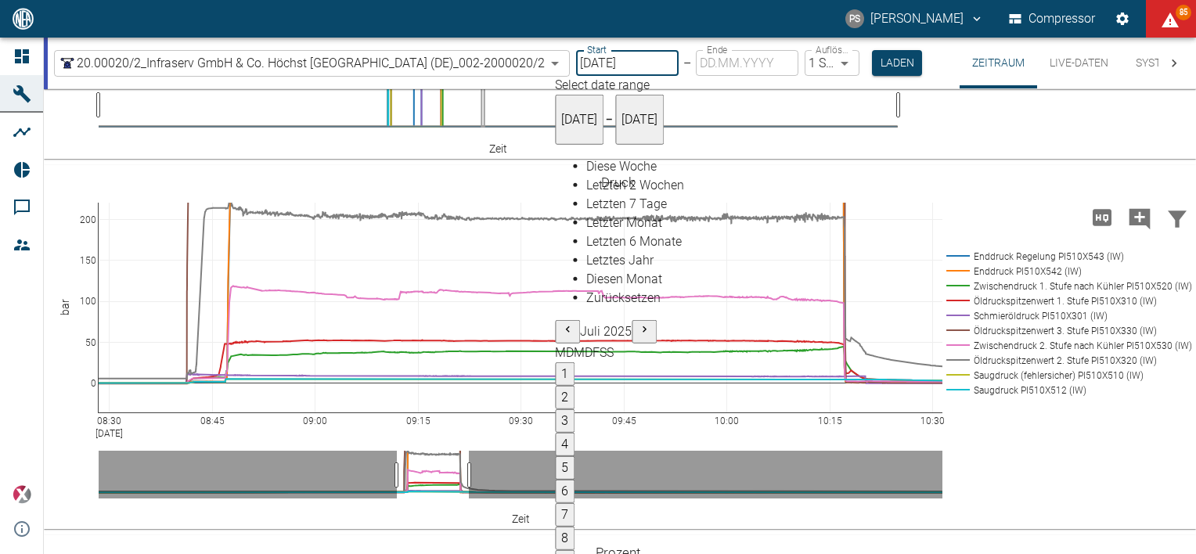
type input "[DATE]"
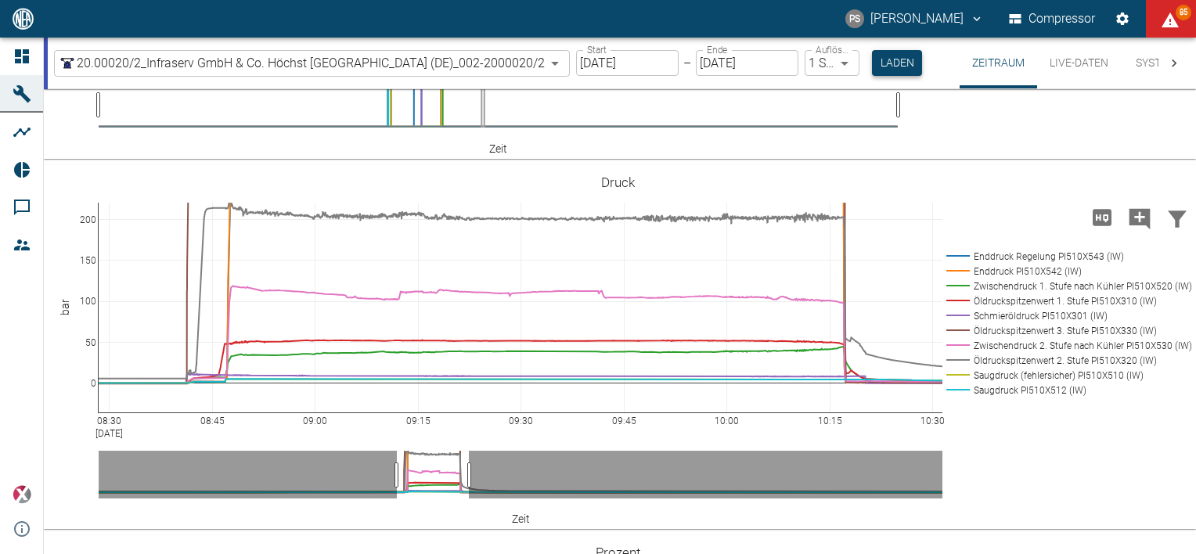
click at [897, 55] on button "Laden" at bounding box center [897, 63] width 50 height 26
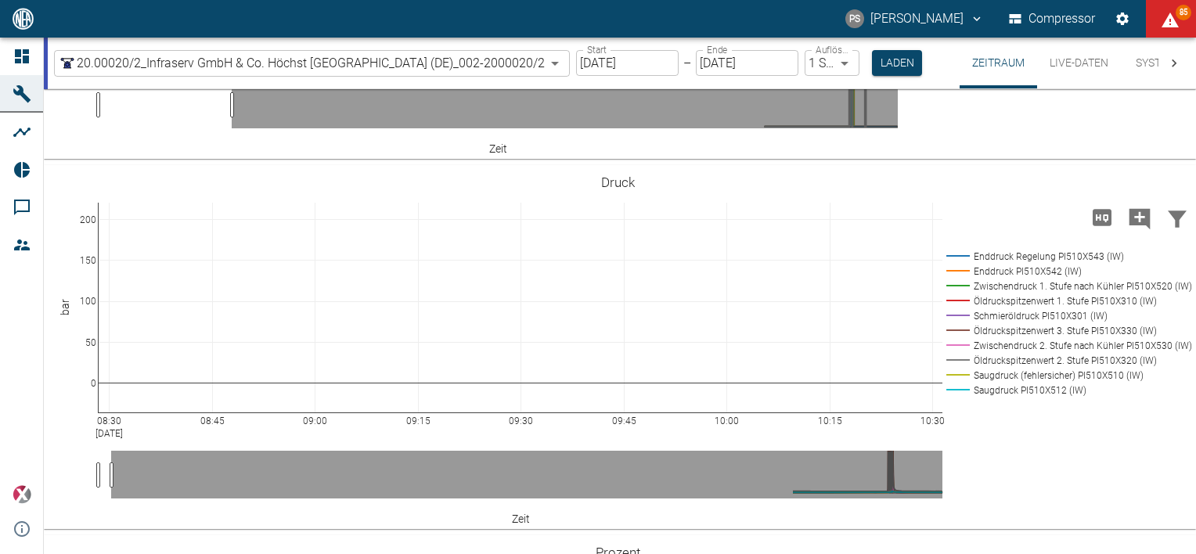
click at [660, 27] on div "PS Pascal Schwanebeck Compressor 85" at bounding box center [598, 19] width 1196 height 38
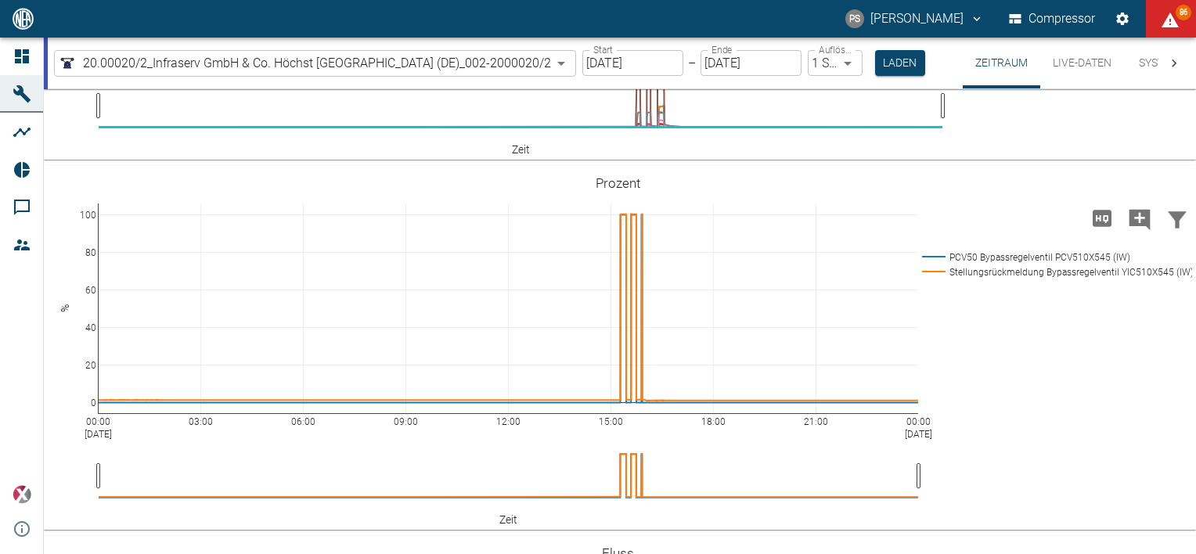
scroll to position [1084, 0]
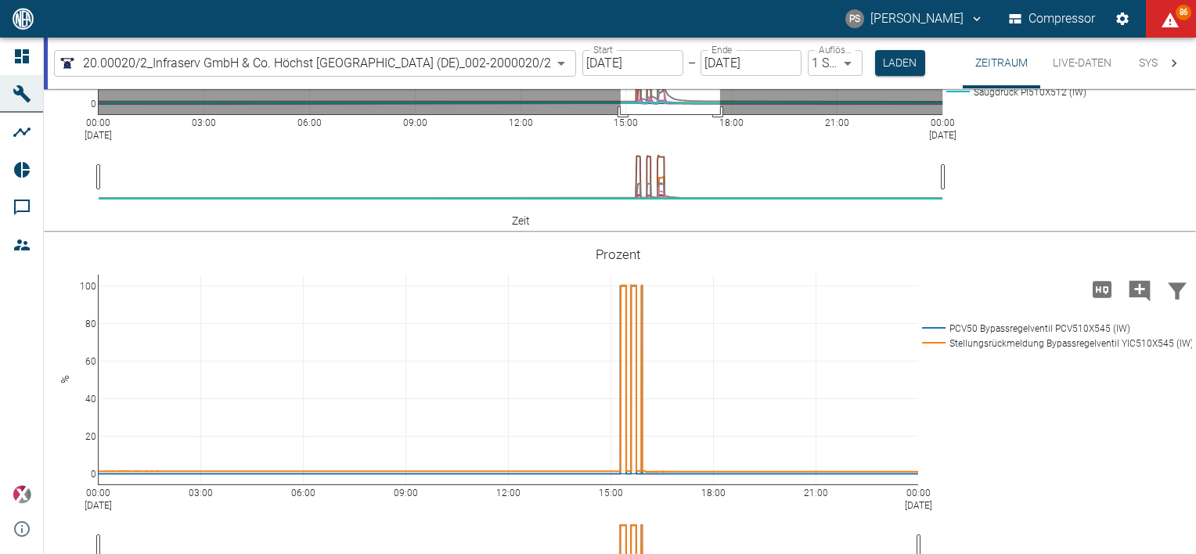
drag, startPoint x: 621, startPoint y: 166, endPoint x: 720, endPoint y: 376, distance: 232.2
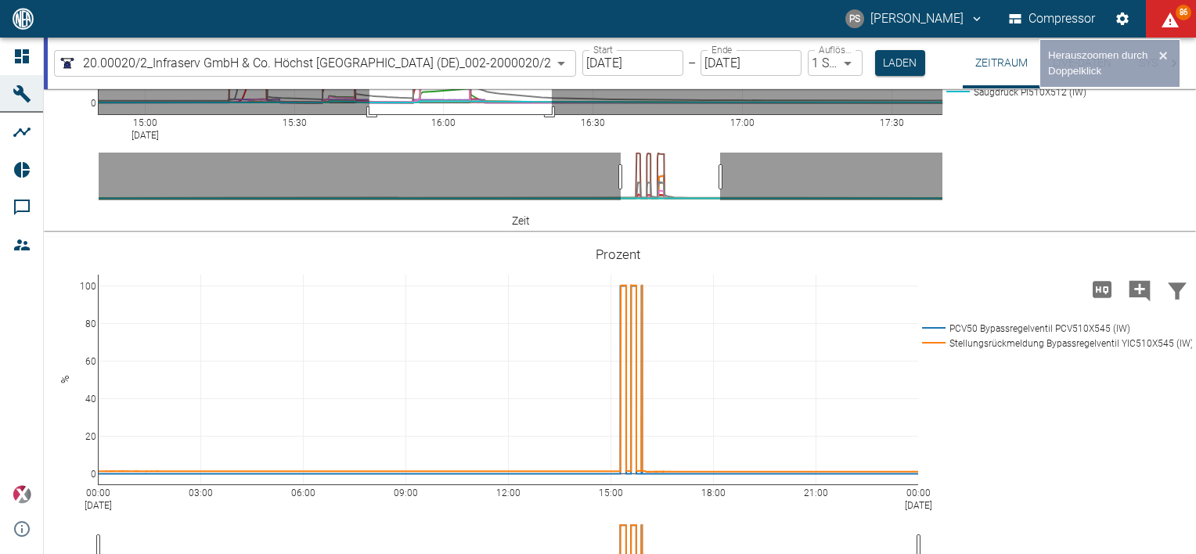
drag, startPoint x: 552, startPoint y: 233, endPoint x: 370, endPoint y: 395, distance: 244.0
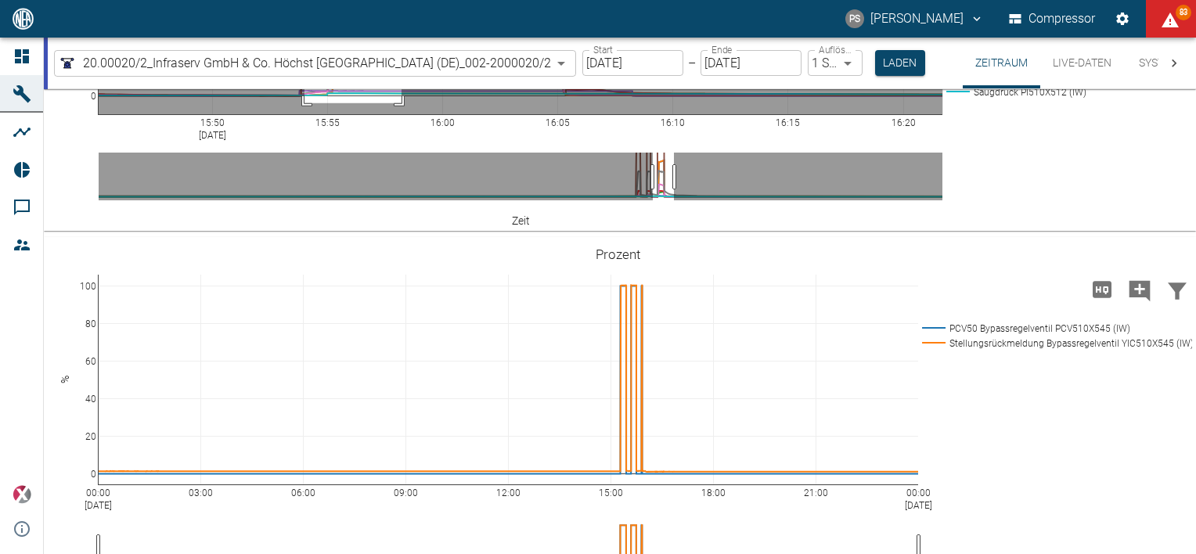
drag, startPoint x: 402, startPoint y: 248, endPoint x: 305, endPoint y: 352, distance: 142.4
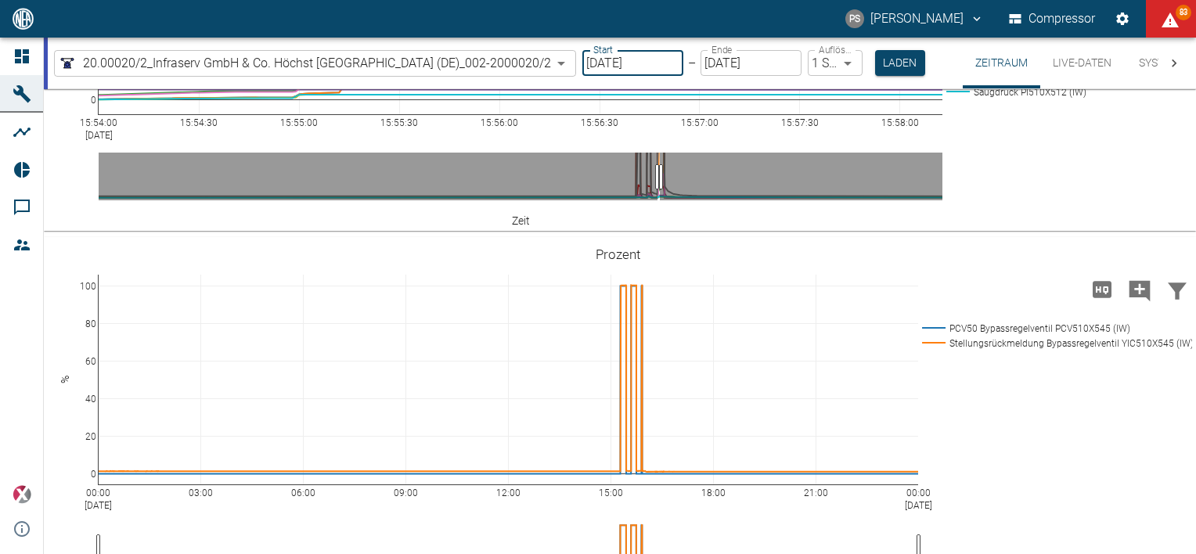
click at [644, 69] on input "[DATE]" at bounding box center [632, 63] width 101 height 26
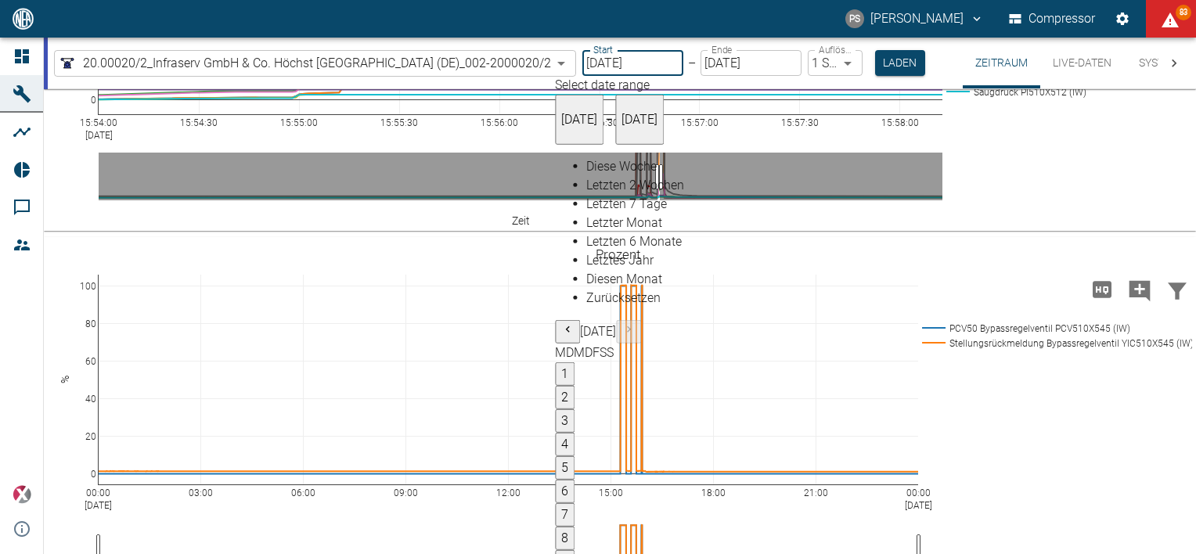
type input "[DATE]"
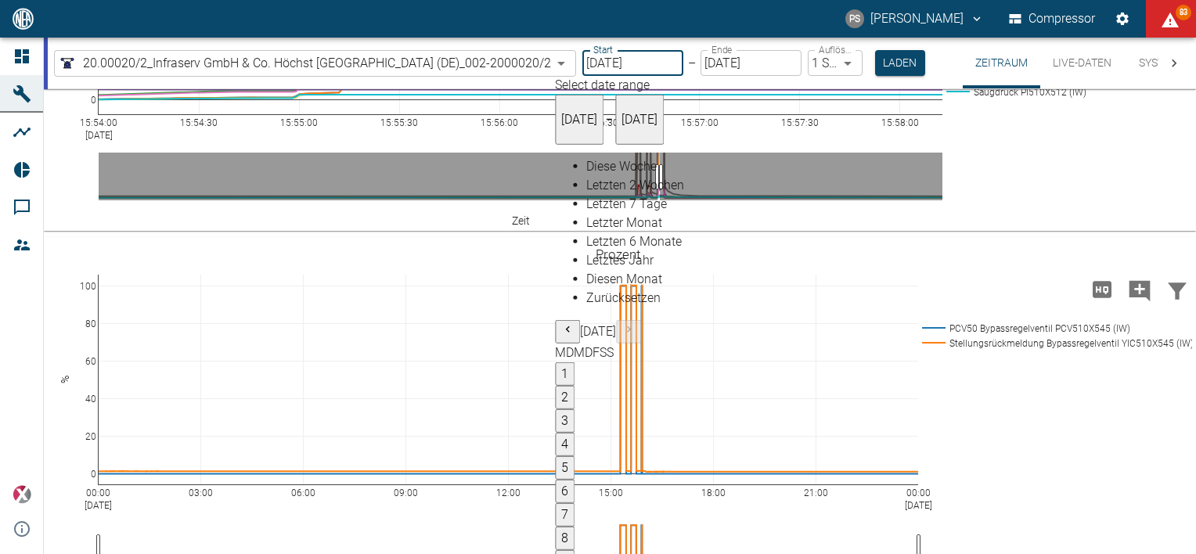
type input "2min"
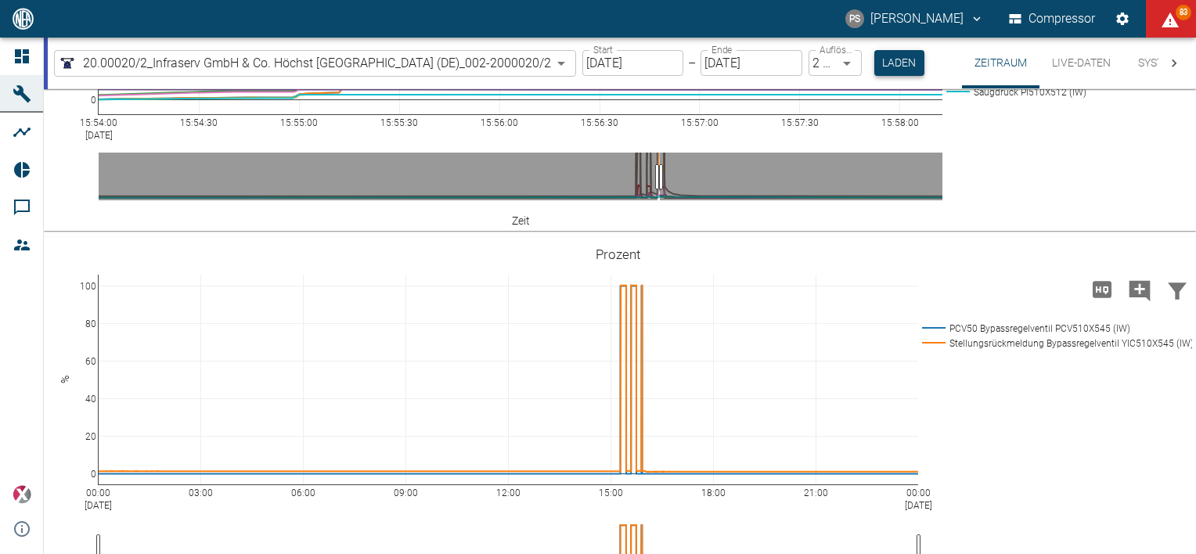
click at [898, 63] on button "Laden" at bounding box center [900, 63] width 50 height 26
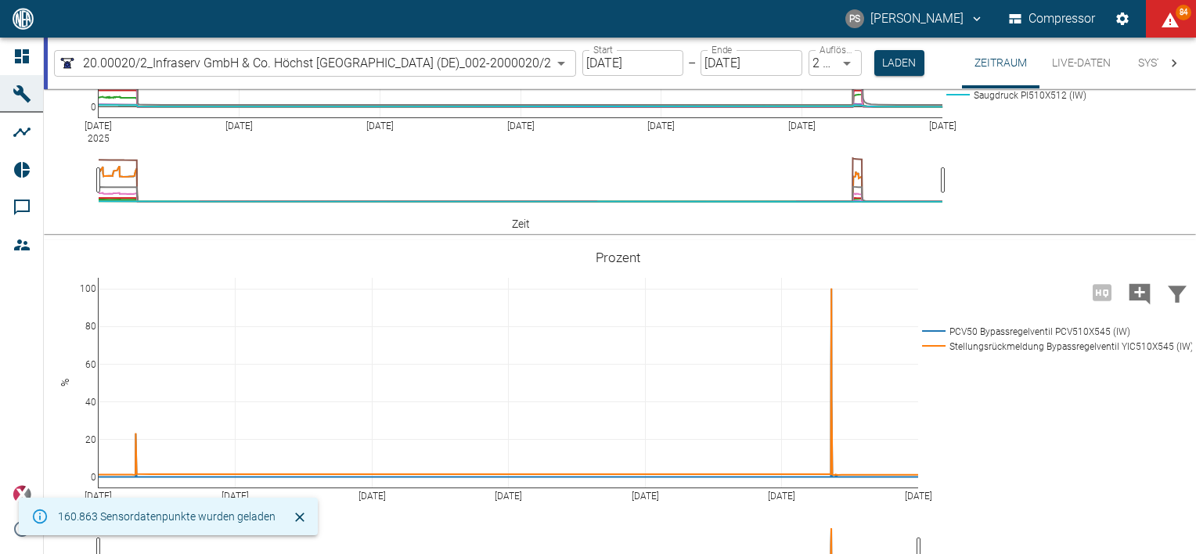
scroll to position [1080, 0]
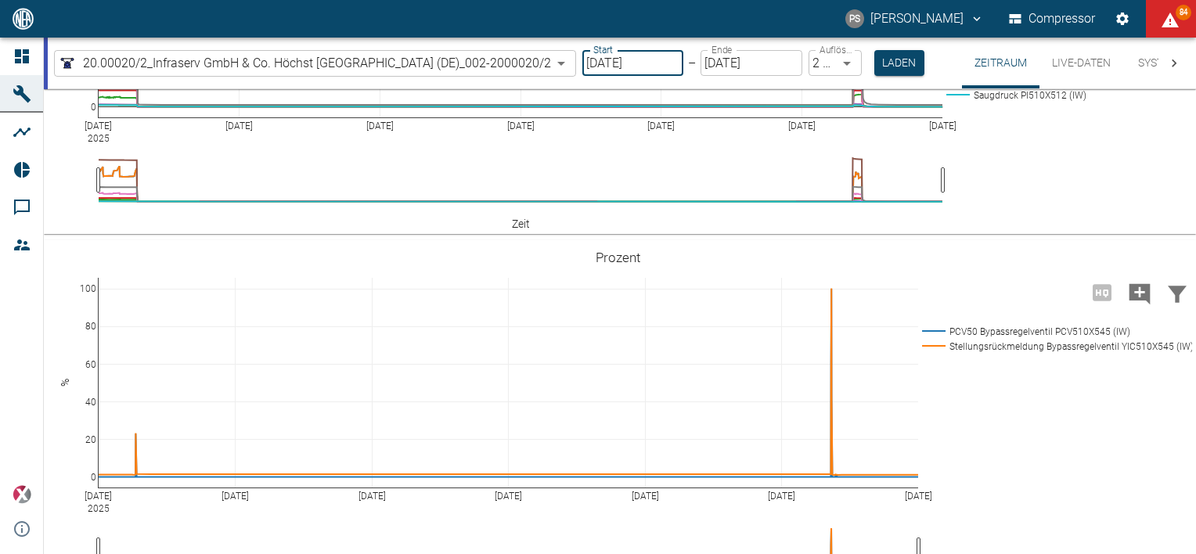
click at [626, 63] on input "[DATE]" at bounding box center [632, 63] width 101 height 26
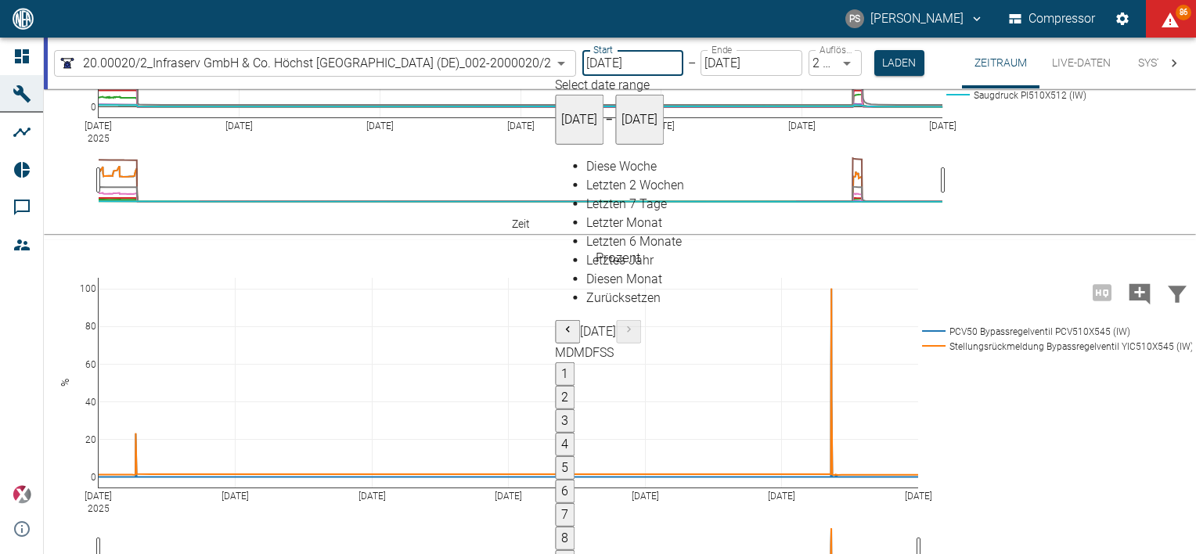
type input "[DATE]"
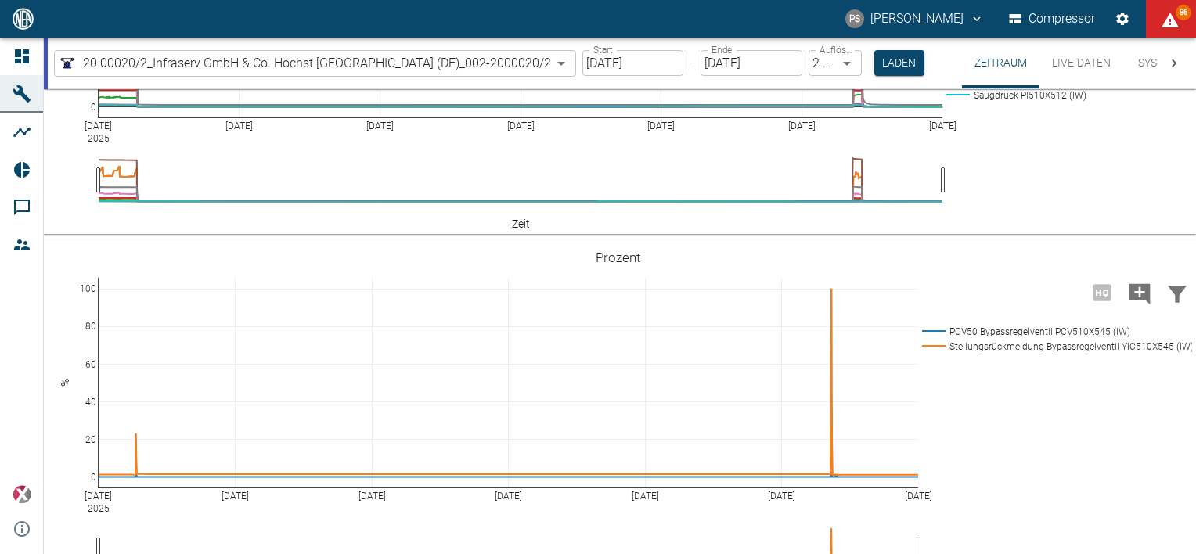
click at [902, 52] on div "pascal.schwanebeck@neuman-esser.com" at bounding box center [905, 42] width 193 height 19
click at [889, 69] on button "Laden" at bounding box center [900, 63] width 50 height 26
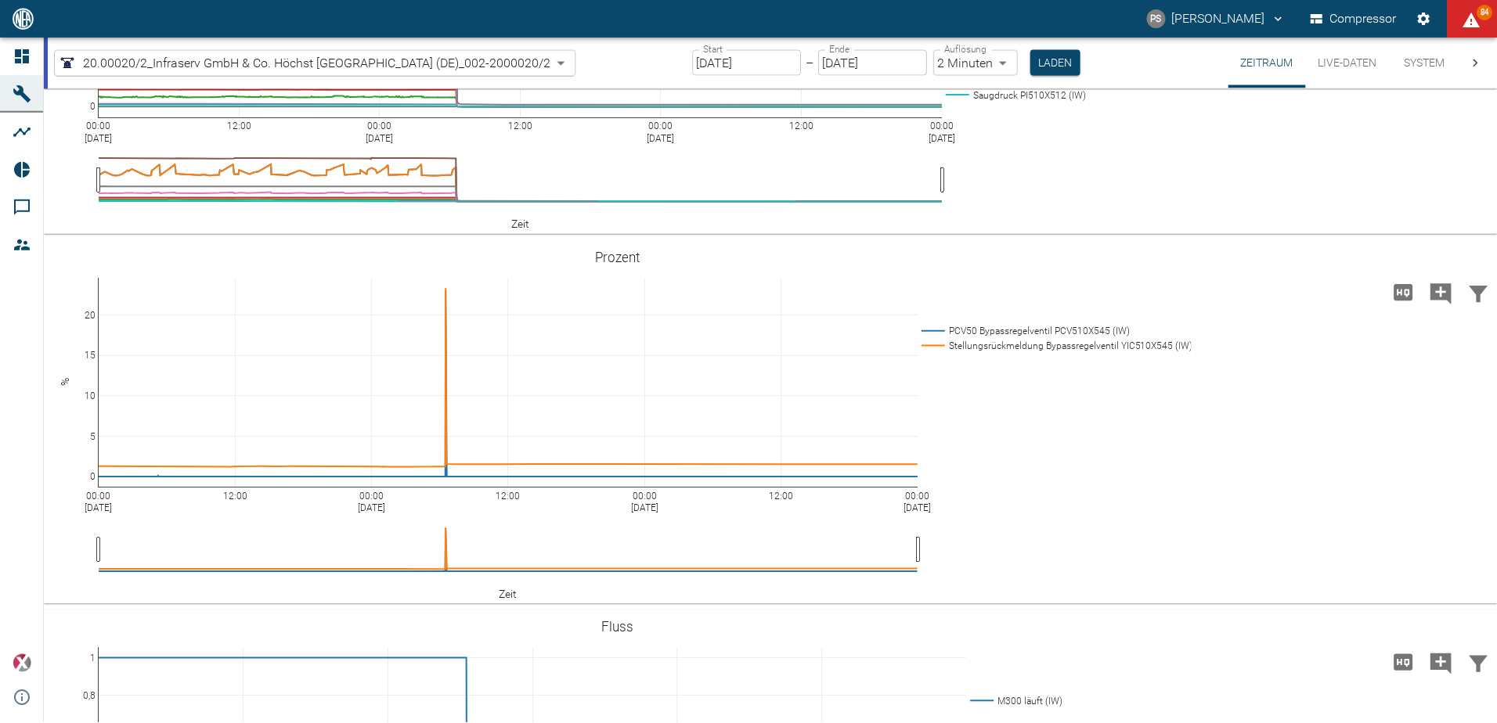
scroll to position [1080, 0]
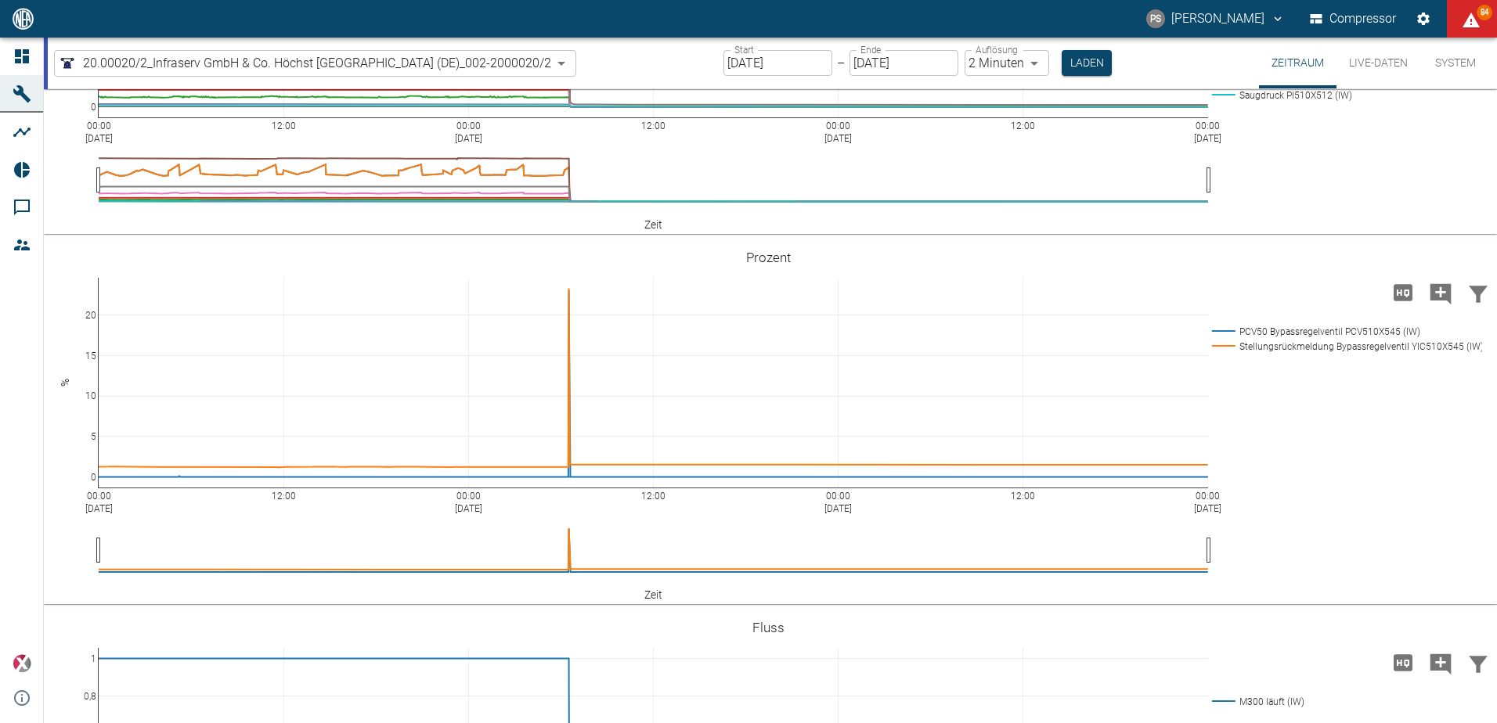
click at [755, 70] on input "14.09.2025" at bounding box center [777, 63] width 109 height 26
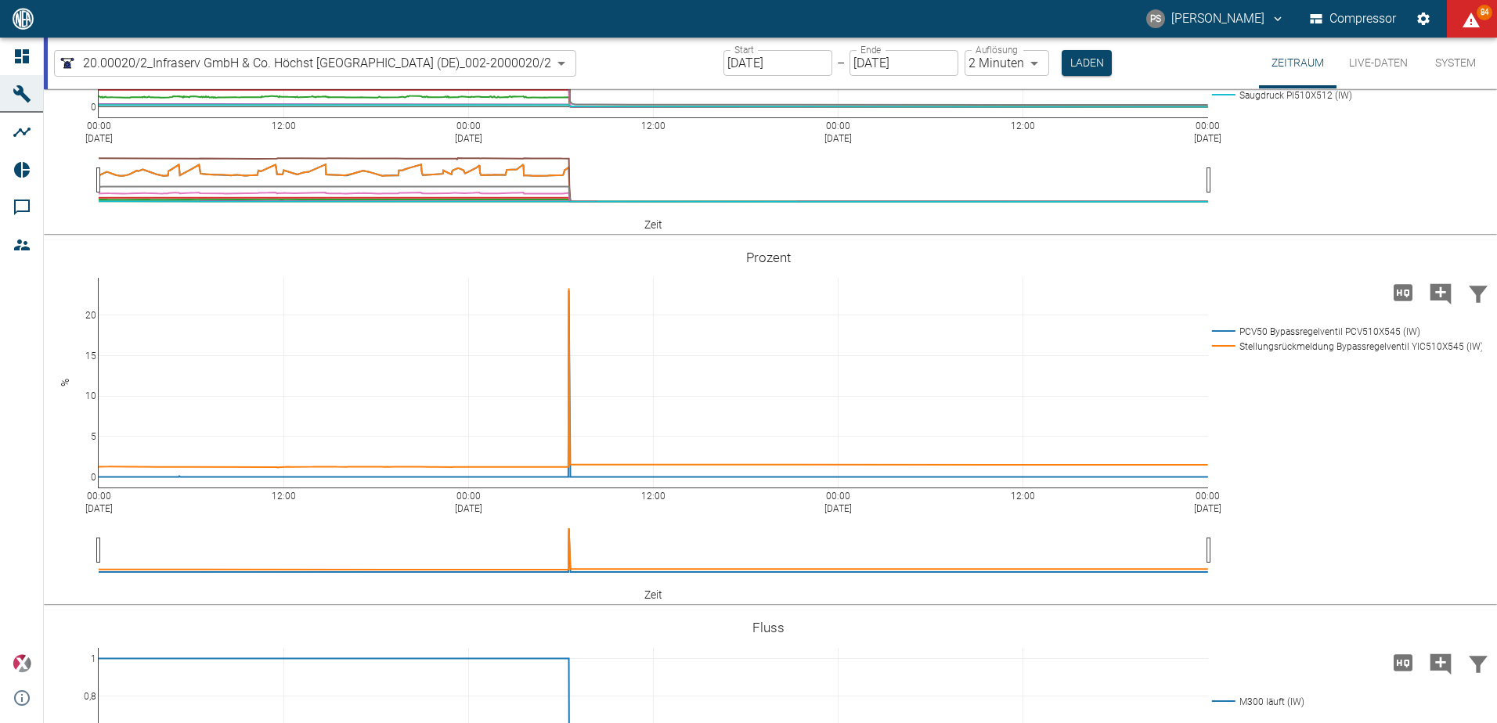
click at [1015, 74] on body "PS Pascal Schwanebeck Compressor 84 Dashboard Maschinen Analysen Reports Kommen…" at bounding box center [748, 361] width 1497 height 723
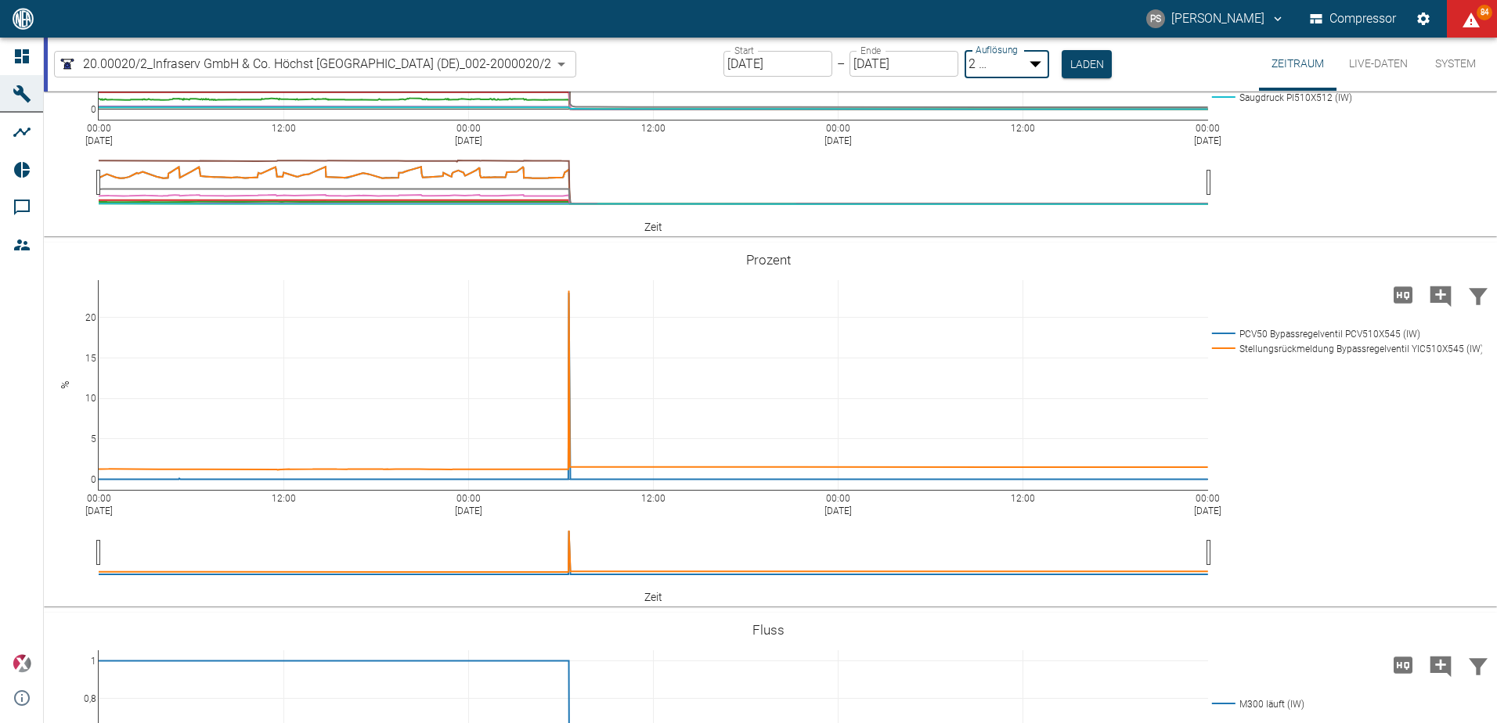
type input "1sec"
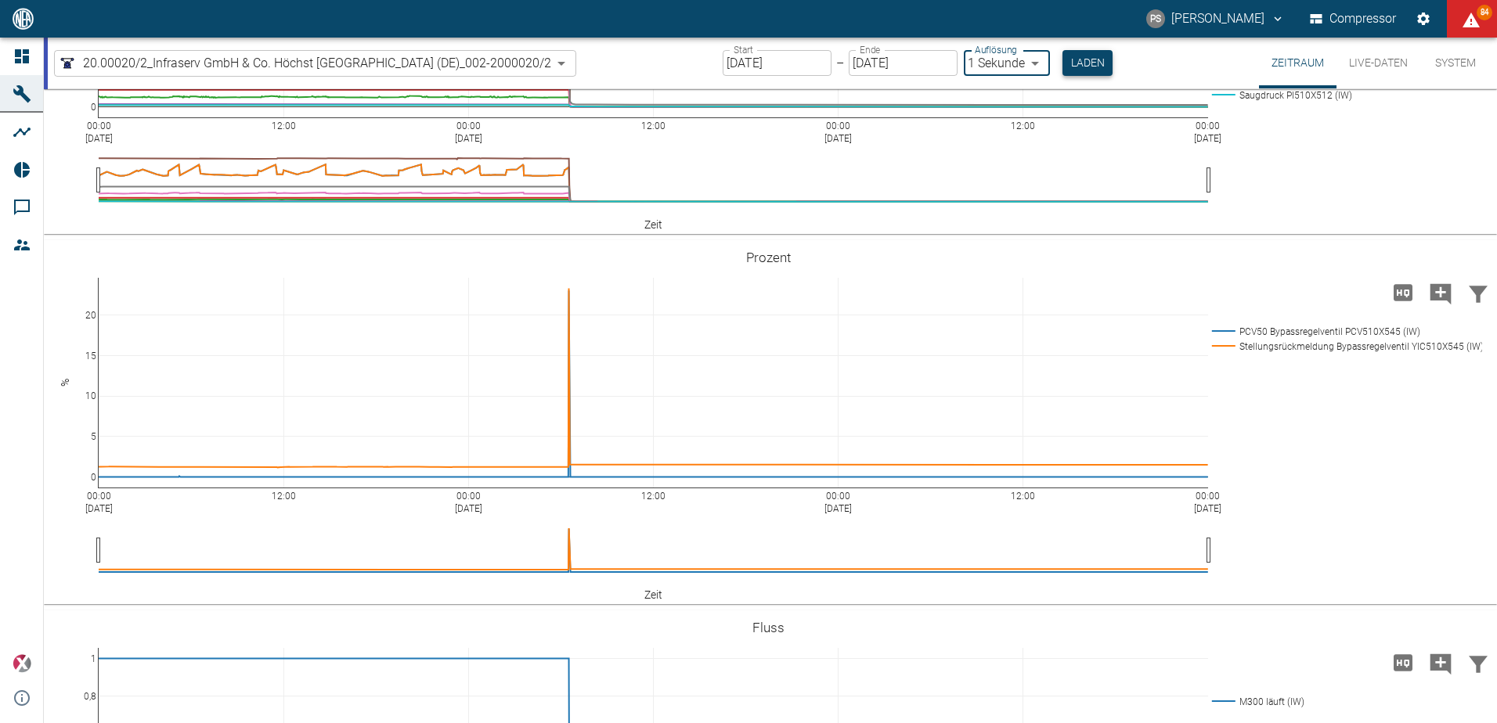
click at [1097, 56] on button "Laden" at bounding box center [1087, 63] width 50 height 26
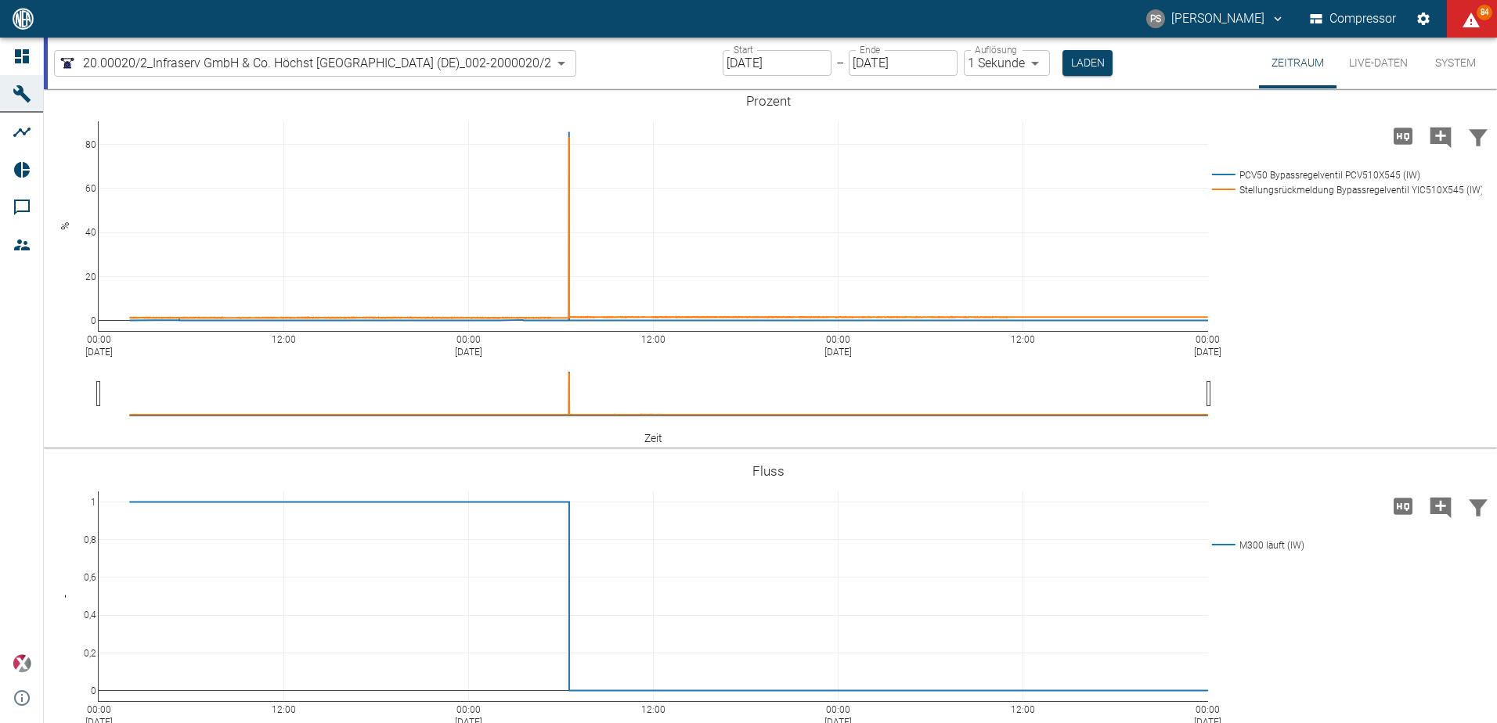
scroll to position [1002, 0]
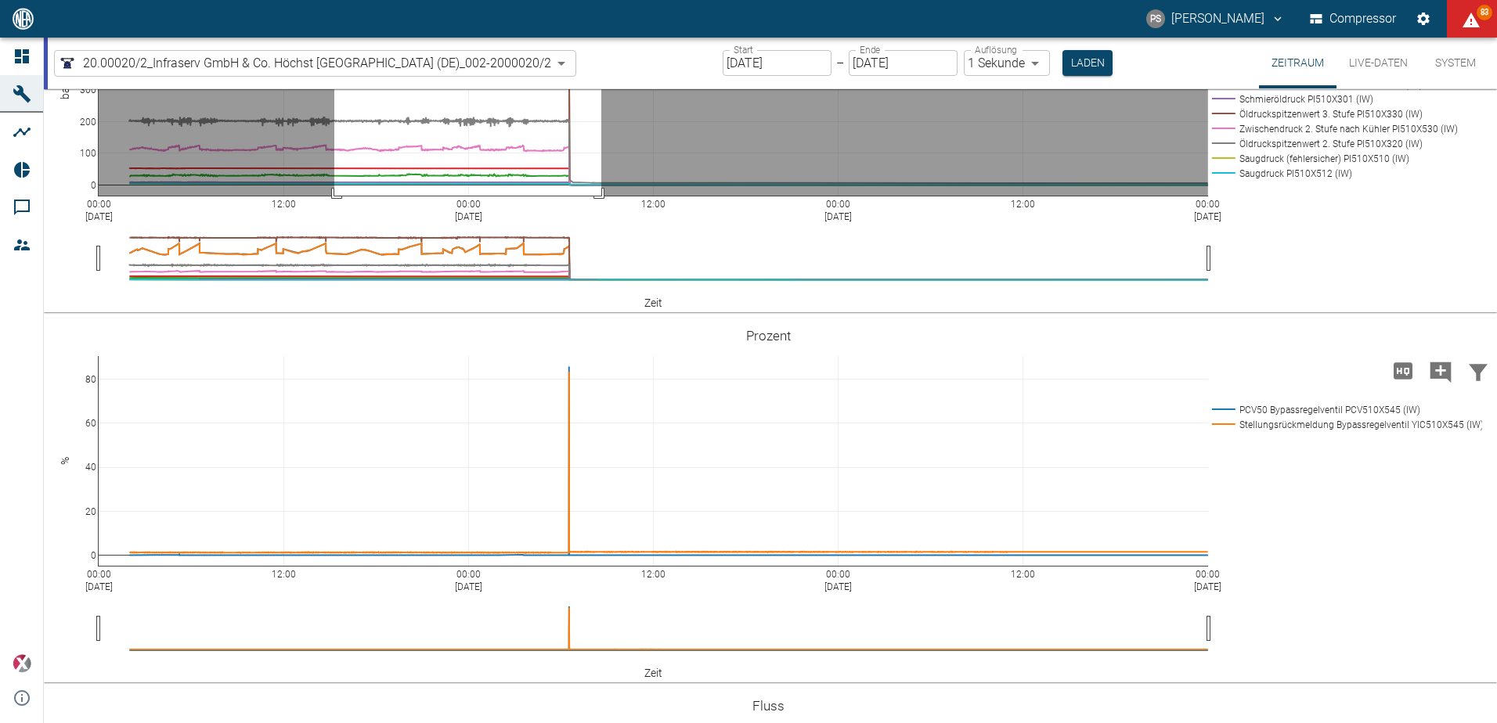
drag, startPoint x: 601, startPoint y: 237, endPoint x: 334, endPoint y: 447, distance: 339.6
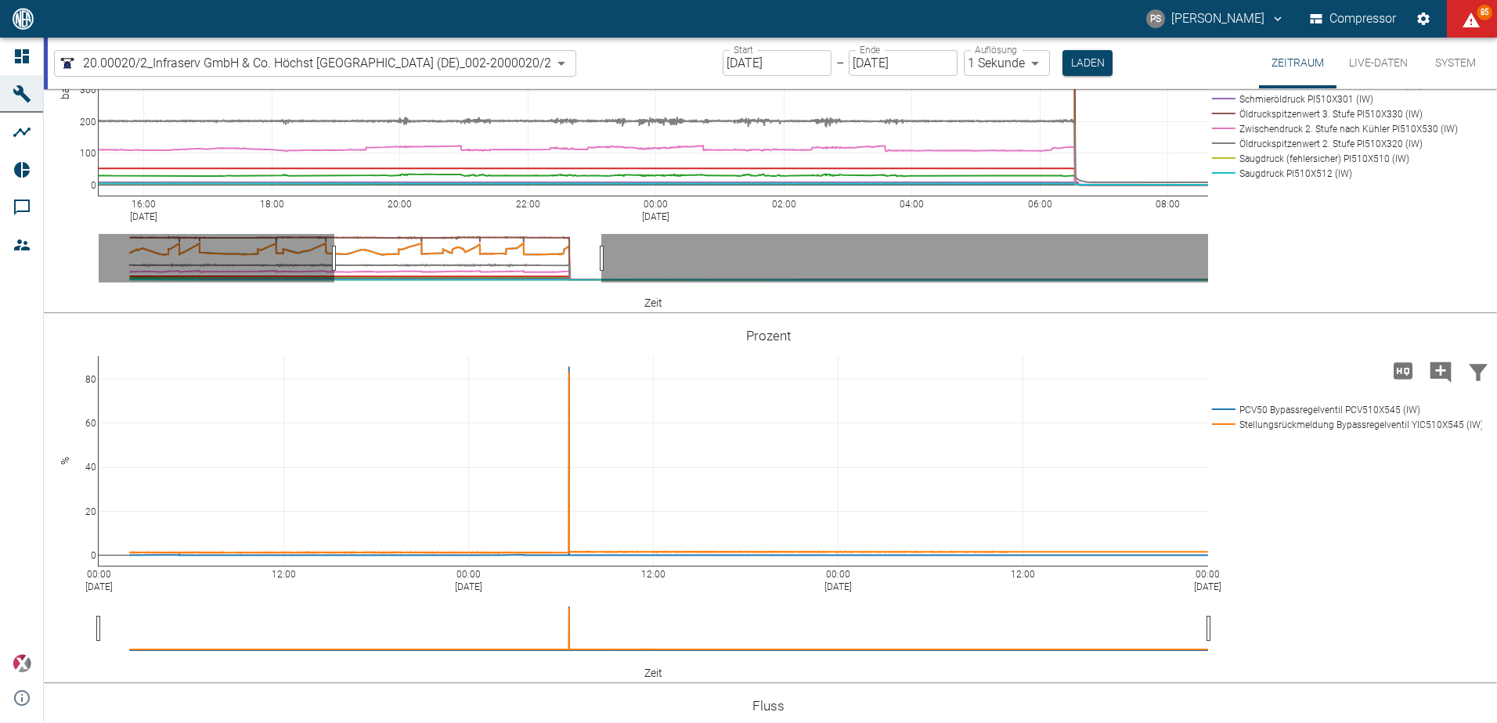
click at [761, 57] on input "14.09.2025" at bounding box center [777, 63] width 109 height 26
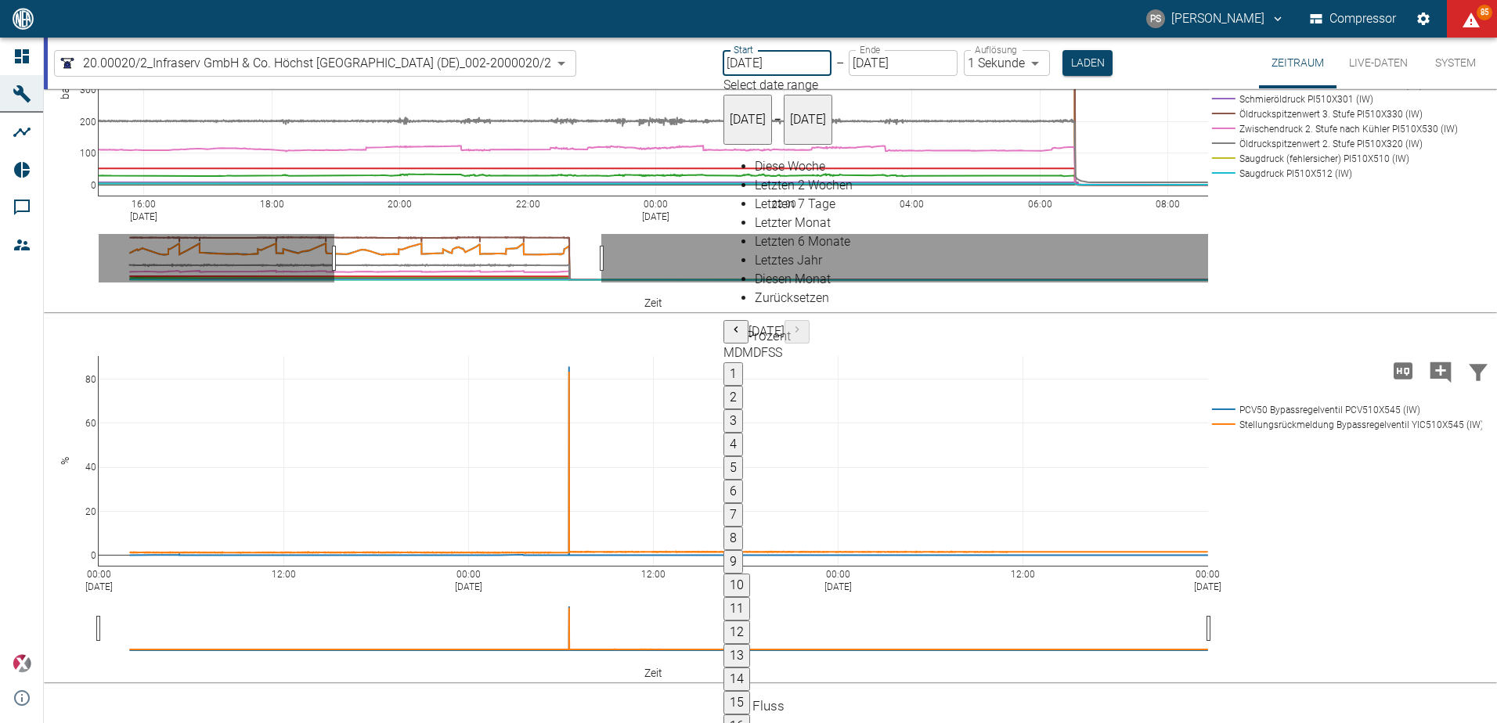
type input "26.09.2025"
type input "DD.MM.YYYY"
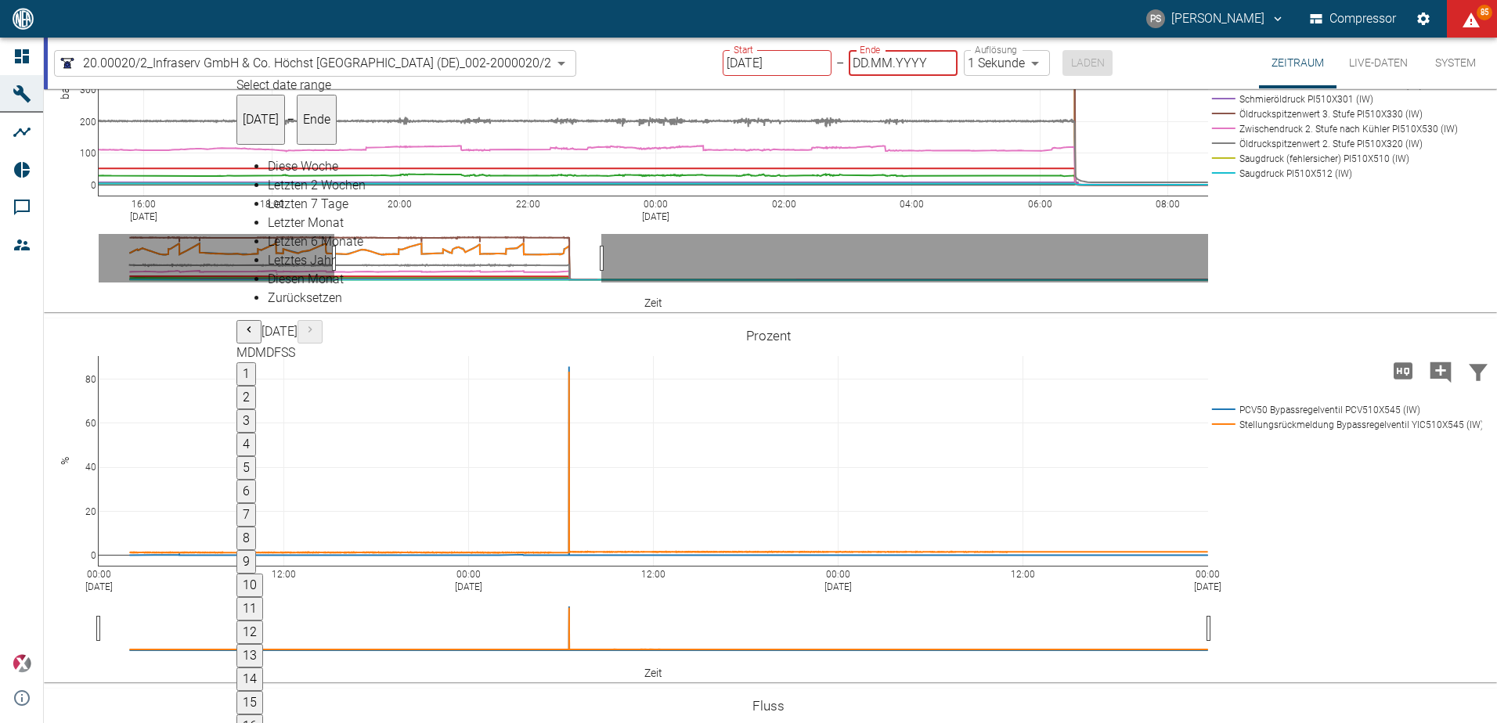
click at [784, 64] on input "26.09.2025" at bounding box center [777, 63] width 109 height 26
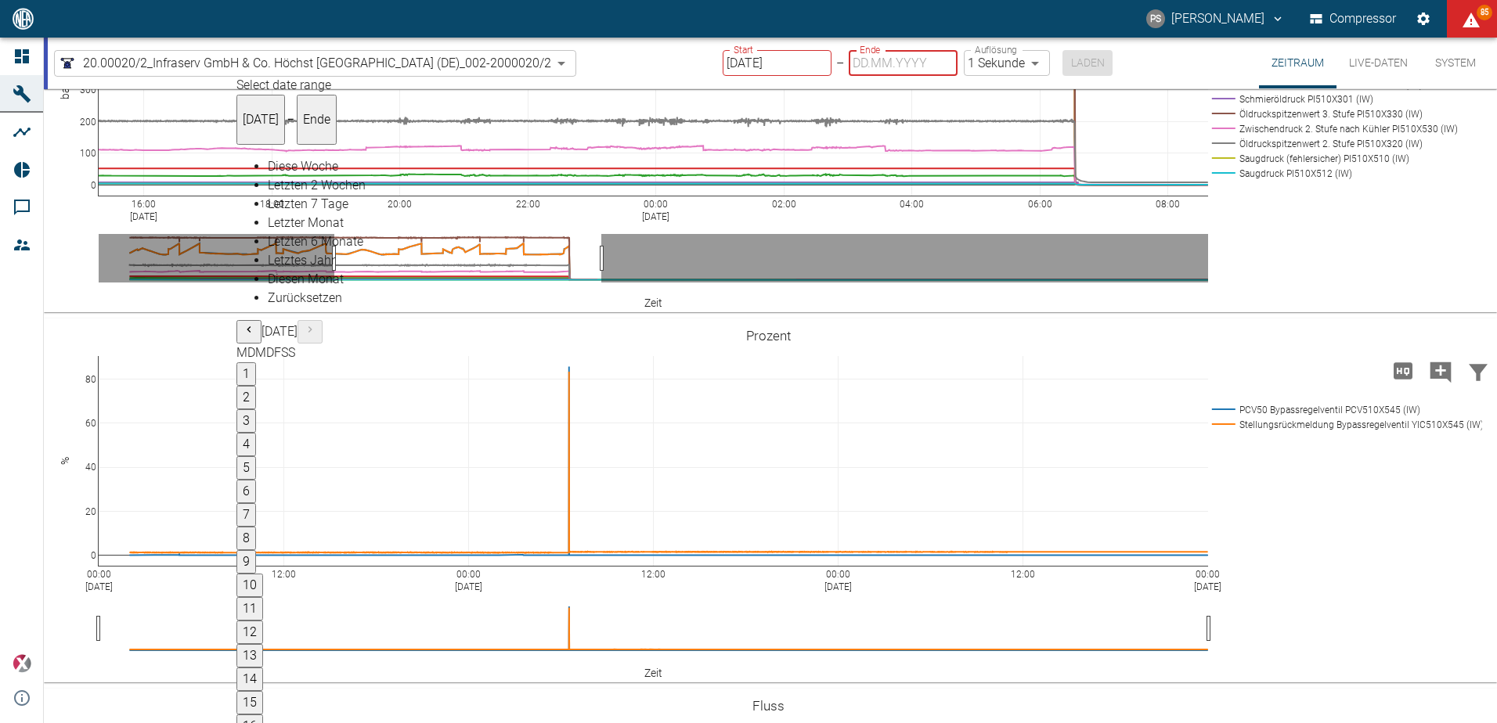
type input "[DATE]"
type input "DD.MM.YYYY"
type input "[DATE]"
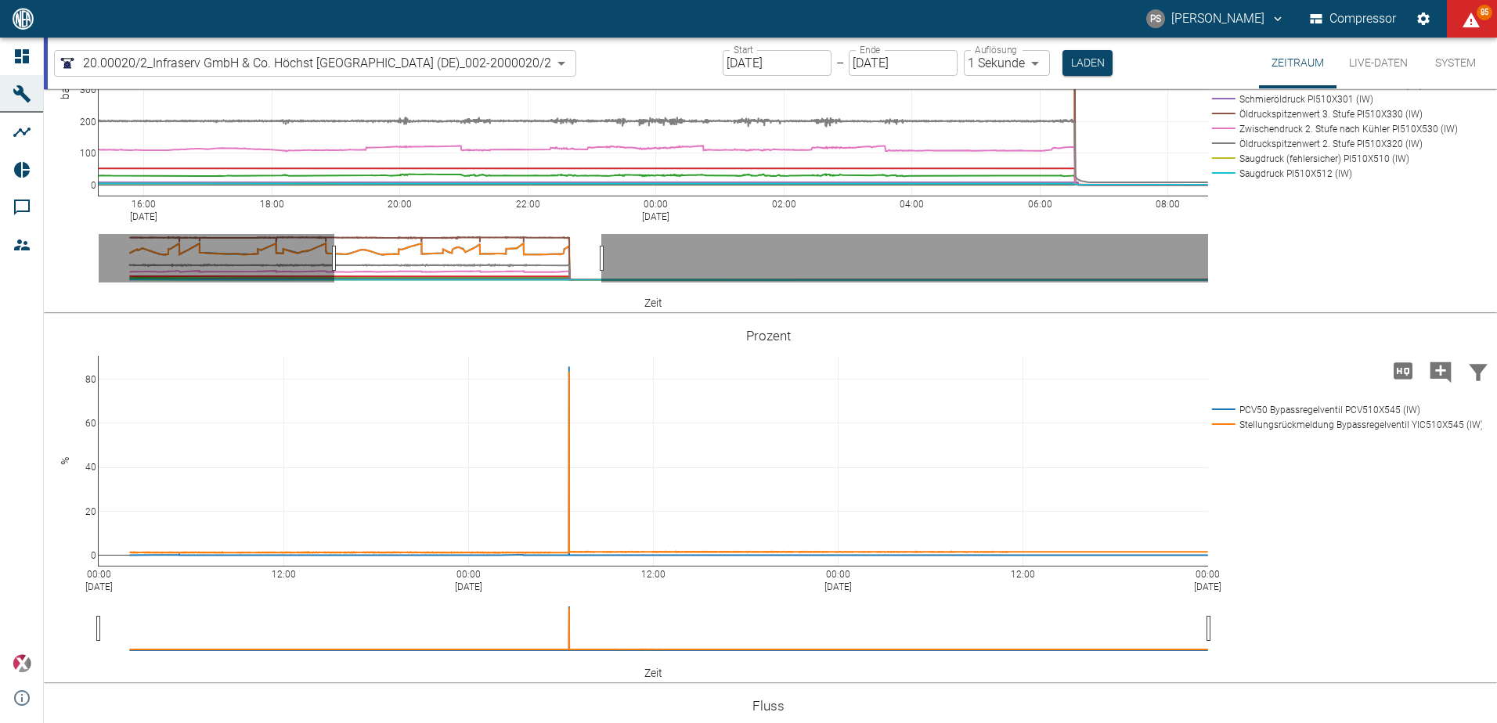
click at [1085, 49] on div "Start 25.09.2025 Start – Ende 25.09.2025 Ende Auflösung 1 Sekunde 1sec Auflösun…" at bounding box center [918, 63] width 390 height 51
click at [1085, 56] on button "Laden" at bounding box center [1087, 63] width 50 height 26
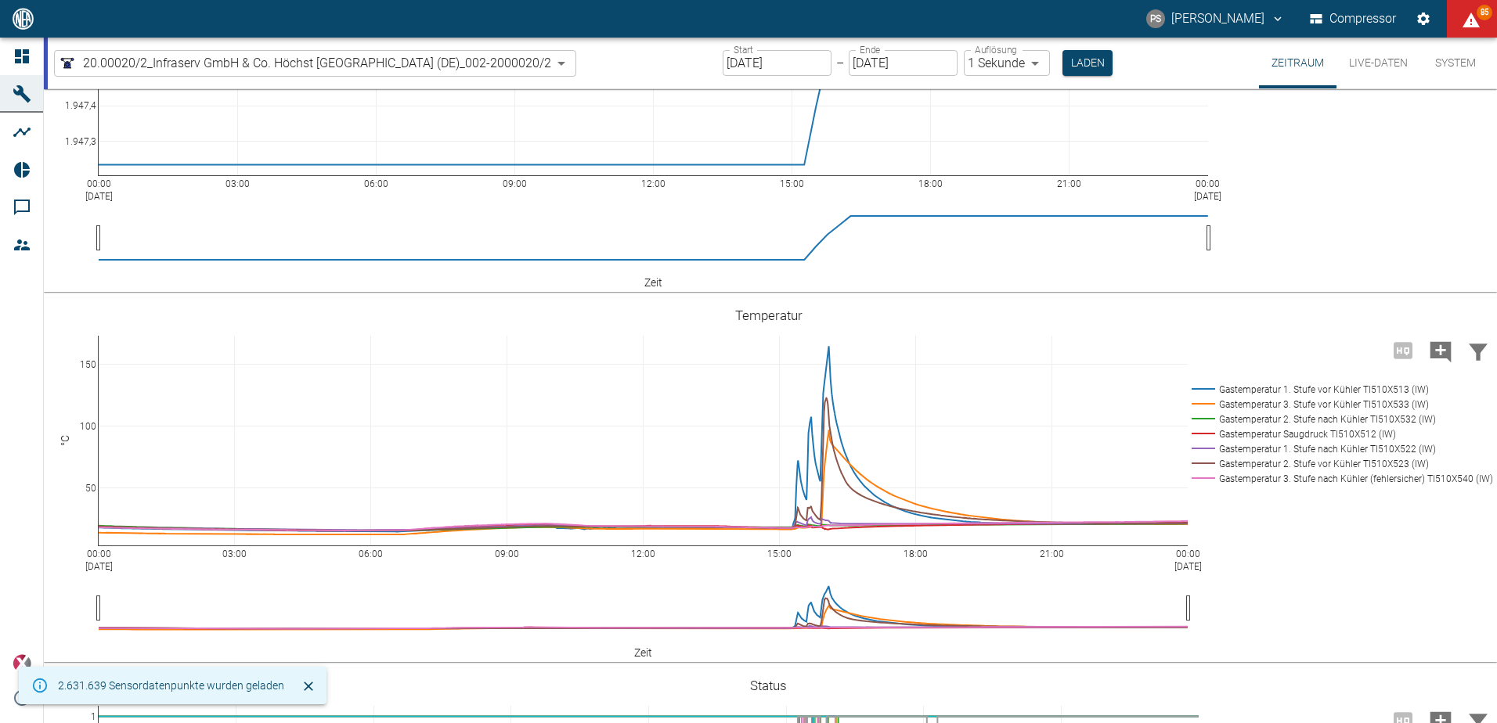
scroll to position [1002, 0]
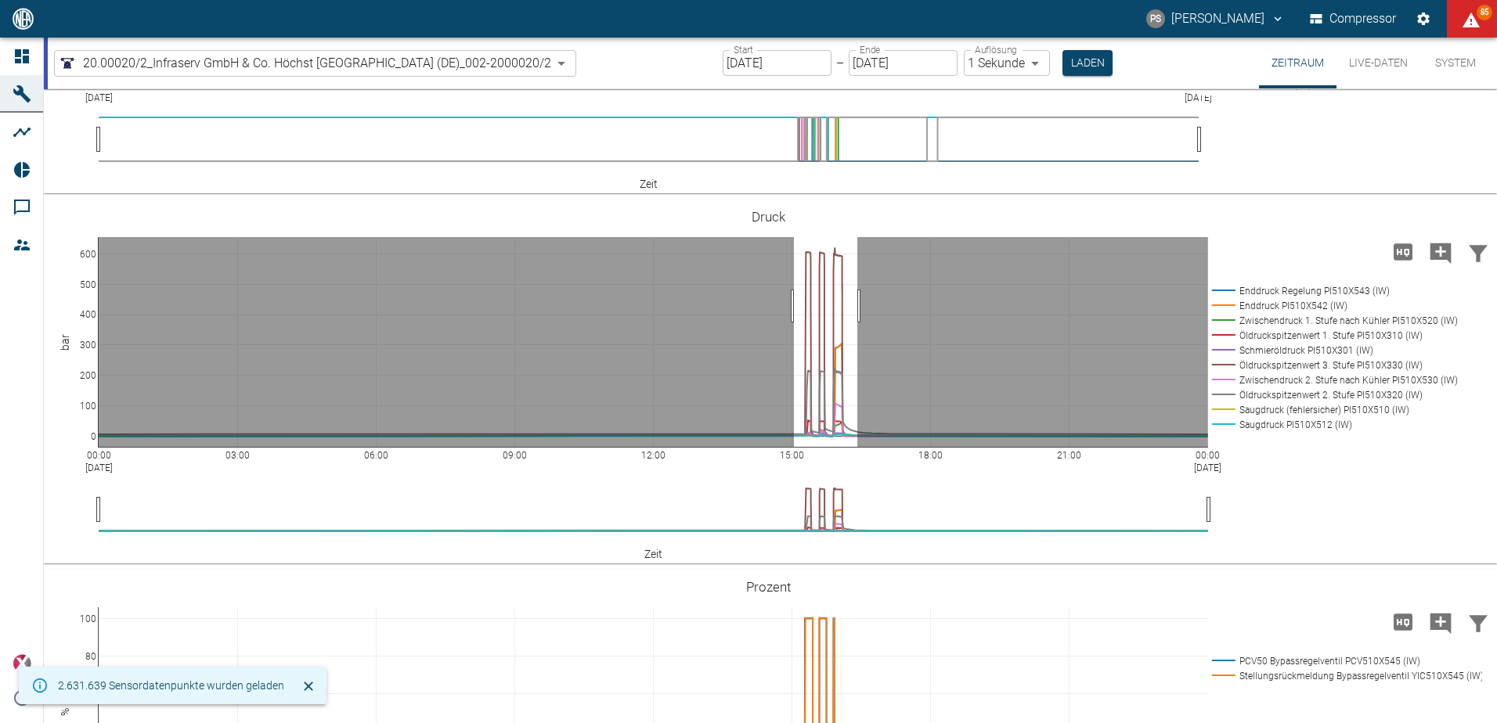
drag, startPoint x: 794, startPoint y: 306, endPoint x: 857, endPoint y: 304, distance: 63.5
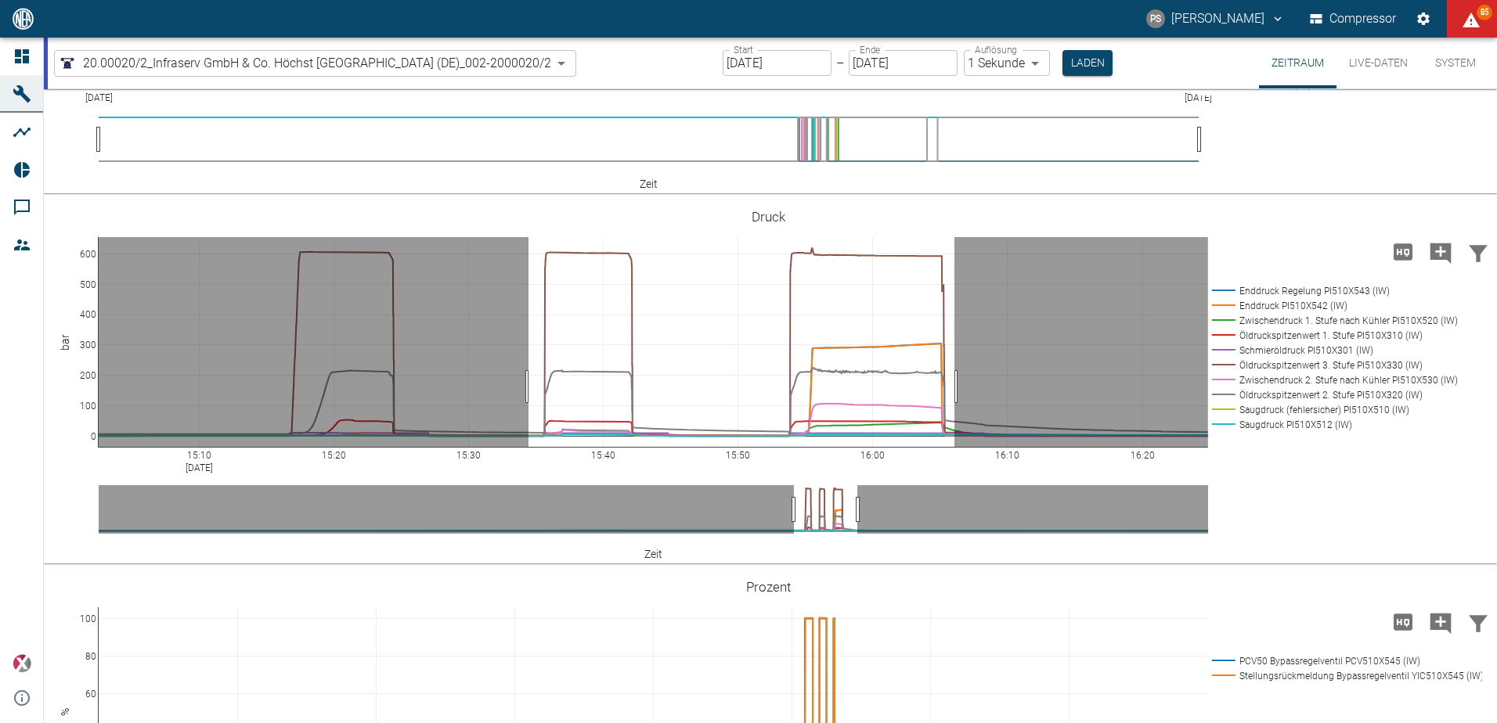
drag, startPoint x: 528, startPoint y: 387, endPoint x: 954, endPoint y: 386, distance: 425.9
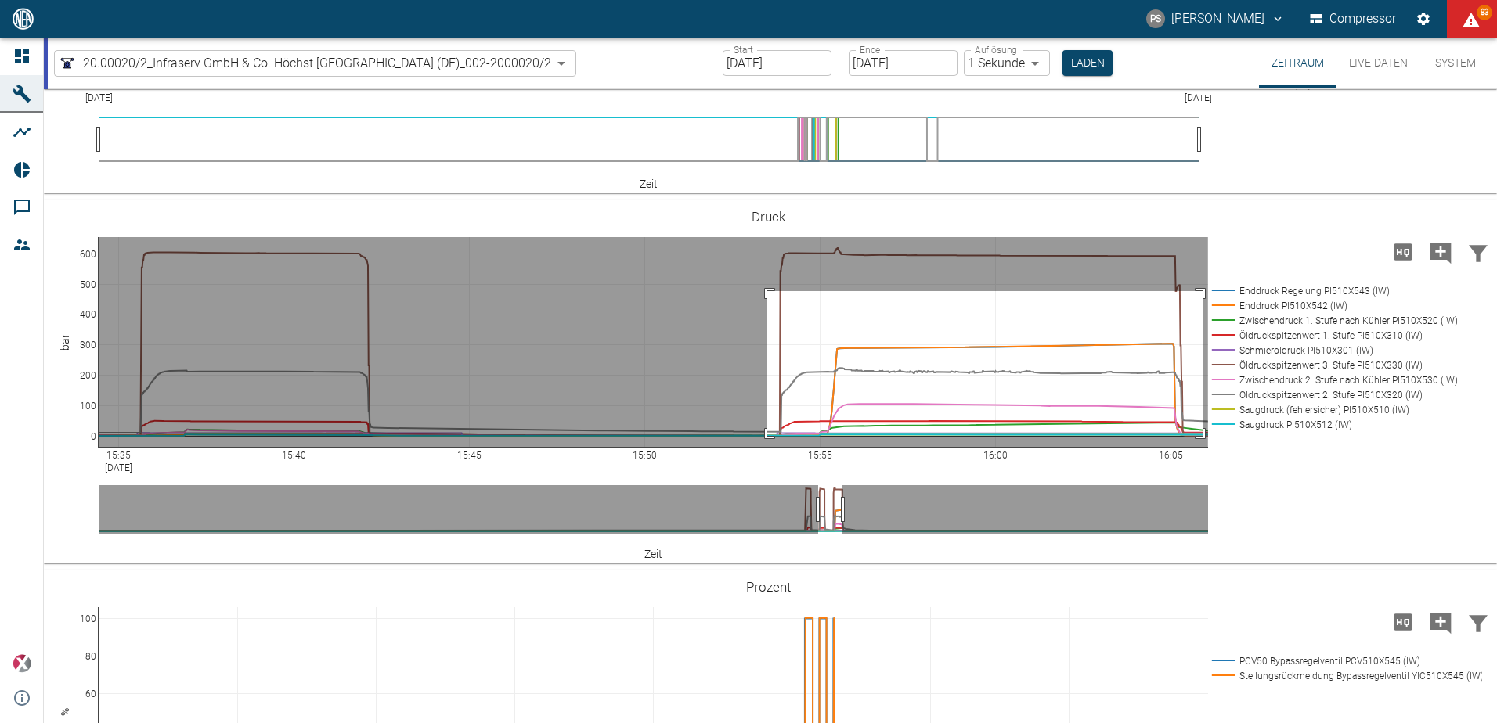
drag, startPoint x: 767, startPoint y: 291, endPoint x: 1203, endPoint y: 436, distance: 458.8
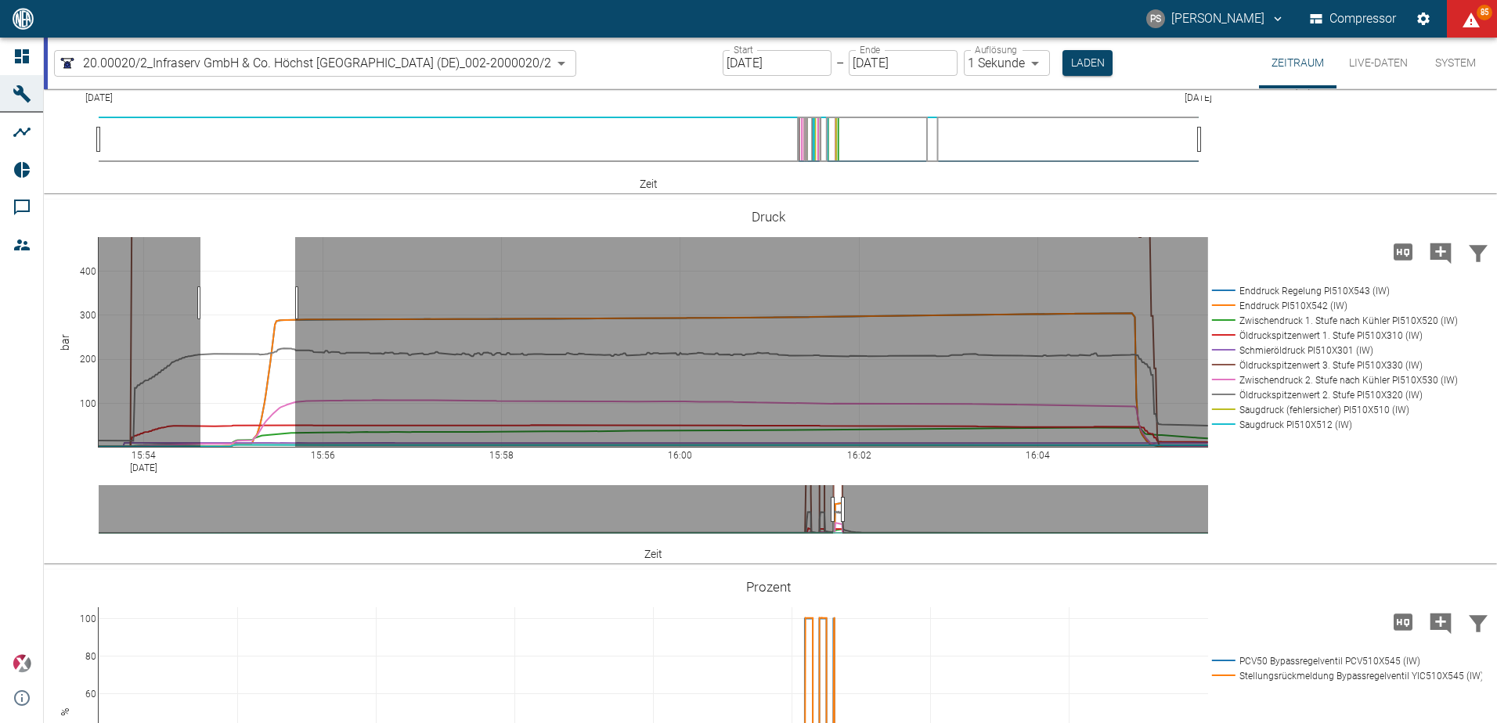
drag, startPoint x: 200, startPoint y: 303, endPoint x: 295, endPoint y: 315, distance: 95.5
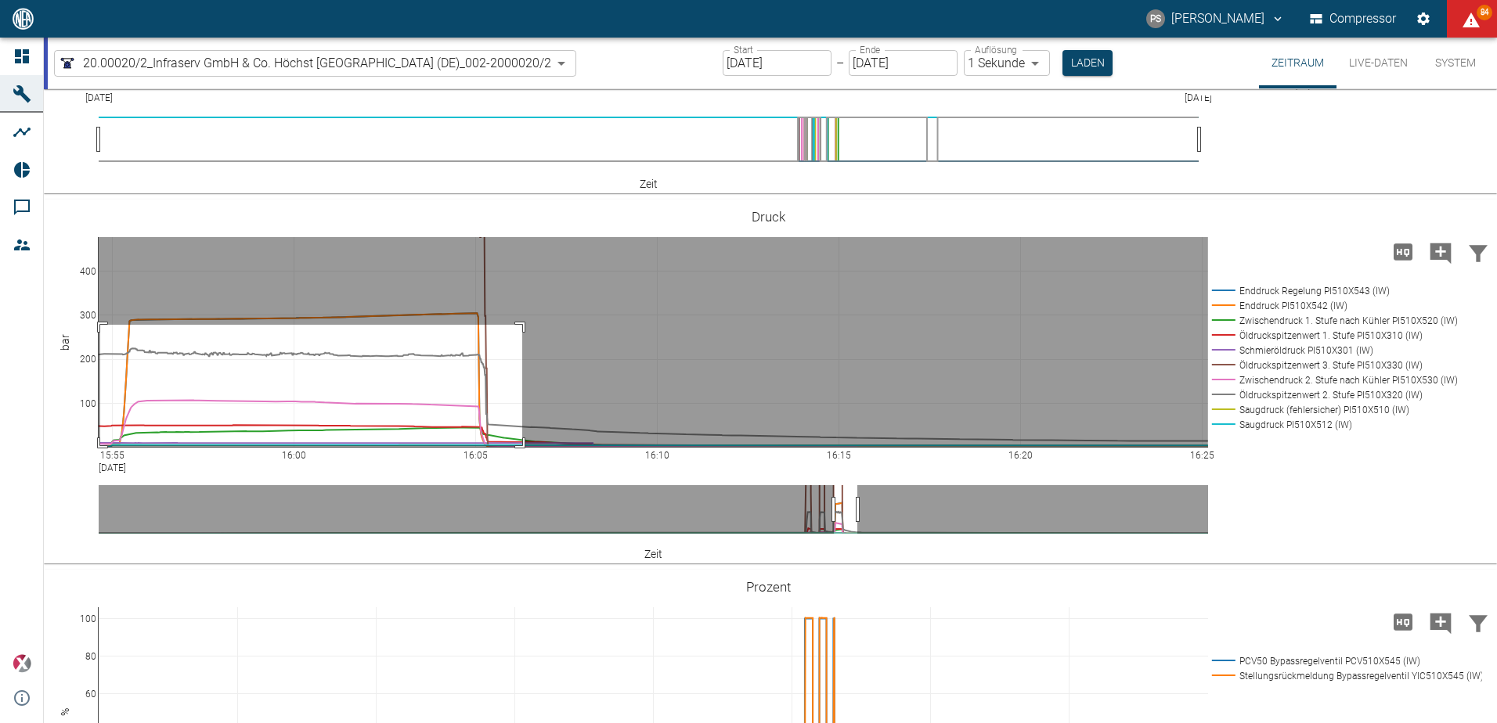
drag, startPoint x: 522, startPoint y: 325, endPoint x: 100, endPoint y: 445, distance: 438.9
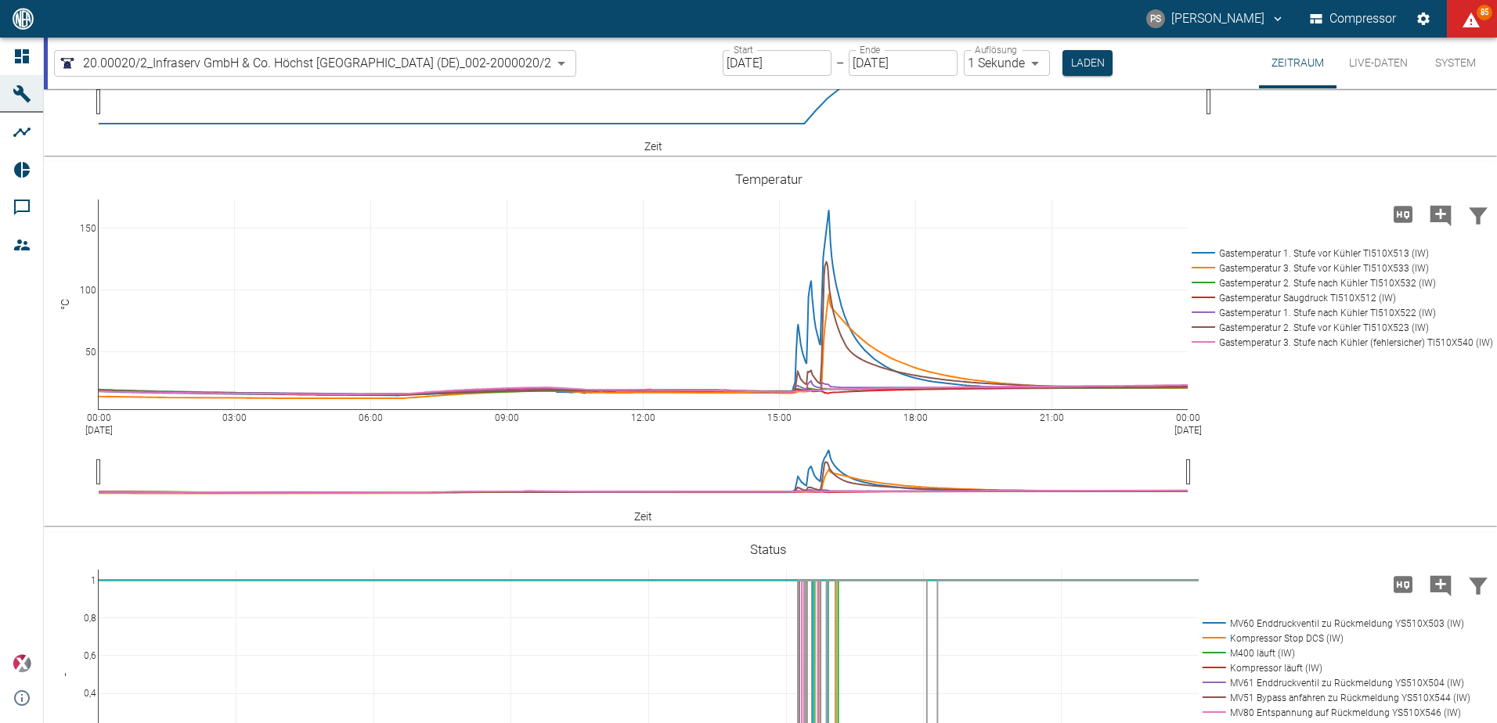
scroll to position [298, 0]
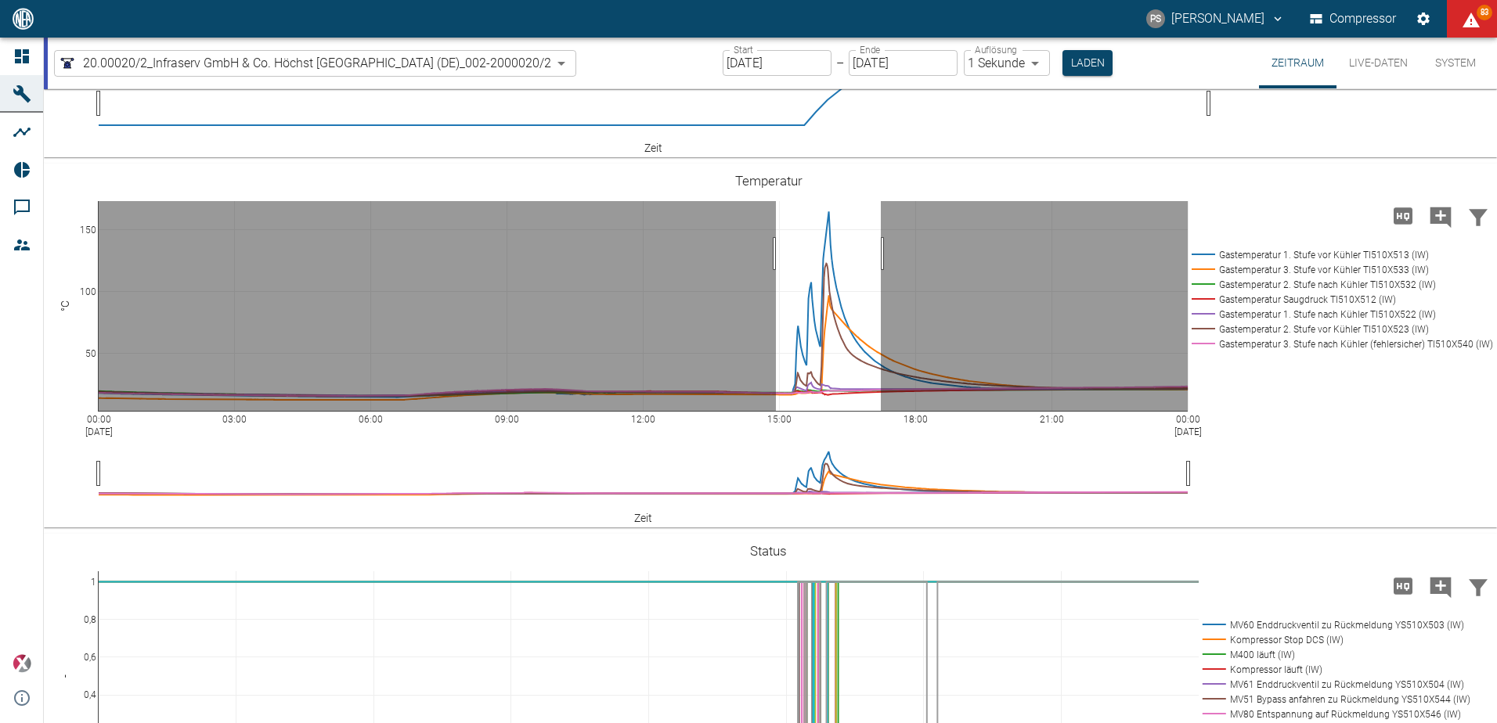
drag, startPoint x: 776, startPoint y: 254, endPoint x: 881, endPoint y: 269, distance: 106.0
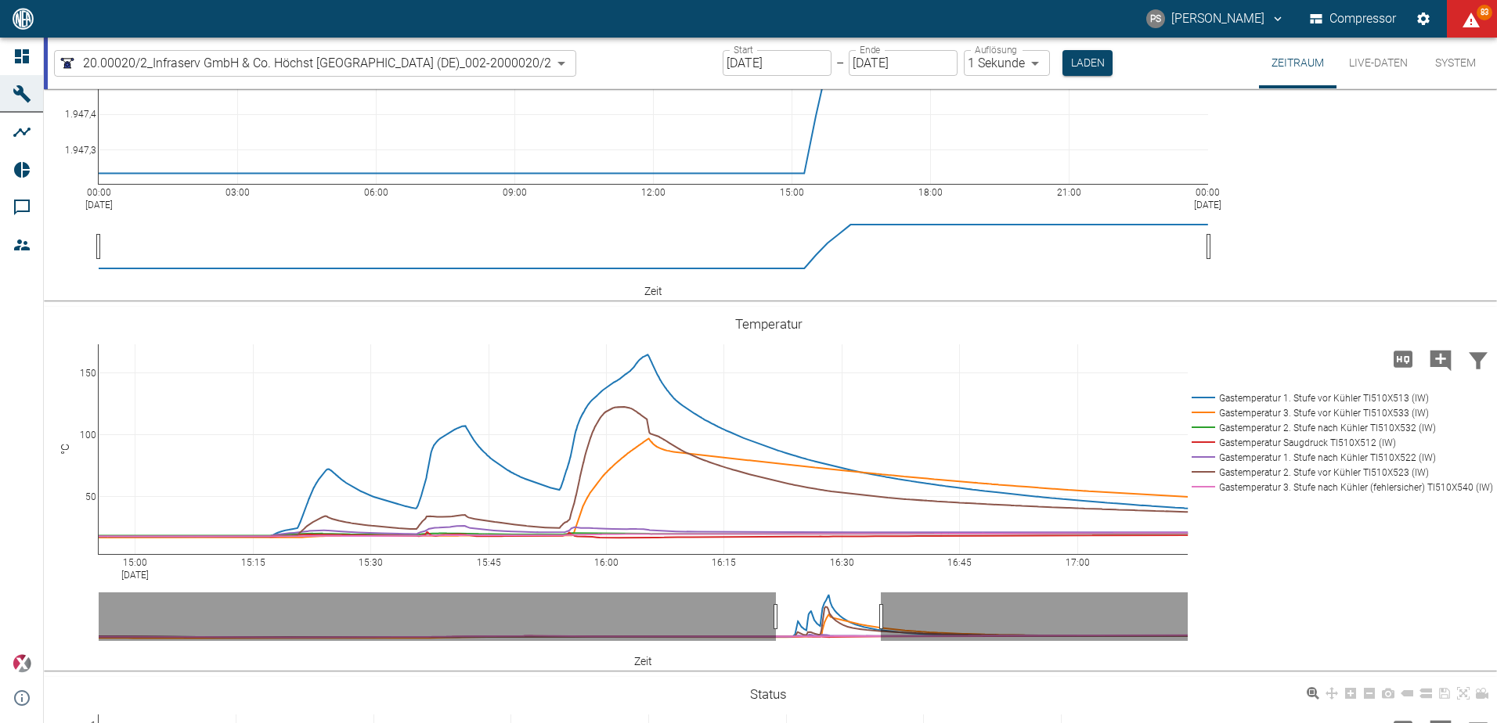
scroll to position [141, 0]
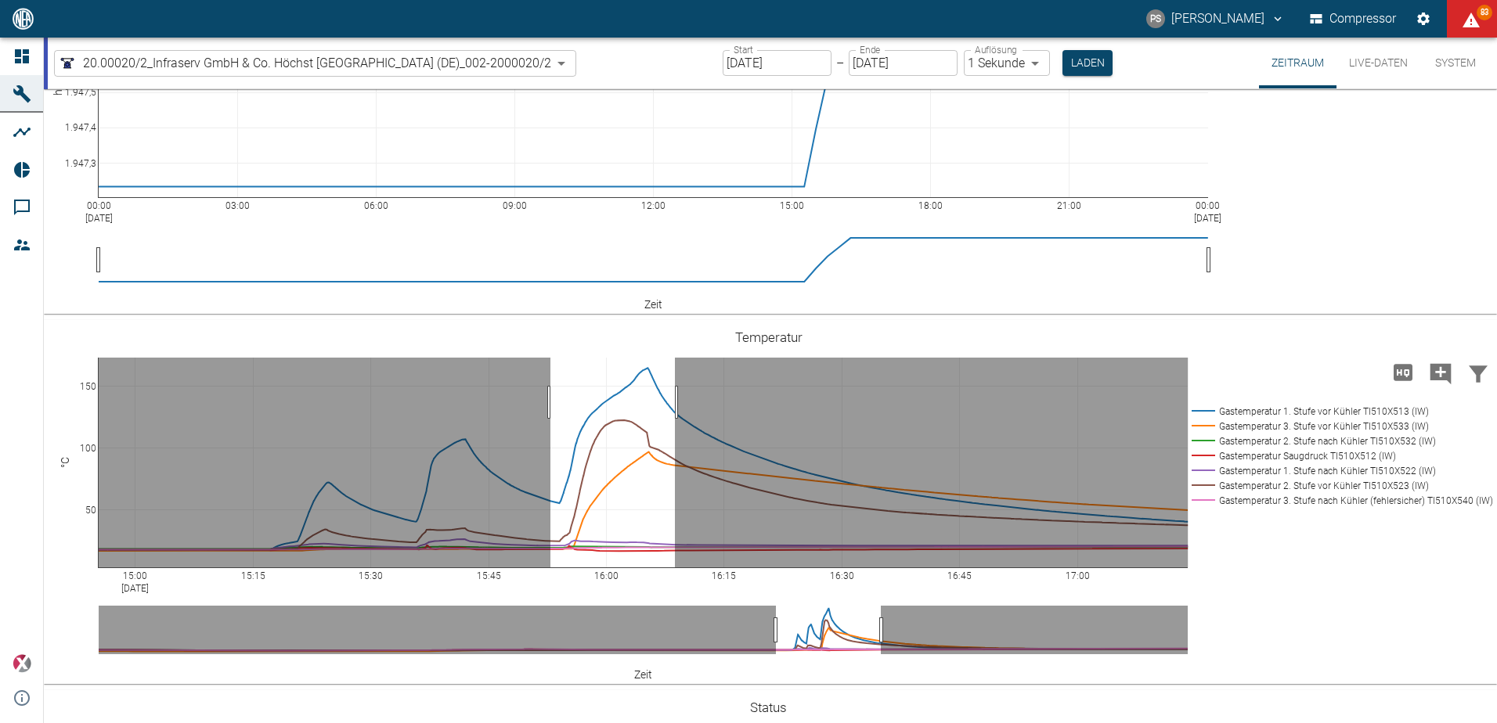
drag, startPoint x: 550, startPoint y: 402, endPoint x: 675, endPoint y: 400, distance: 124.5
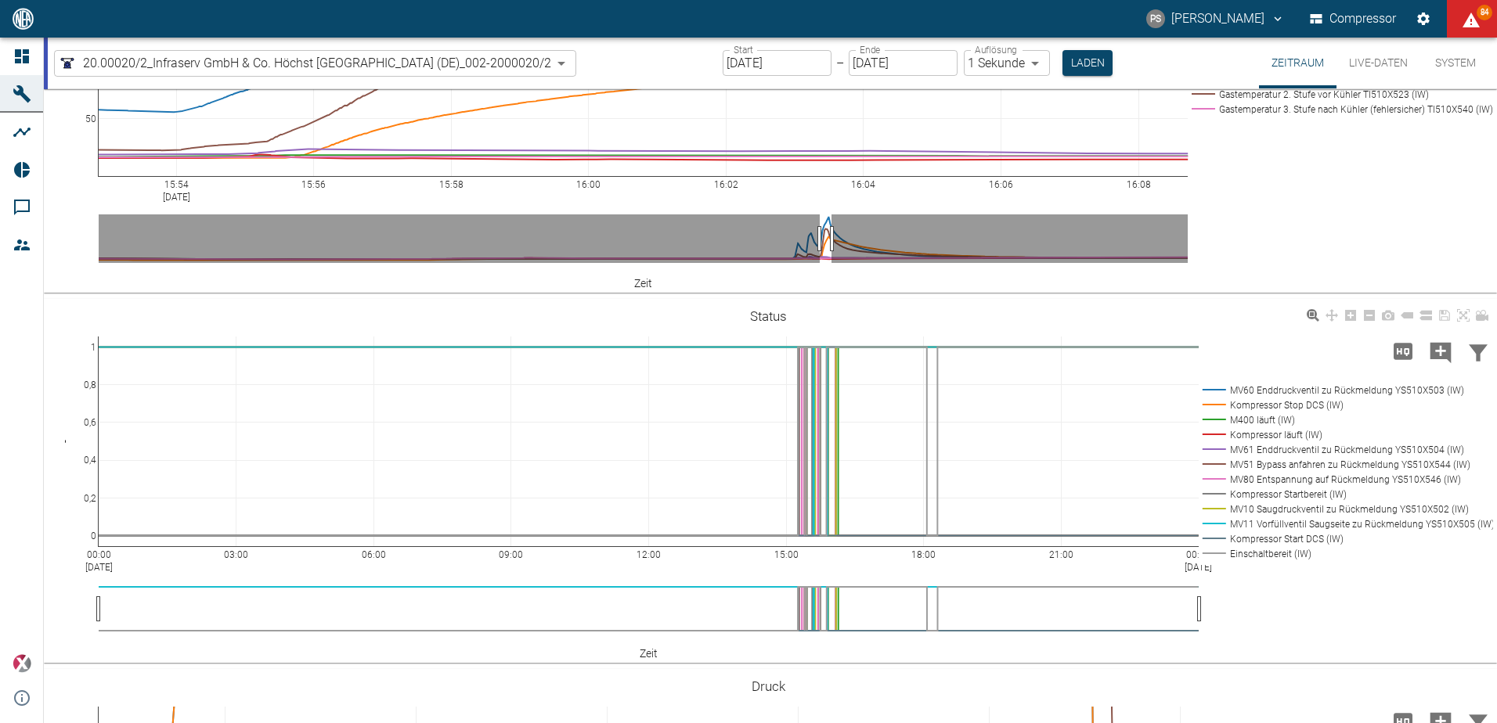
scroll to position [846, 0]
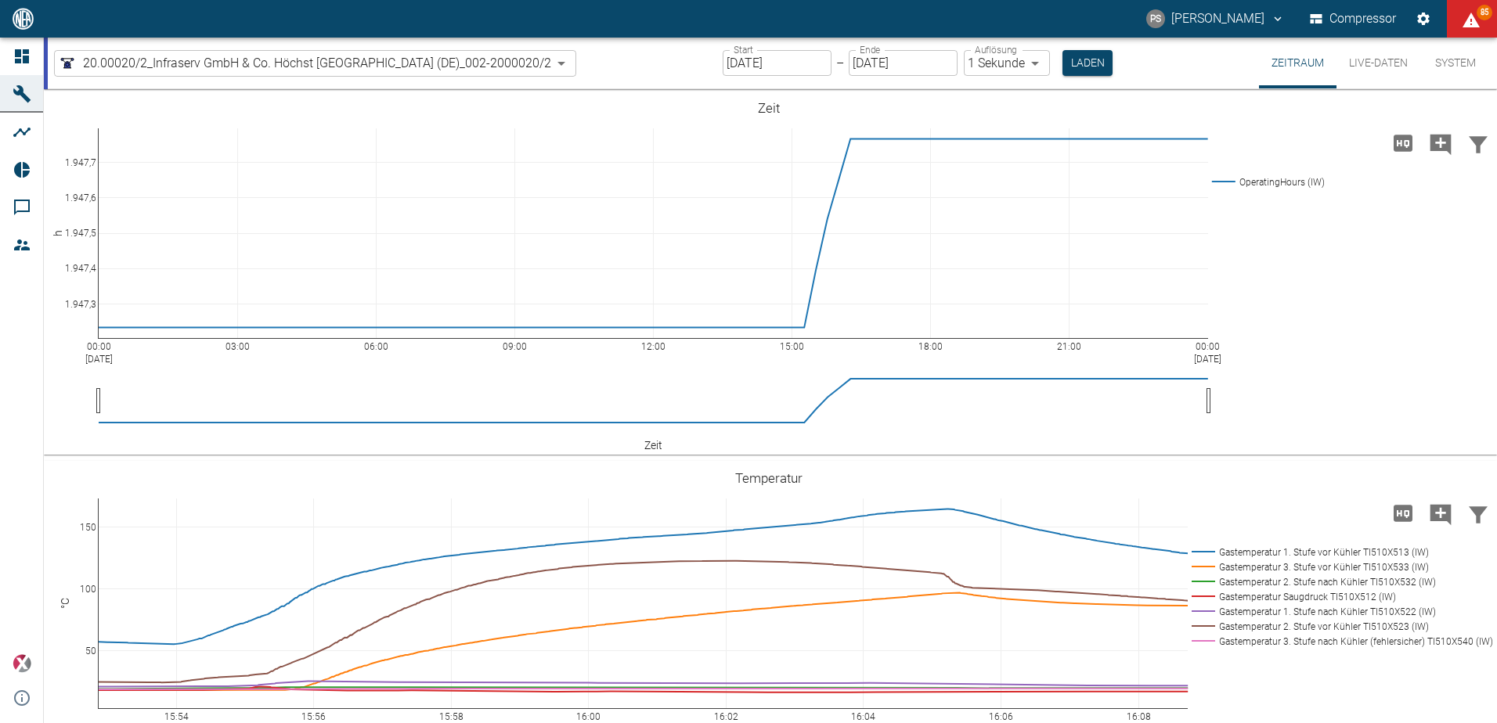
scroll to position [846, 0]
